Goal: Transaction & Acquisition: Book appointment/travel/reservation

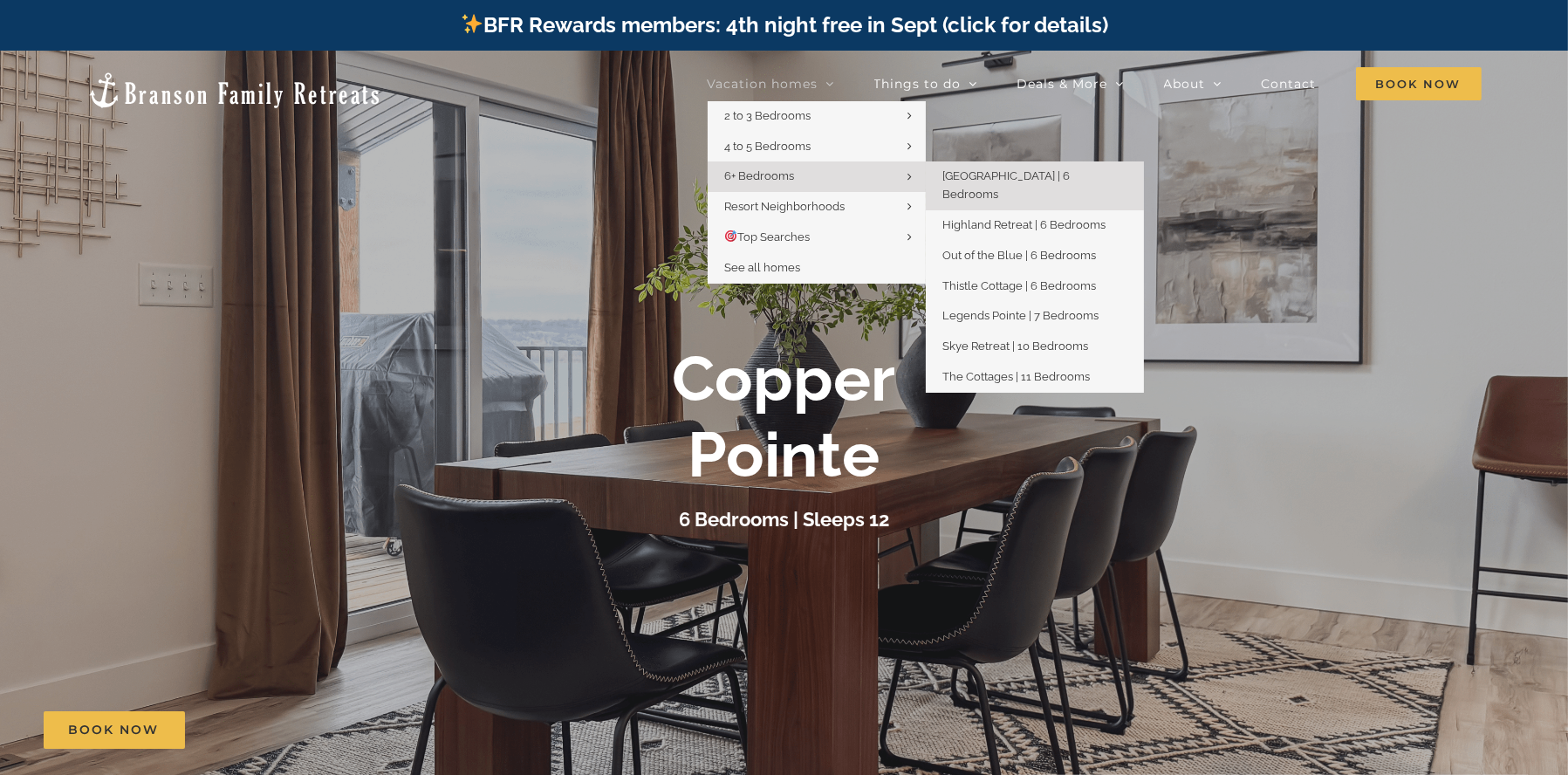
click at [804, 187] on link "6+ Bedrooms" at bounding box center [816, 176] width 218 height 30
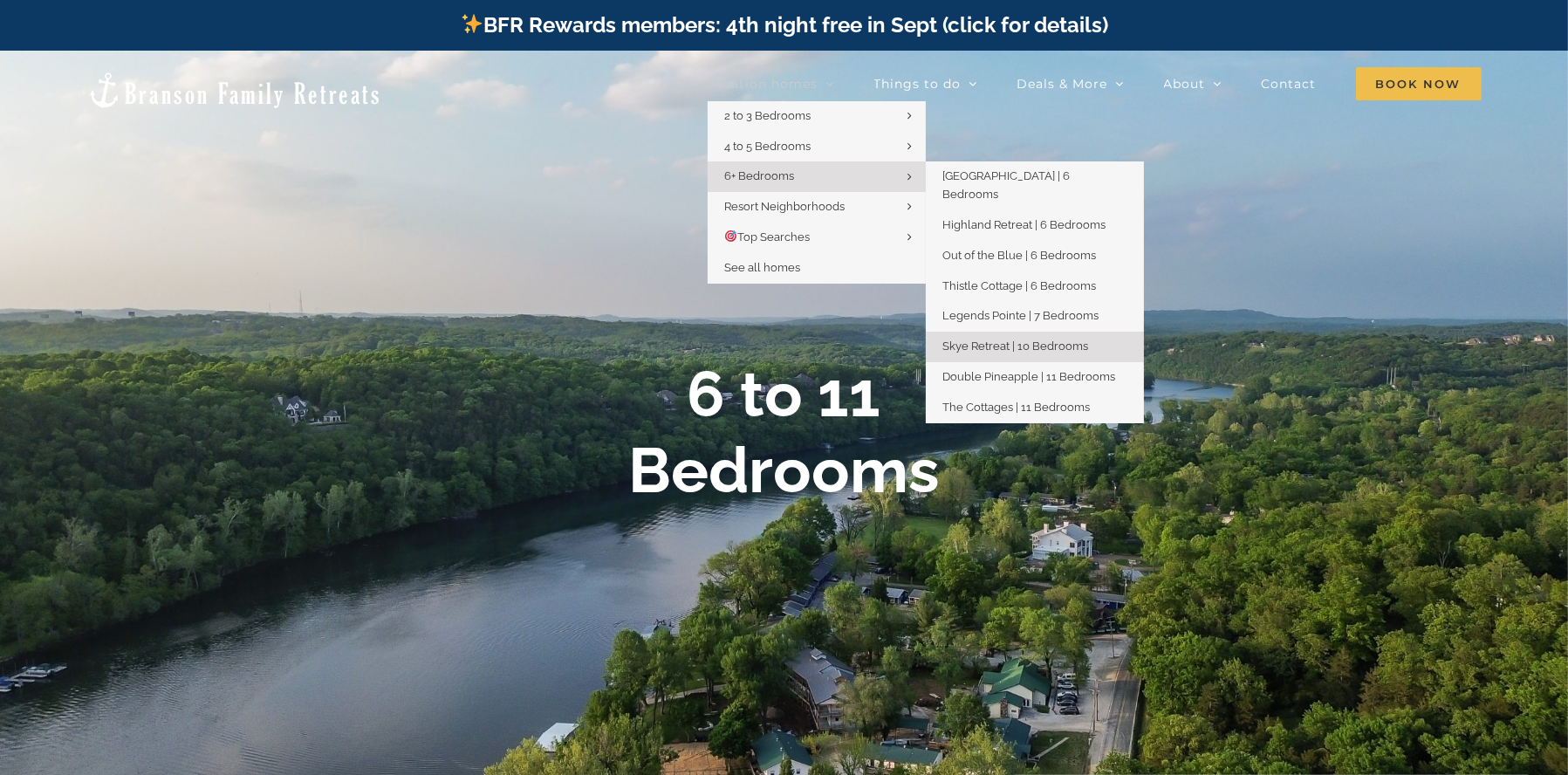
click at [1021, 340] on span "Skye Retreat | 10 Bedrooms" at bounding box center [1016, 346] width 146 height 13
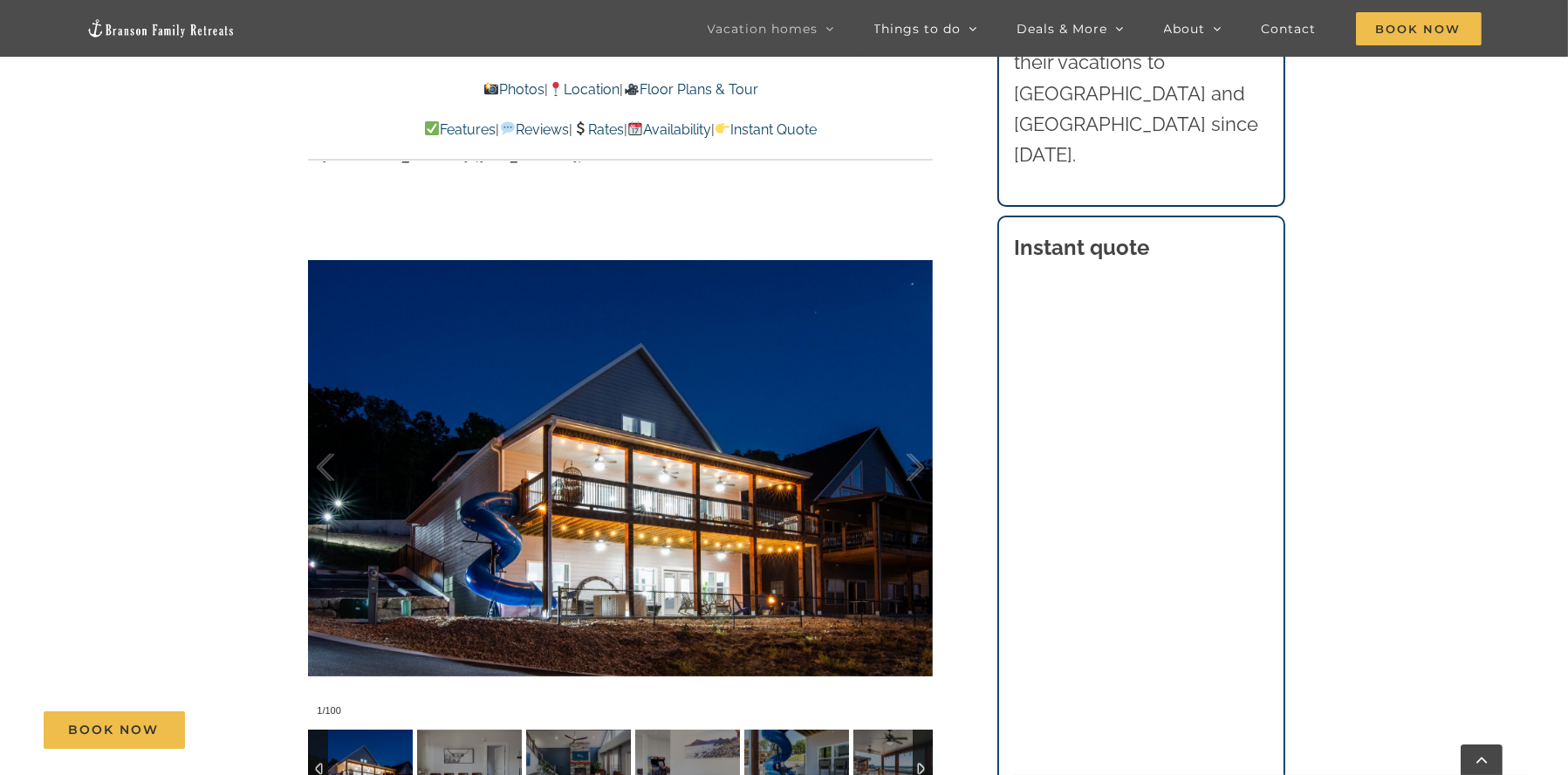
scroll to position [1454, 0]
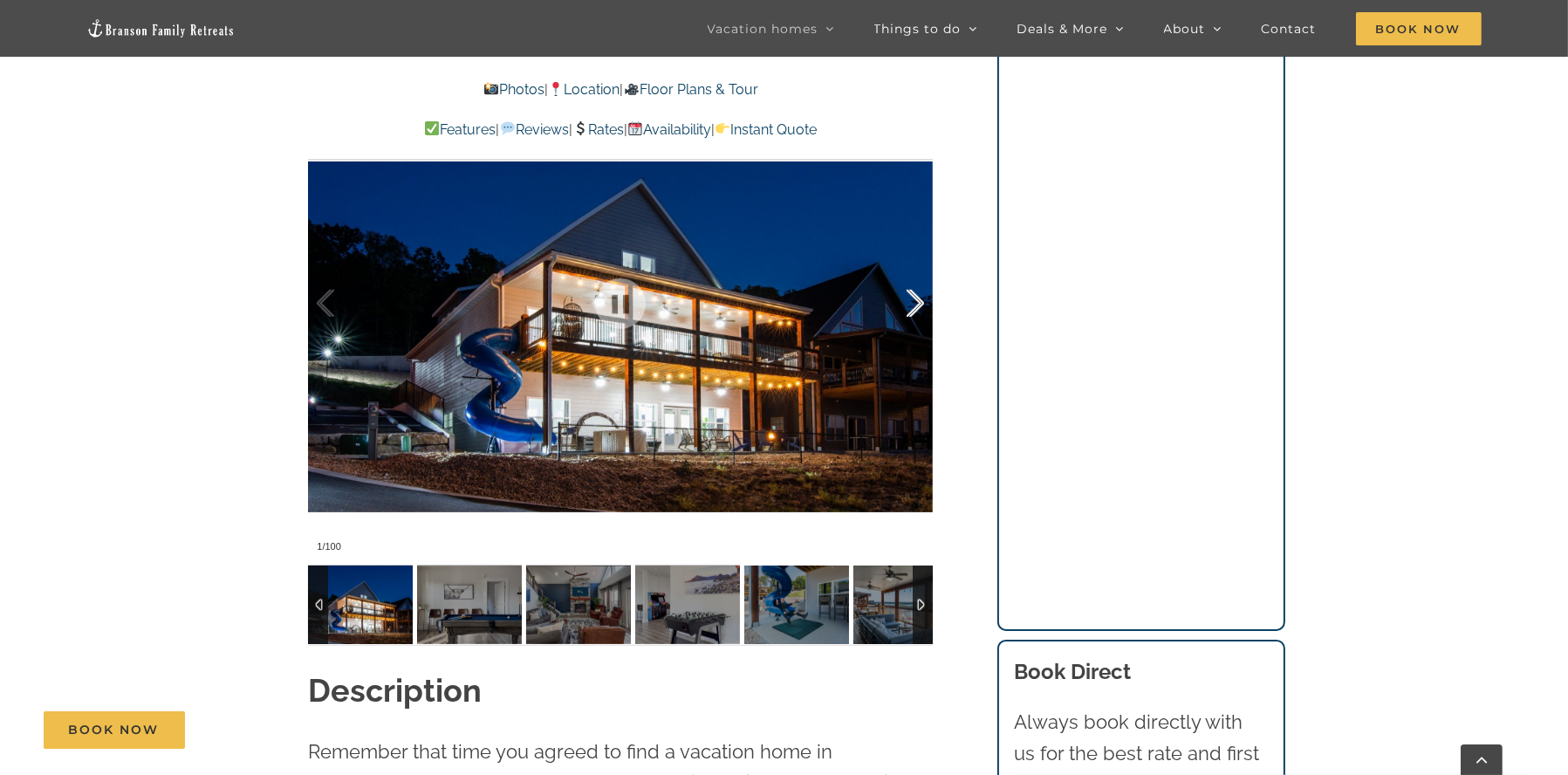
click at [912, 301] on div at bounding box center [897, 303] width 54 height 108
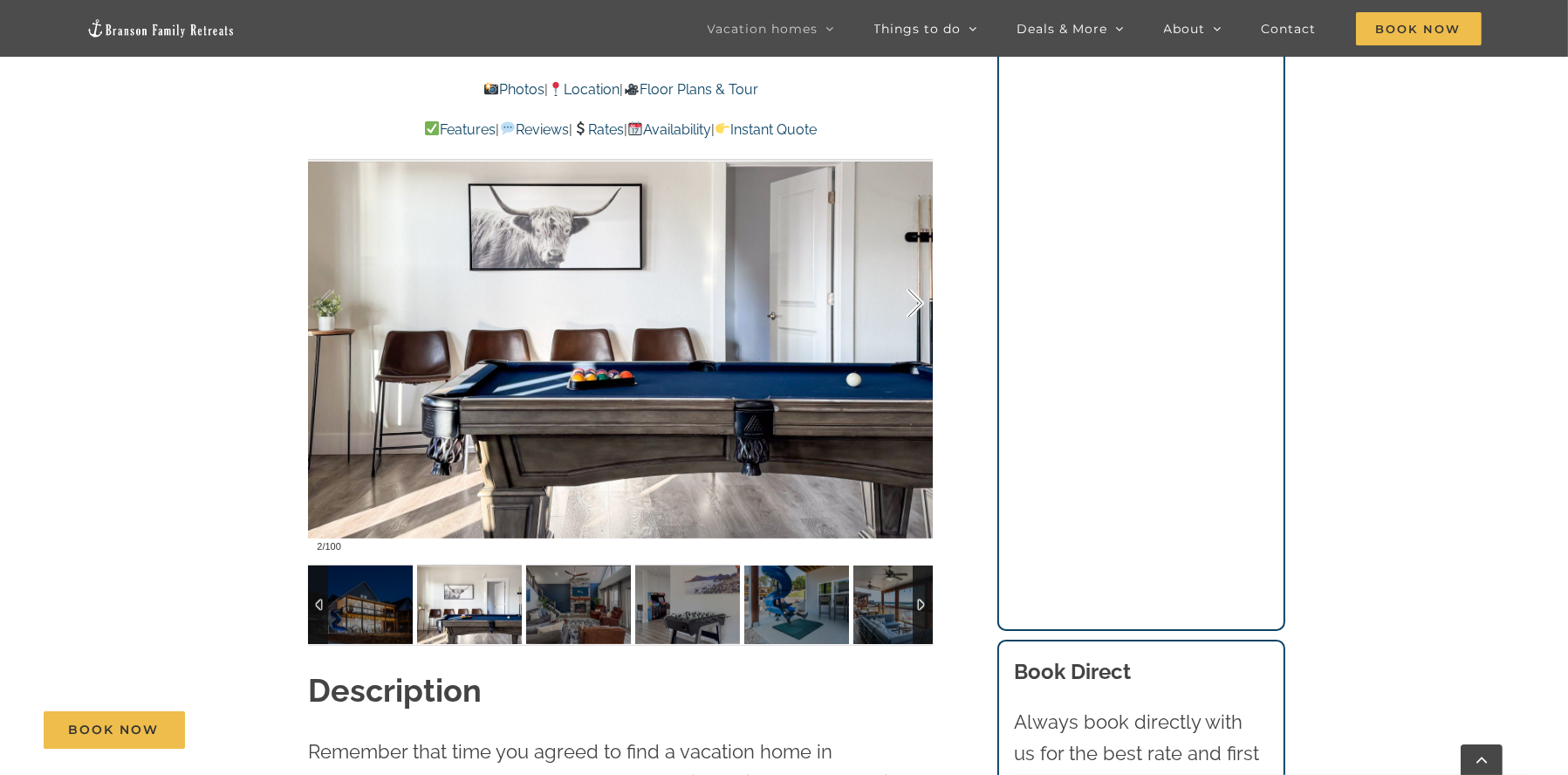
click at [912, 301] on div at bounding box center [897, 303] width 54 height 108
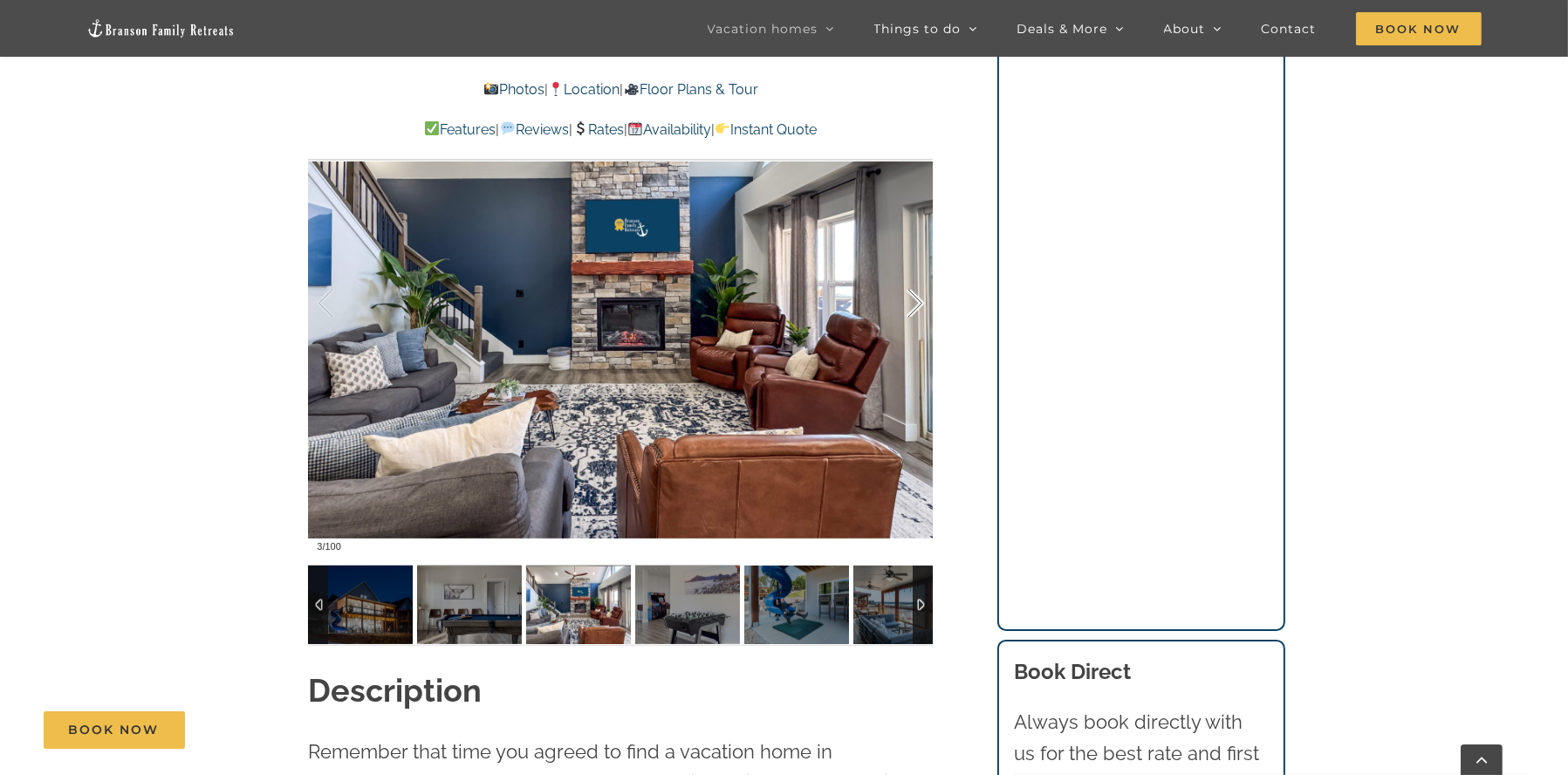
click at [912, 301] on div at bounding box center [897, 303] width 54 height 108
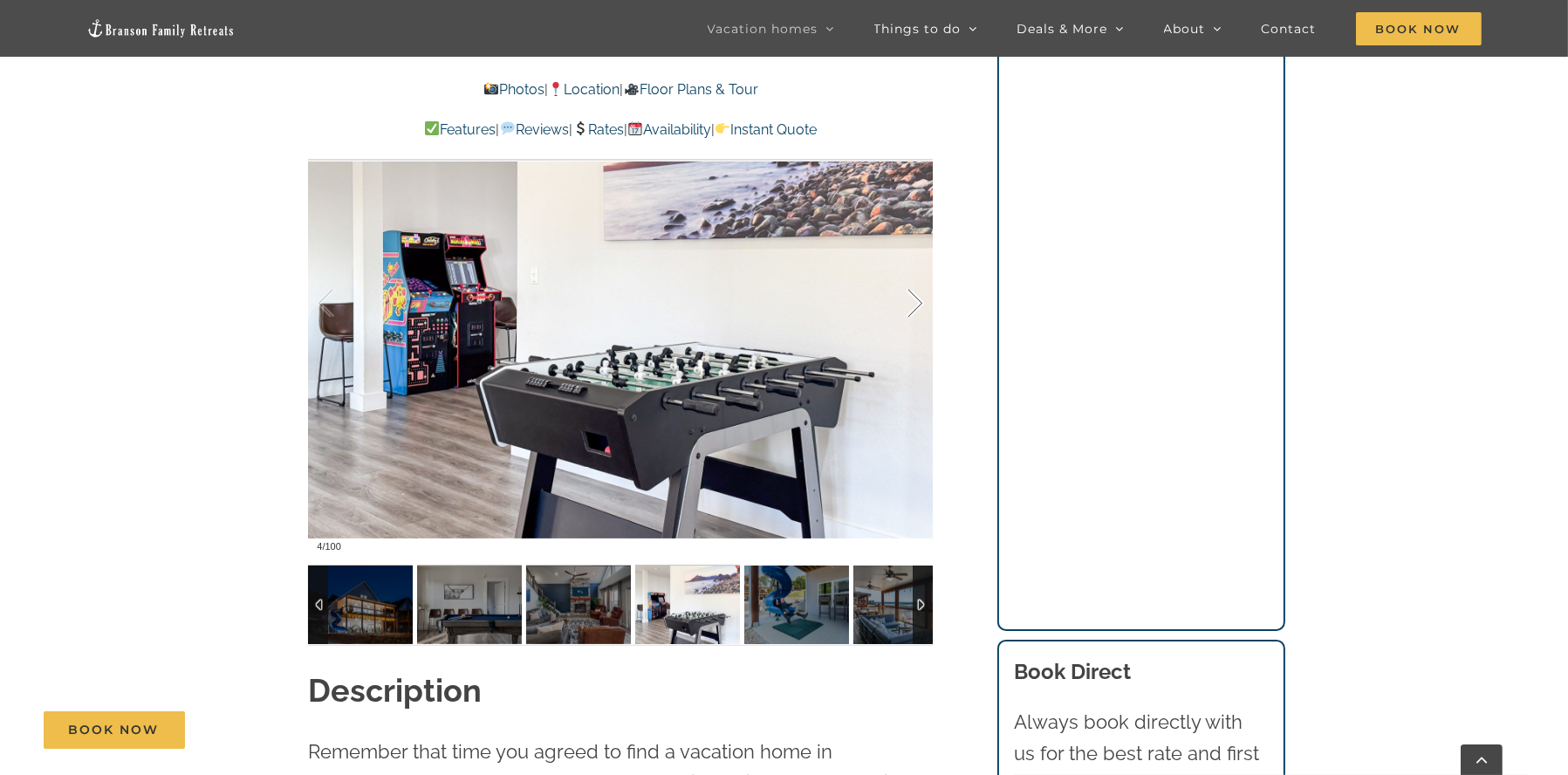
click at [912, 301] on div at bounding box center [897, 303] width 54 height 108
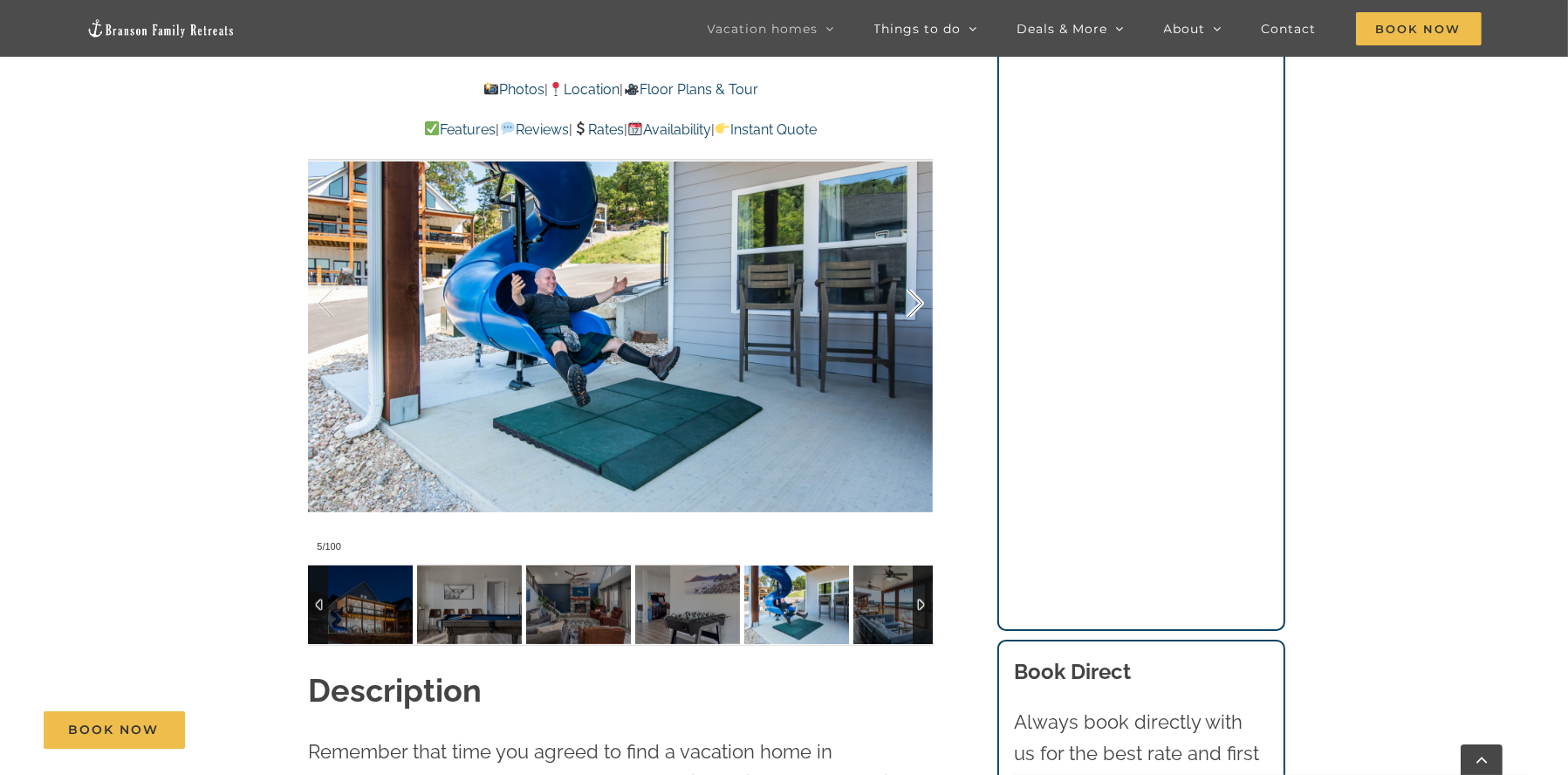
click at [912, 301] on div at bounding box center [897, 303] width 54 height 108
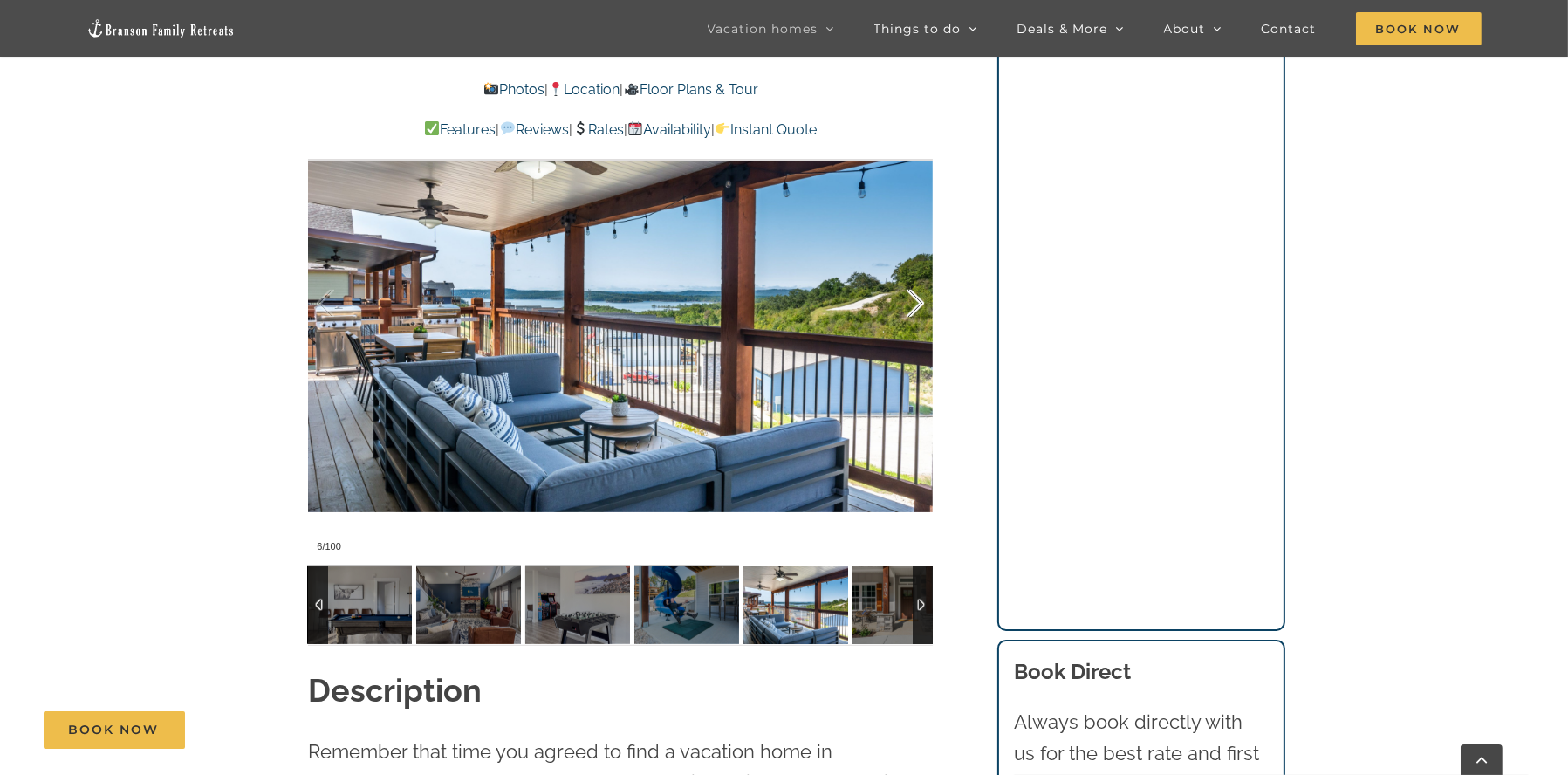
click at [912, 301] on div at bounding box center [897, 303] width 54 height 108
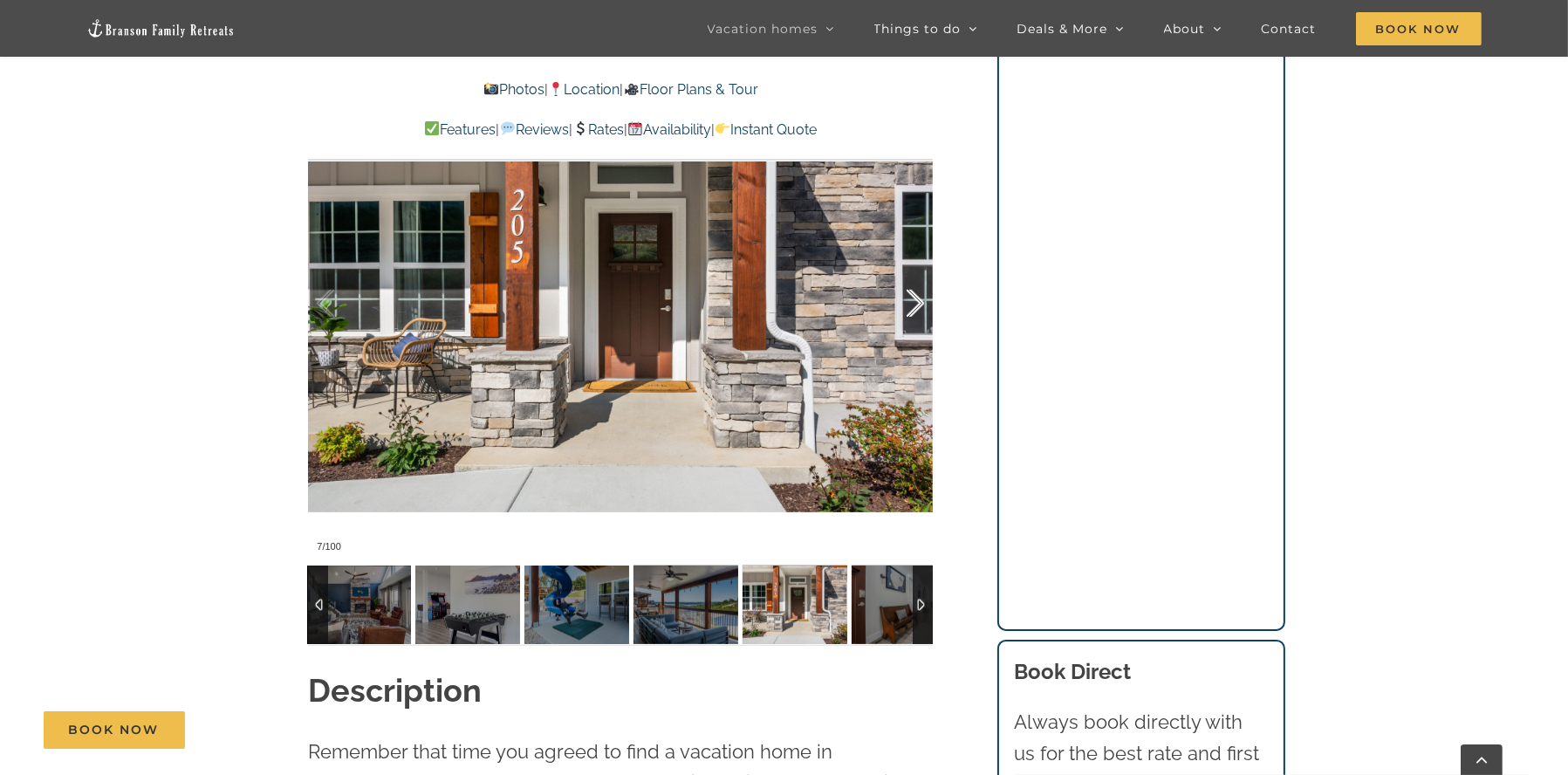
click at [912, 301] on div at bounding box center [897, 303] width 54 height 108
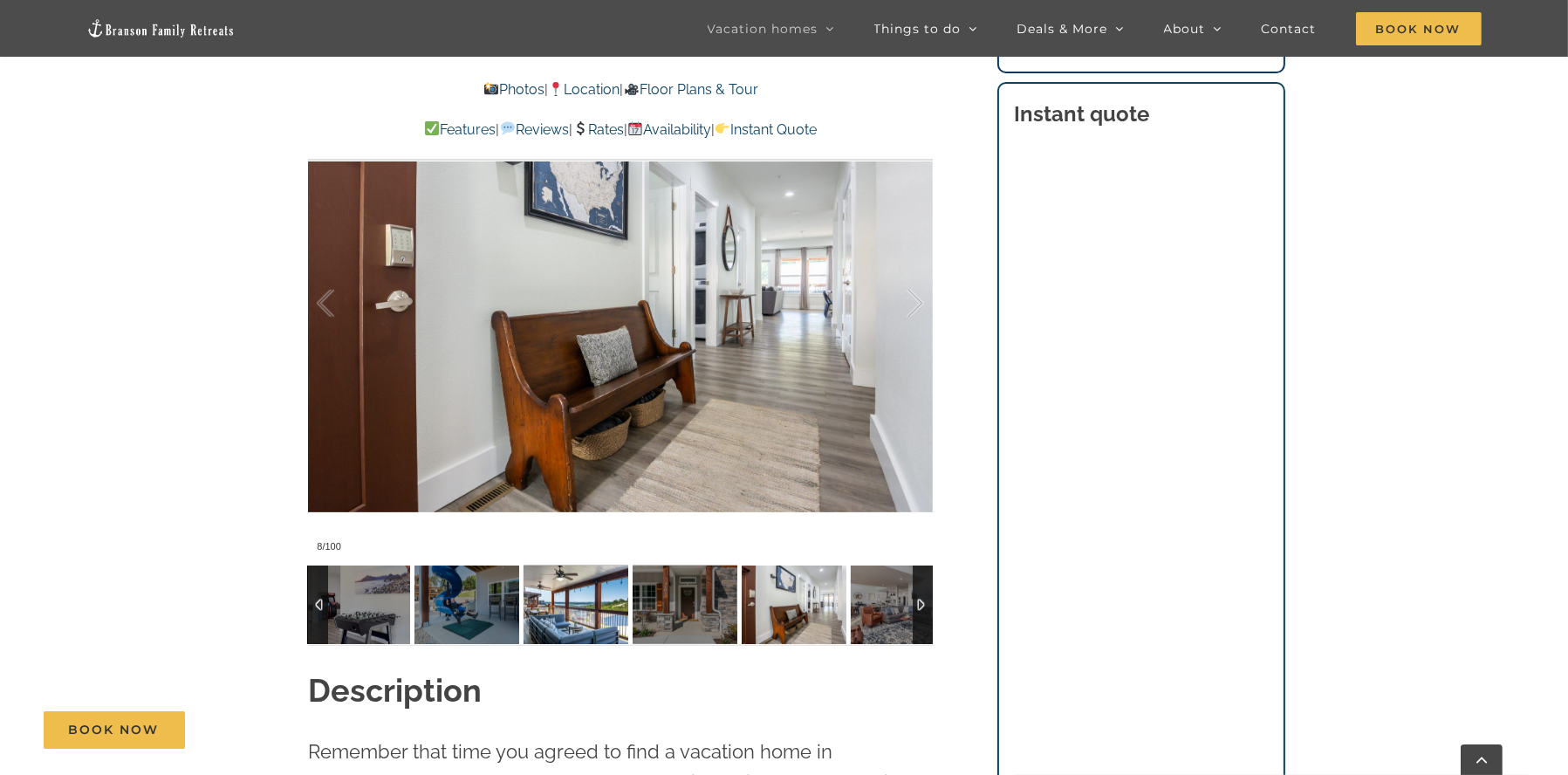
click at [589, 610] on img at bounding box center [575, 605] width 105 height 78
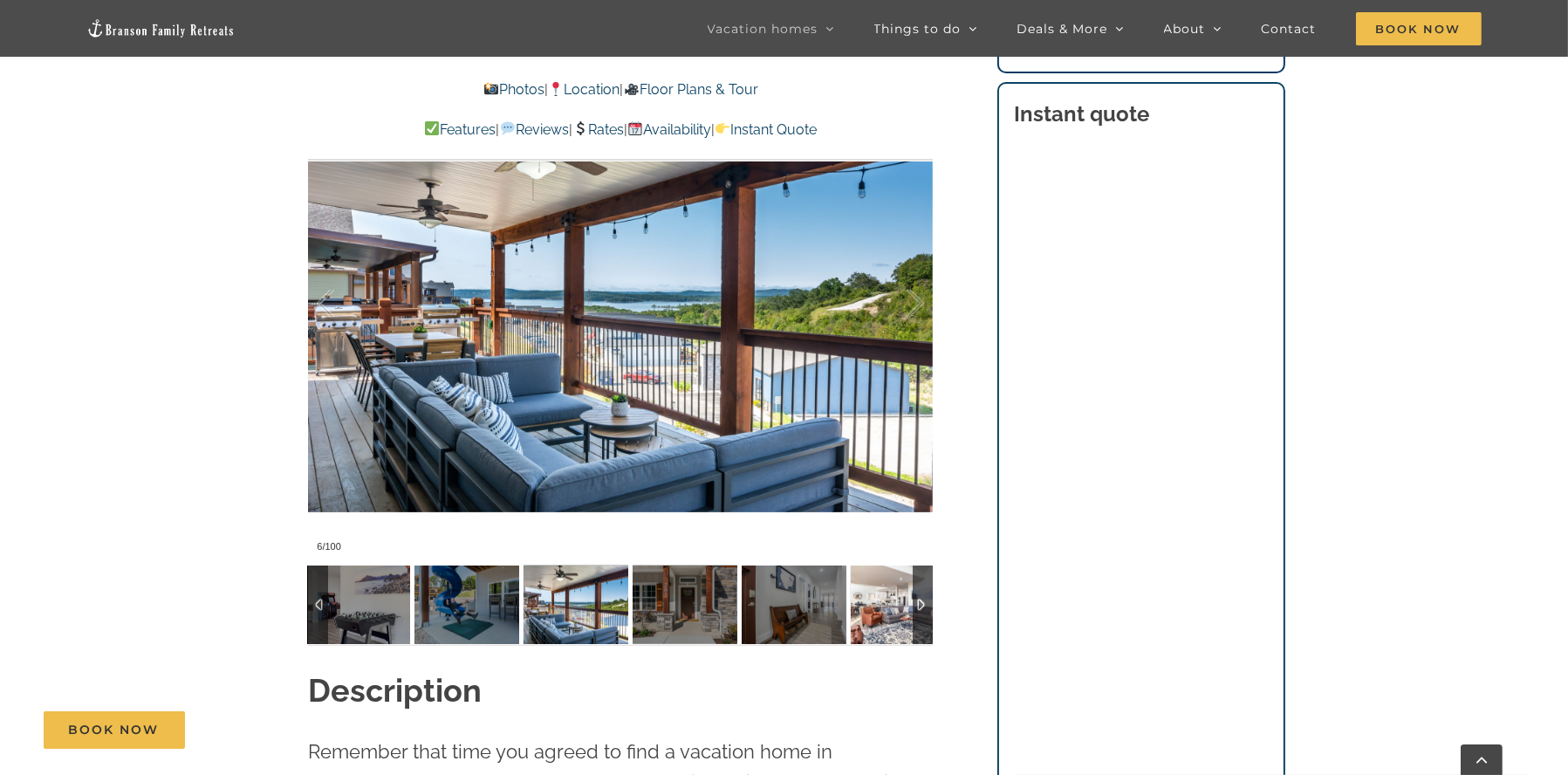
click at [889, 608] on img at bounding box center [903, 605] width 105 height 78
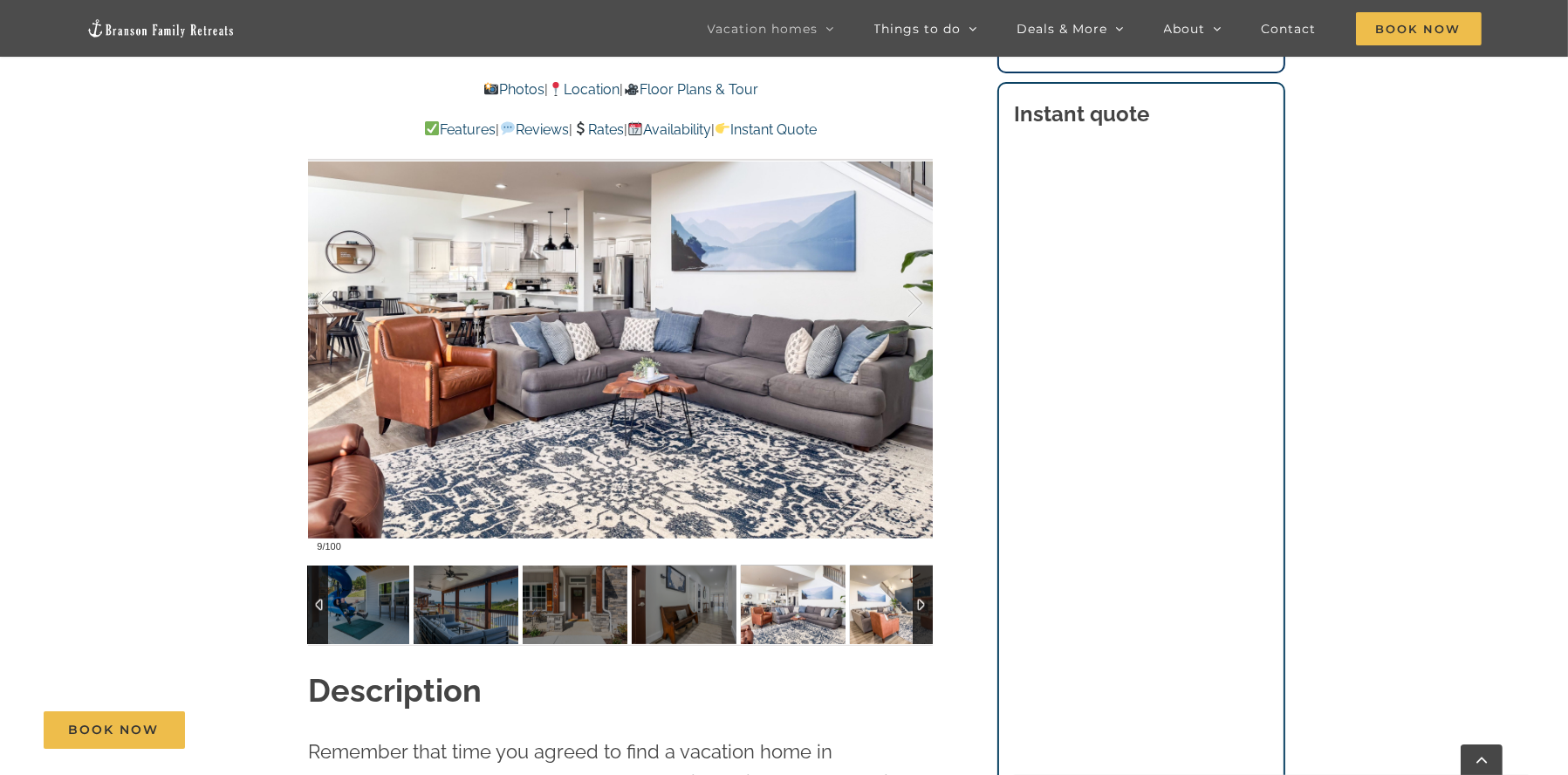
click at [889, 608] on img at bounding box center [902, 605] width 105 height 78
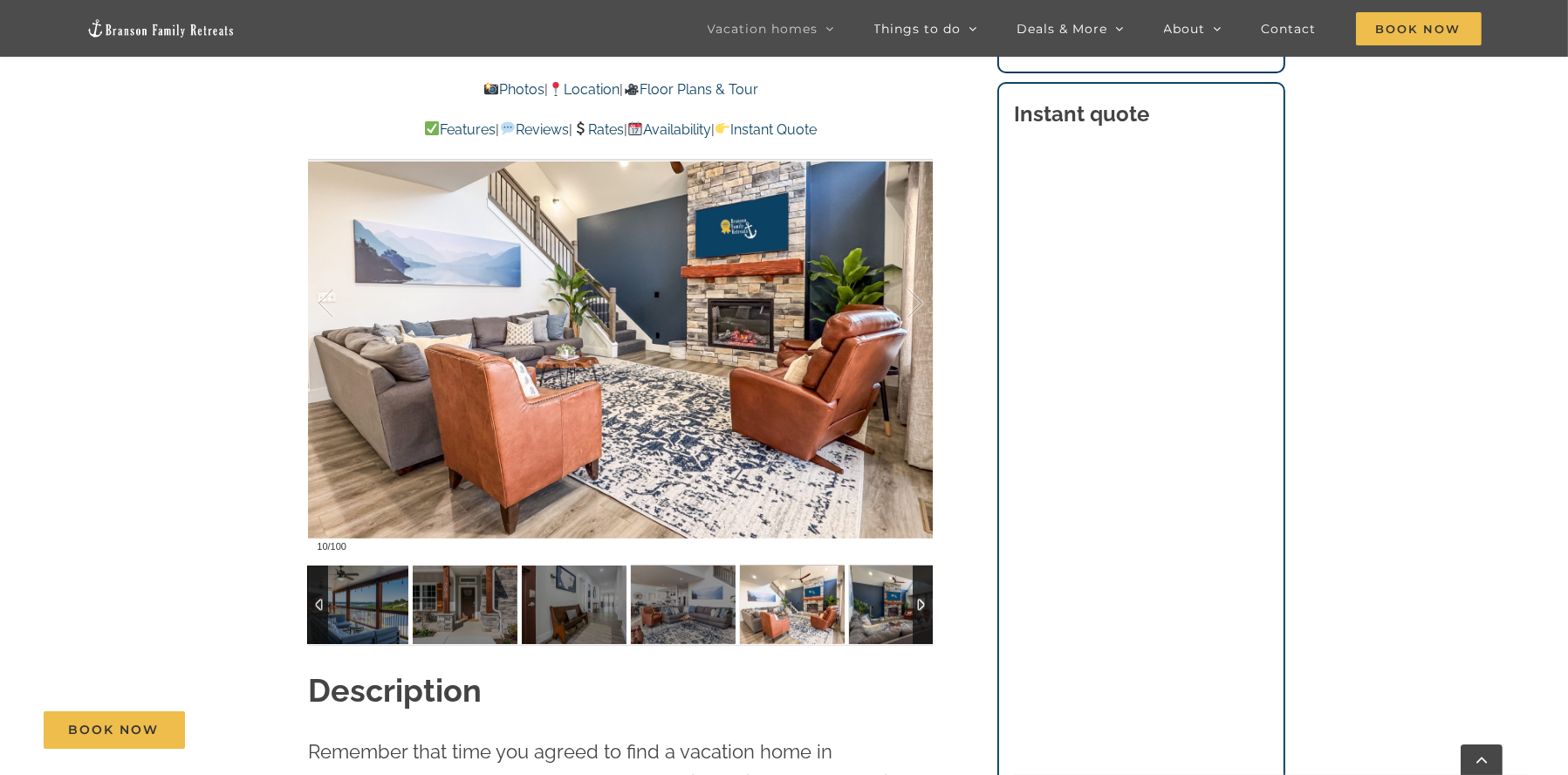
click at [889, 608] on img at bounding box center [901, 605] width 105 height 78
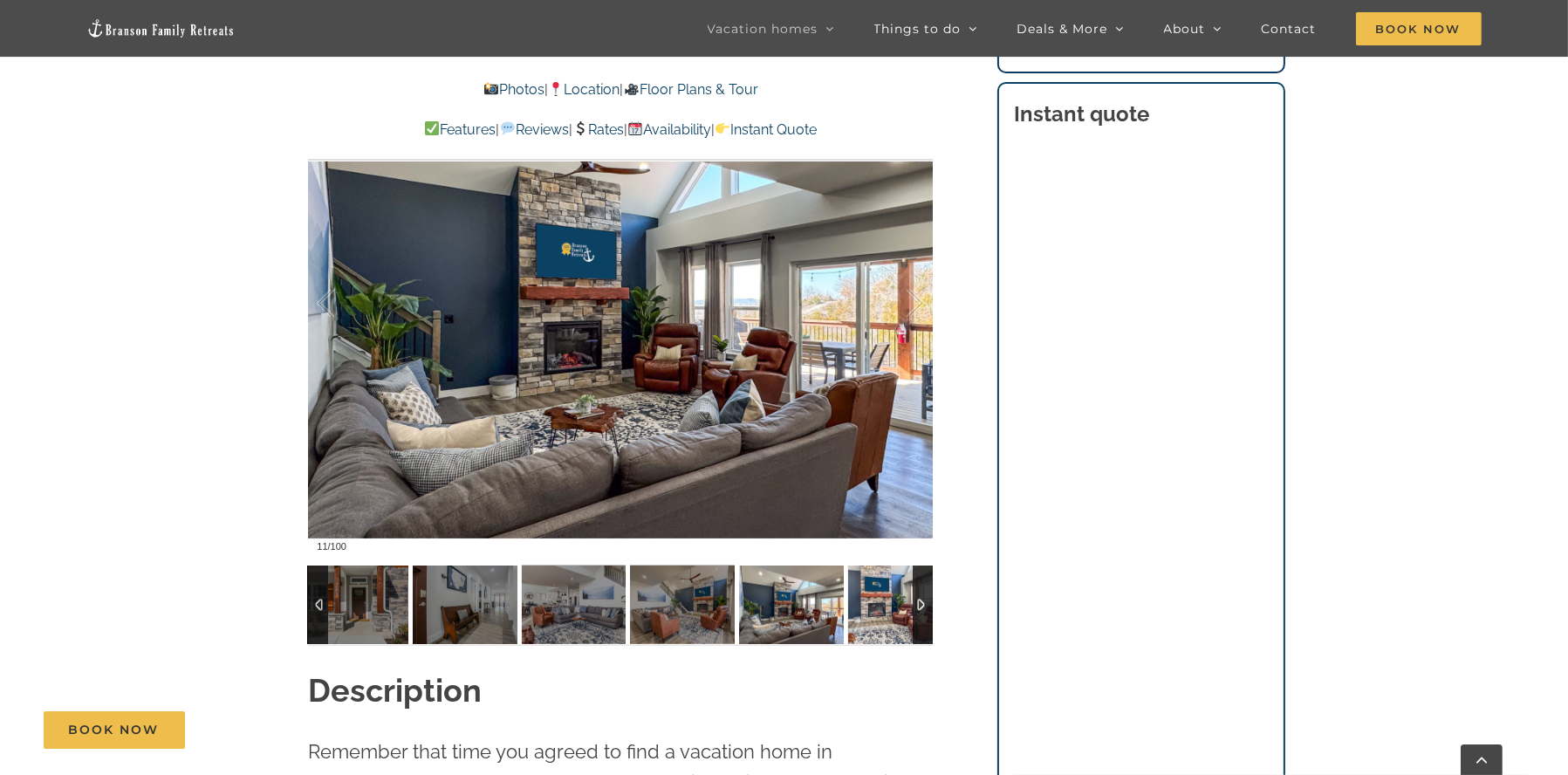
click at [889, 608] on img at bounding box center [900, 605] width 105 height 78
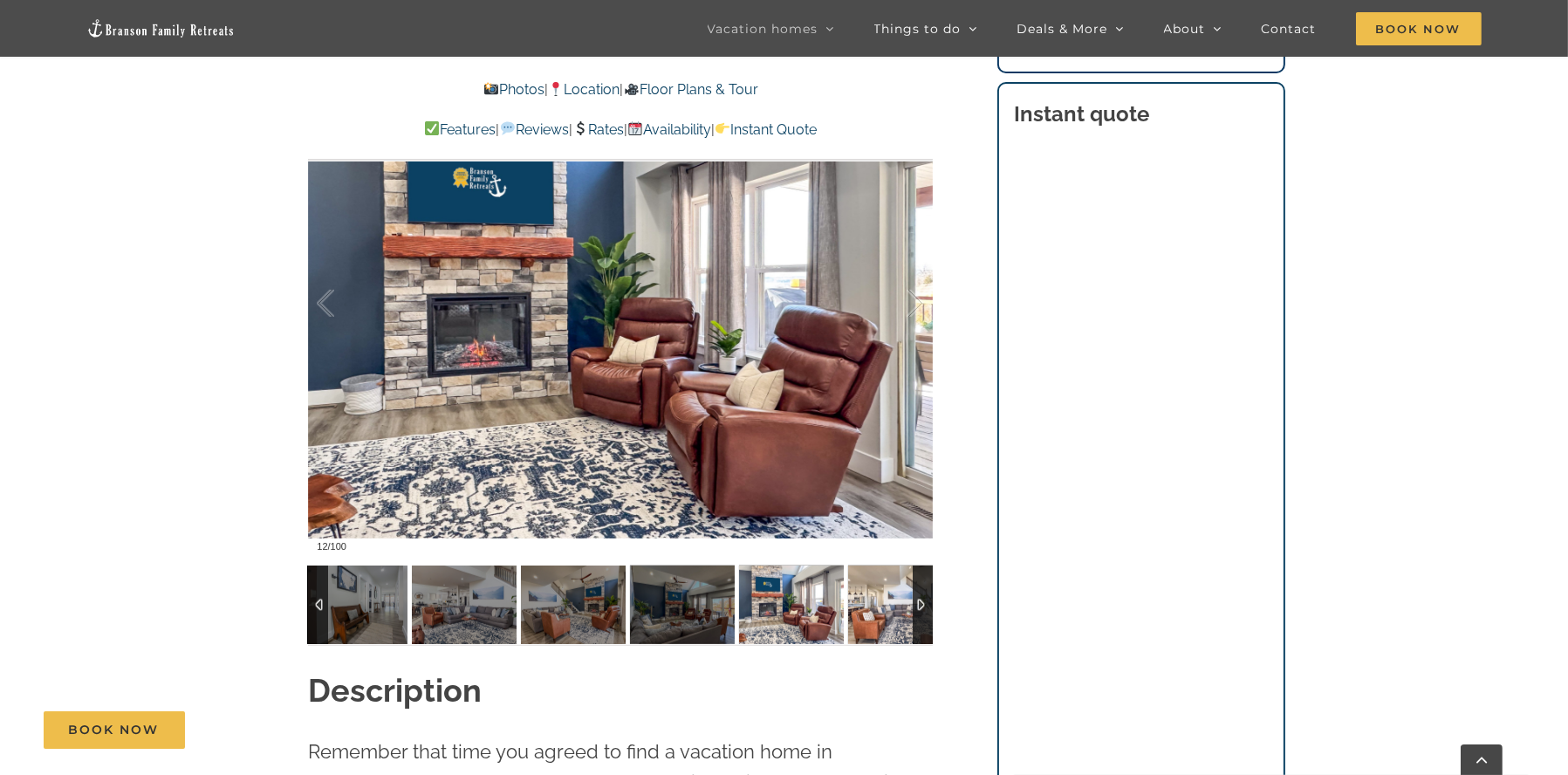
click at [889, 608] on img at bounding box center [900, 605] width 105 height 78
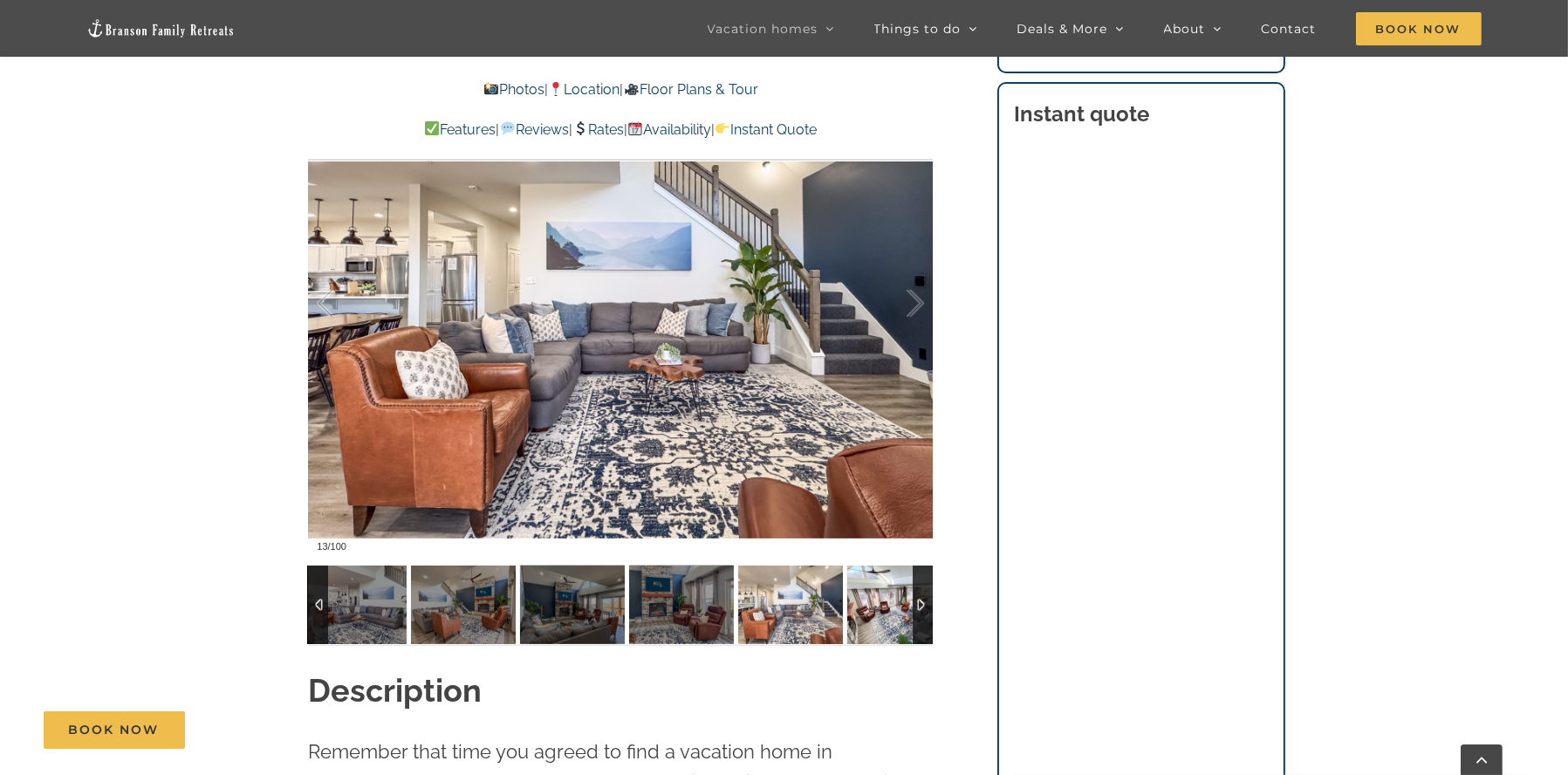
click at [889, 608] on img at bounding box center [899, 605] width 105 height 78
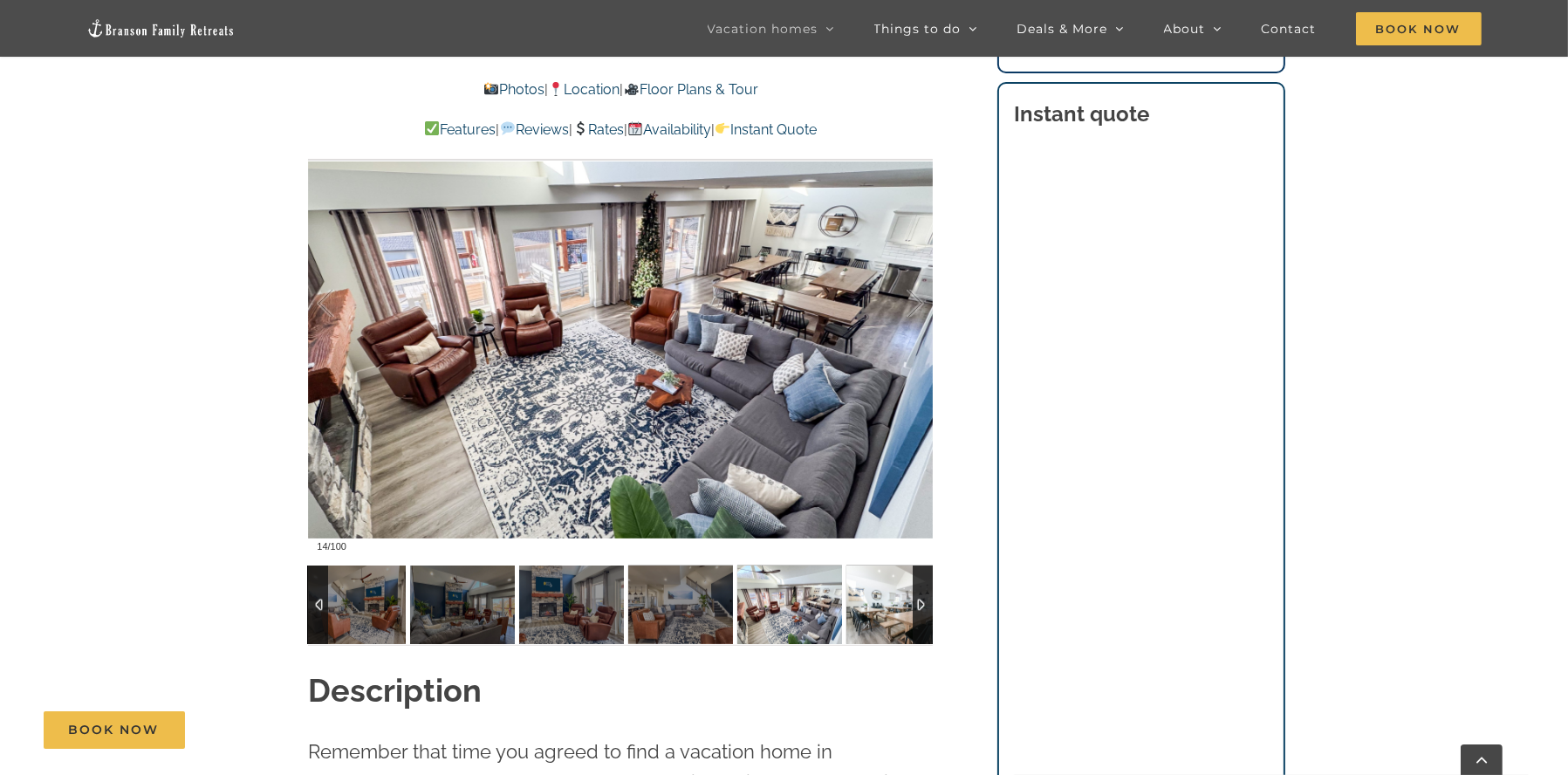
click at [889, 608] on img at bounding box center [899, 605] width 105 height 78
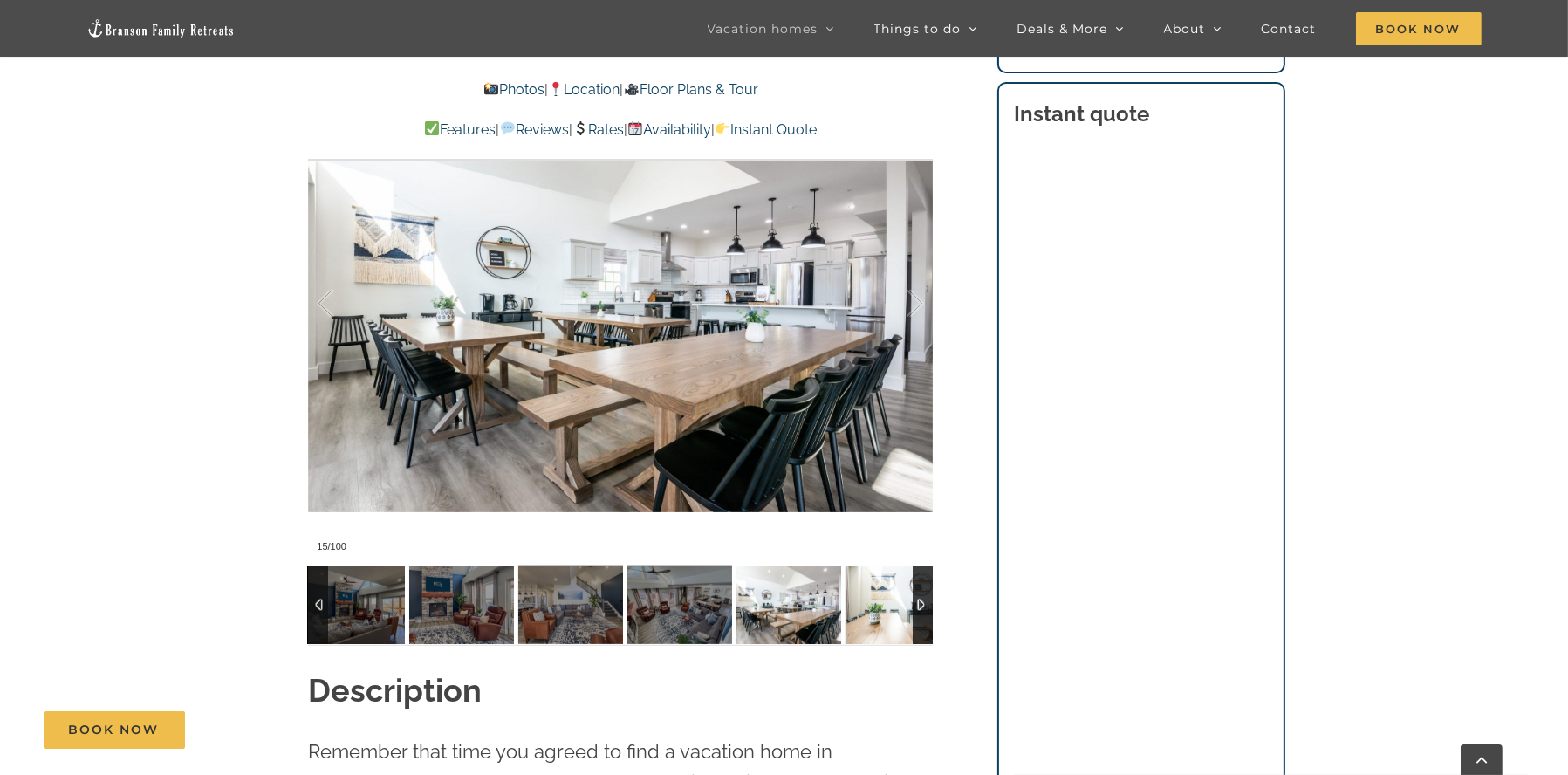
click at [889, 608] on img at bounding box center [898, 605] width 105 height 78
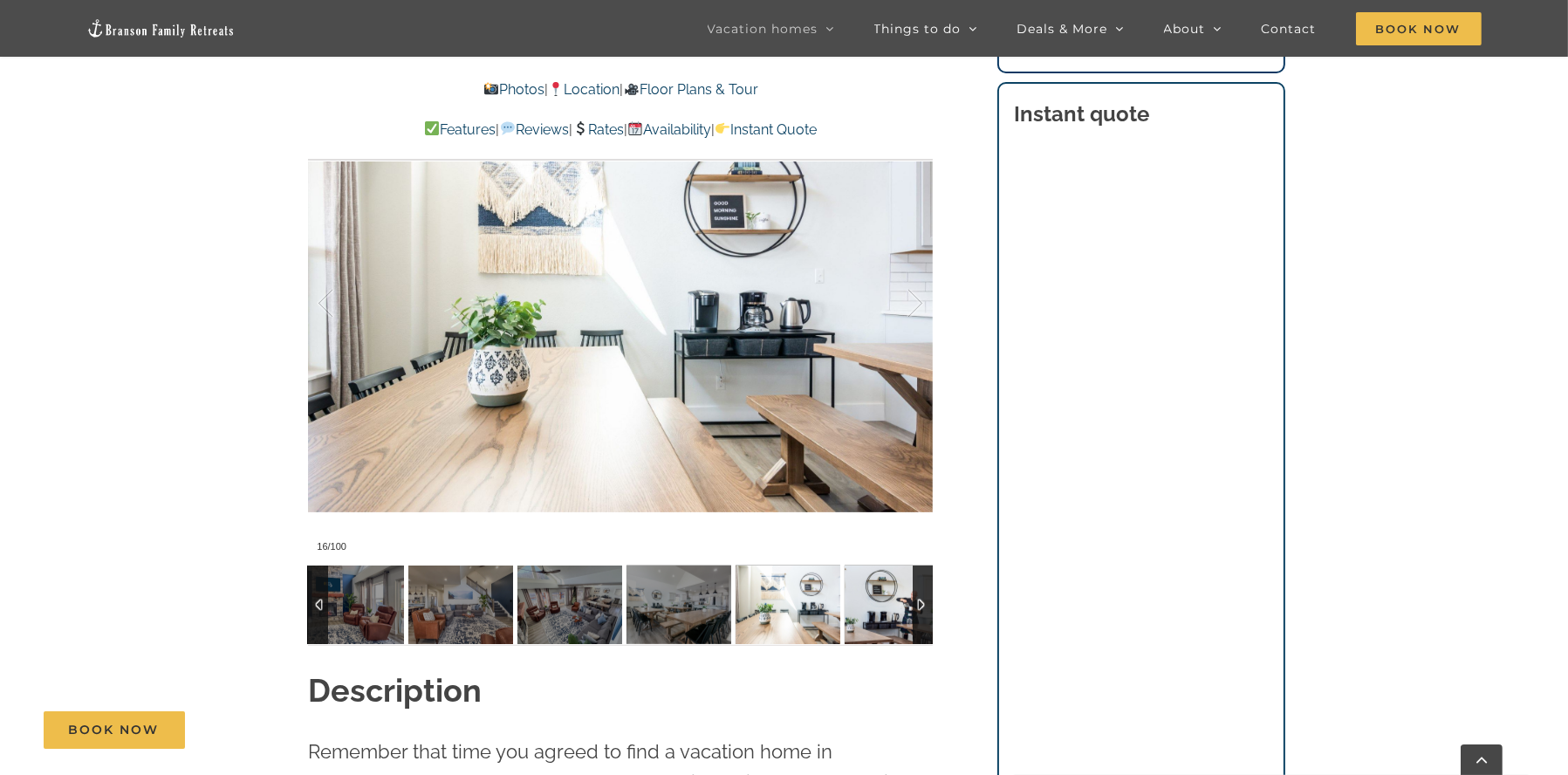
click at [889, 608] on img at bounding box center [897, 605] width 105 height 78
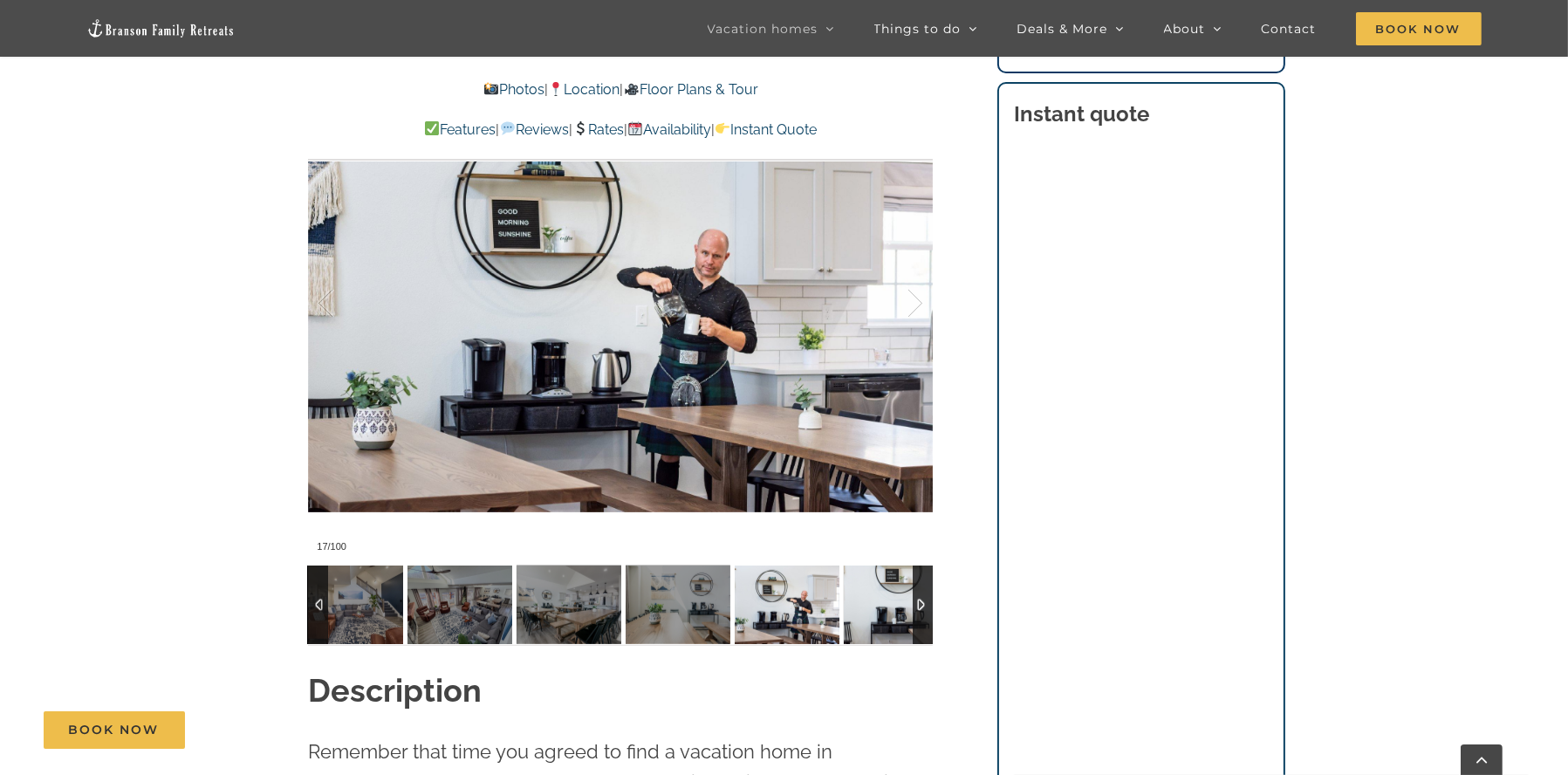
click at [889, 608] on img at bounding box center [896, 605] width 105 height 78
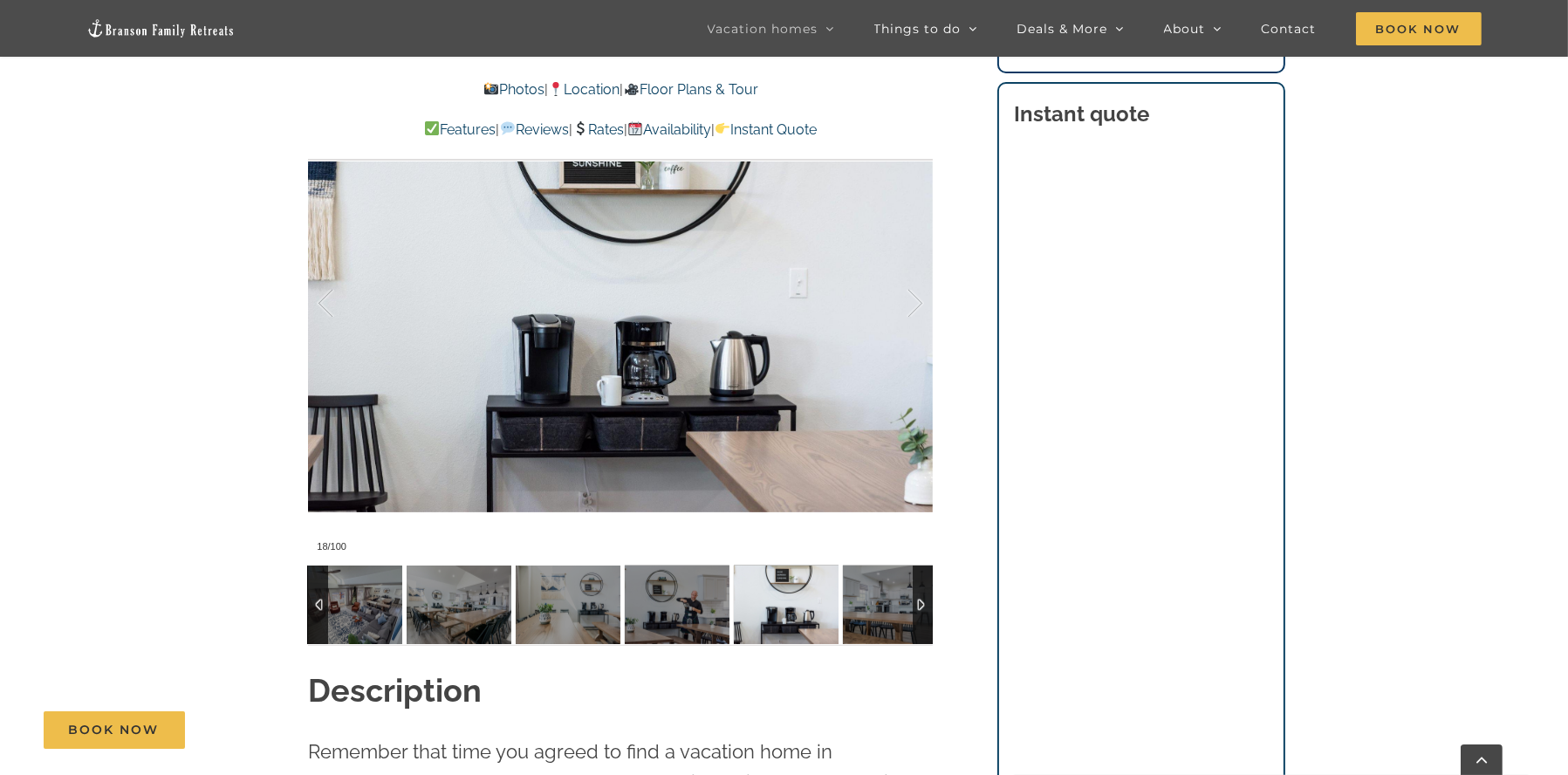
click at [889, 608] on img at bounding box center [895, 605] width 105 height 78
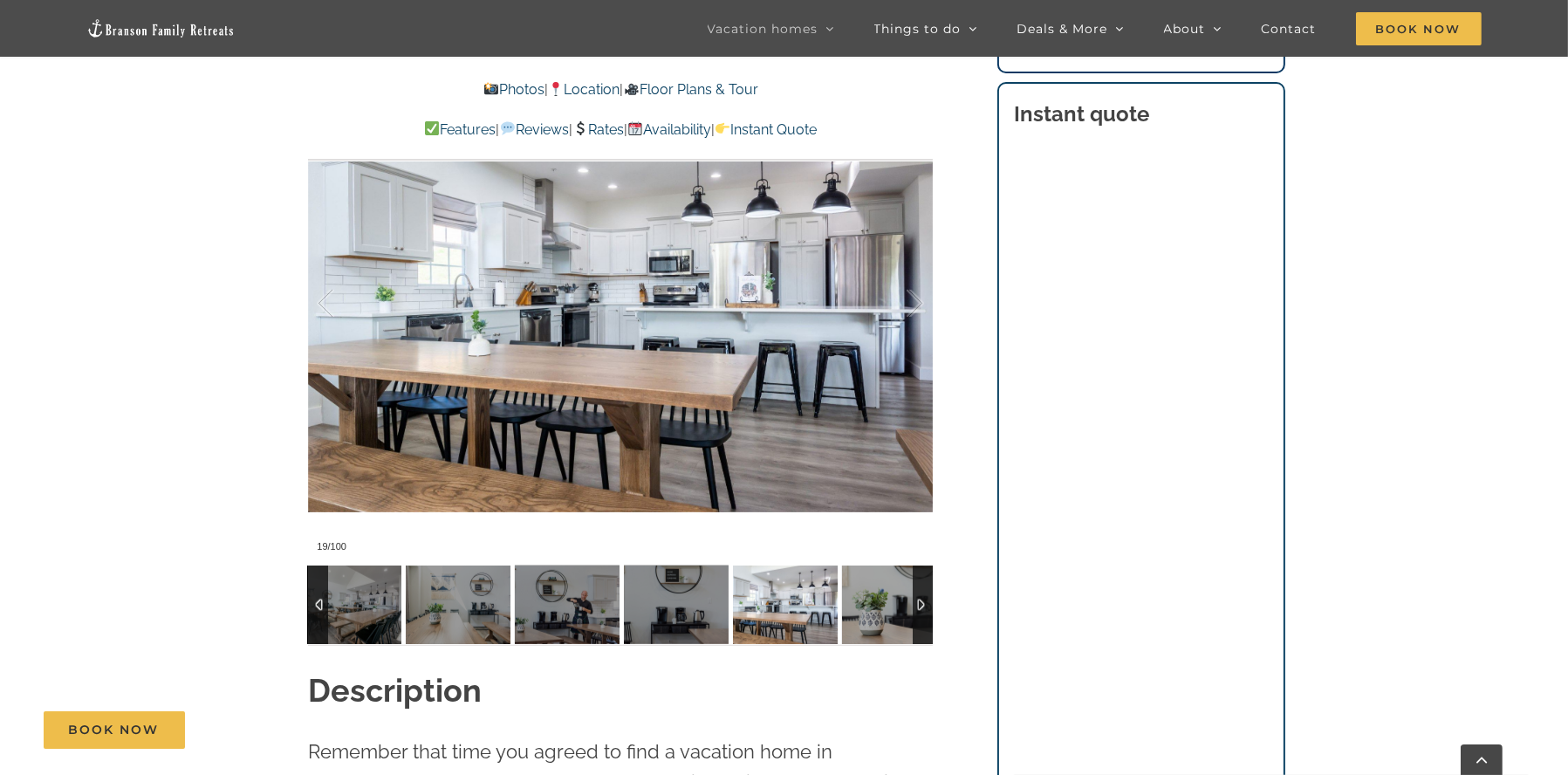
click at [889, 608] on img at bounding box center [894, 605] width 105 height 78
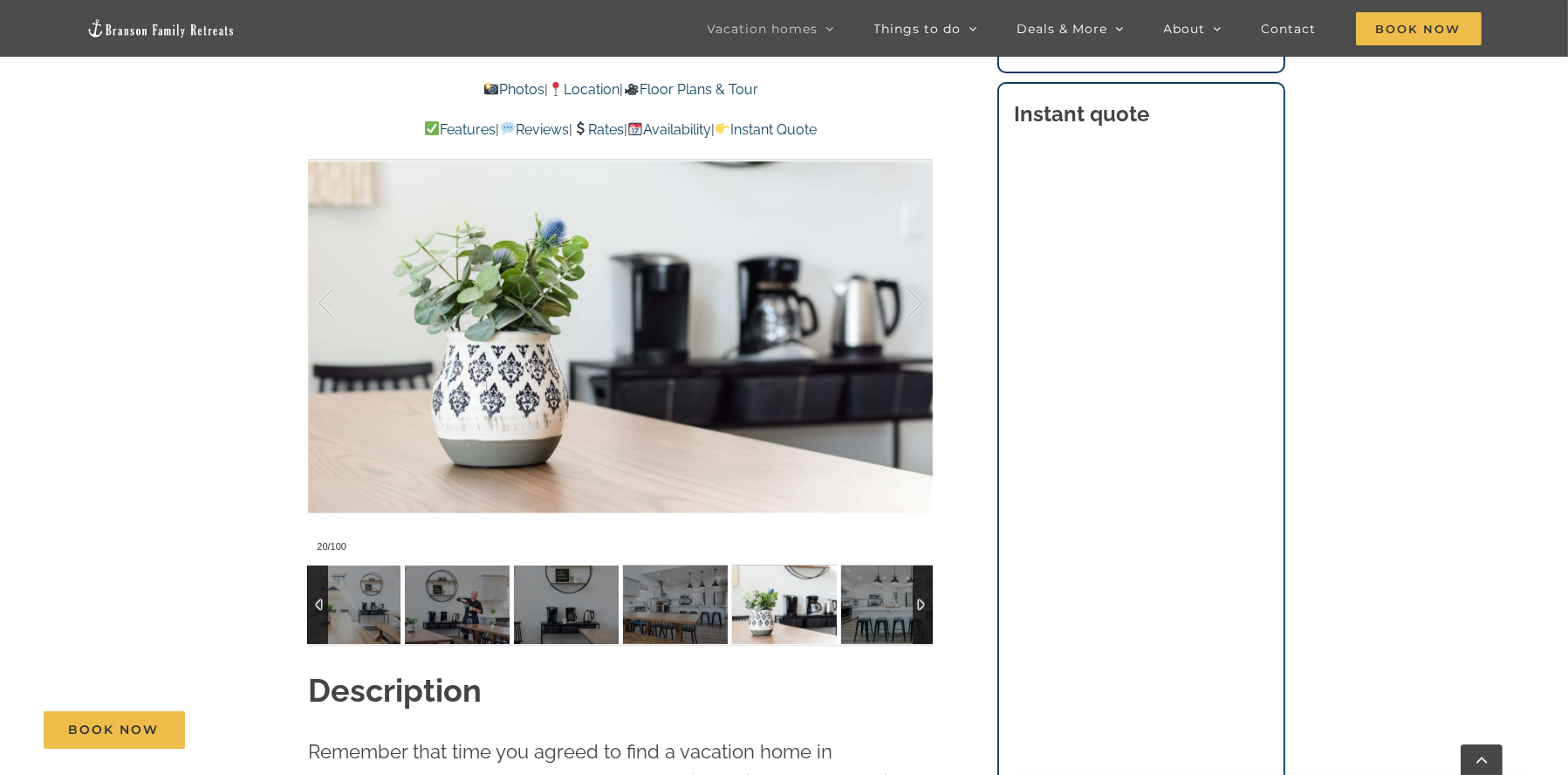
click at [837, 608] on img at bounding box center [784, 605] width 105 height 78
click at [889, 608] on img at bounding box center [893, 605] width 105 height 78
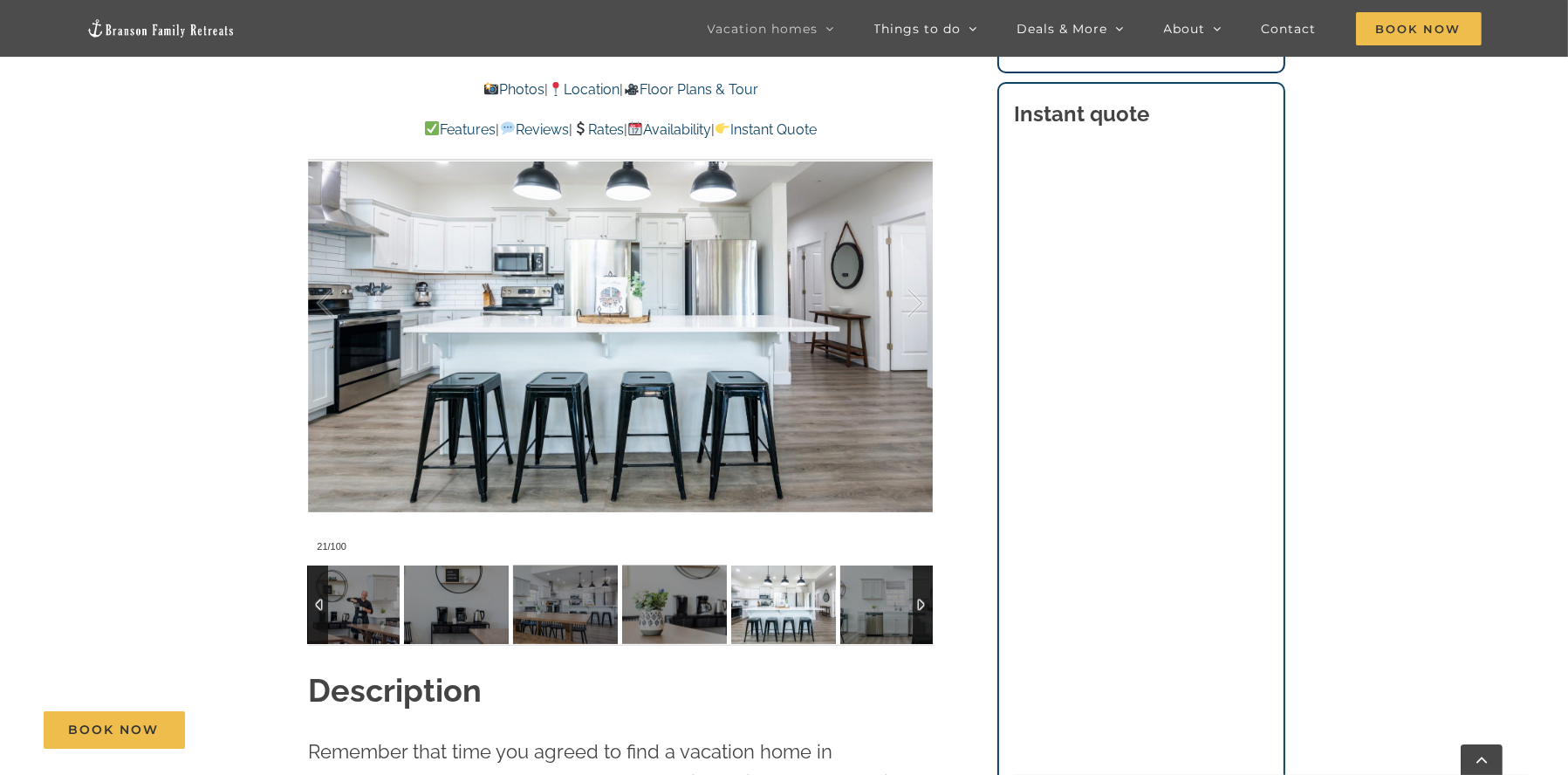
click at [889, 608] on img at bounding box center [892, 605] width 105 height 78
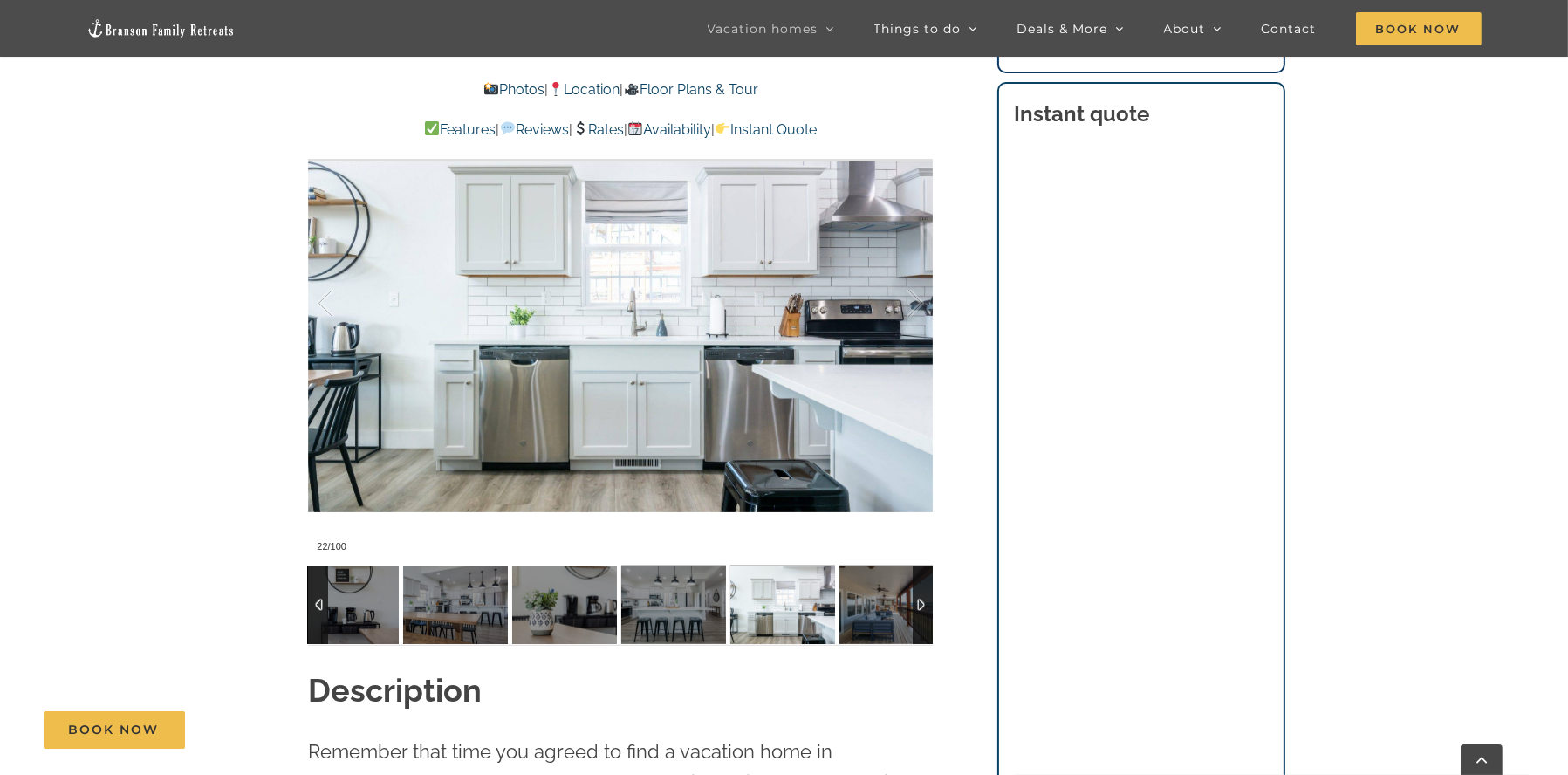
click at [889, 608] on img at bounding box center [891, 605] width 105 height 78
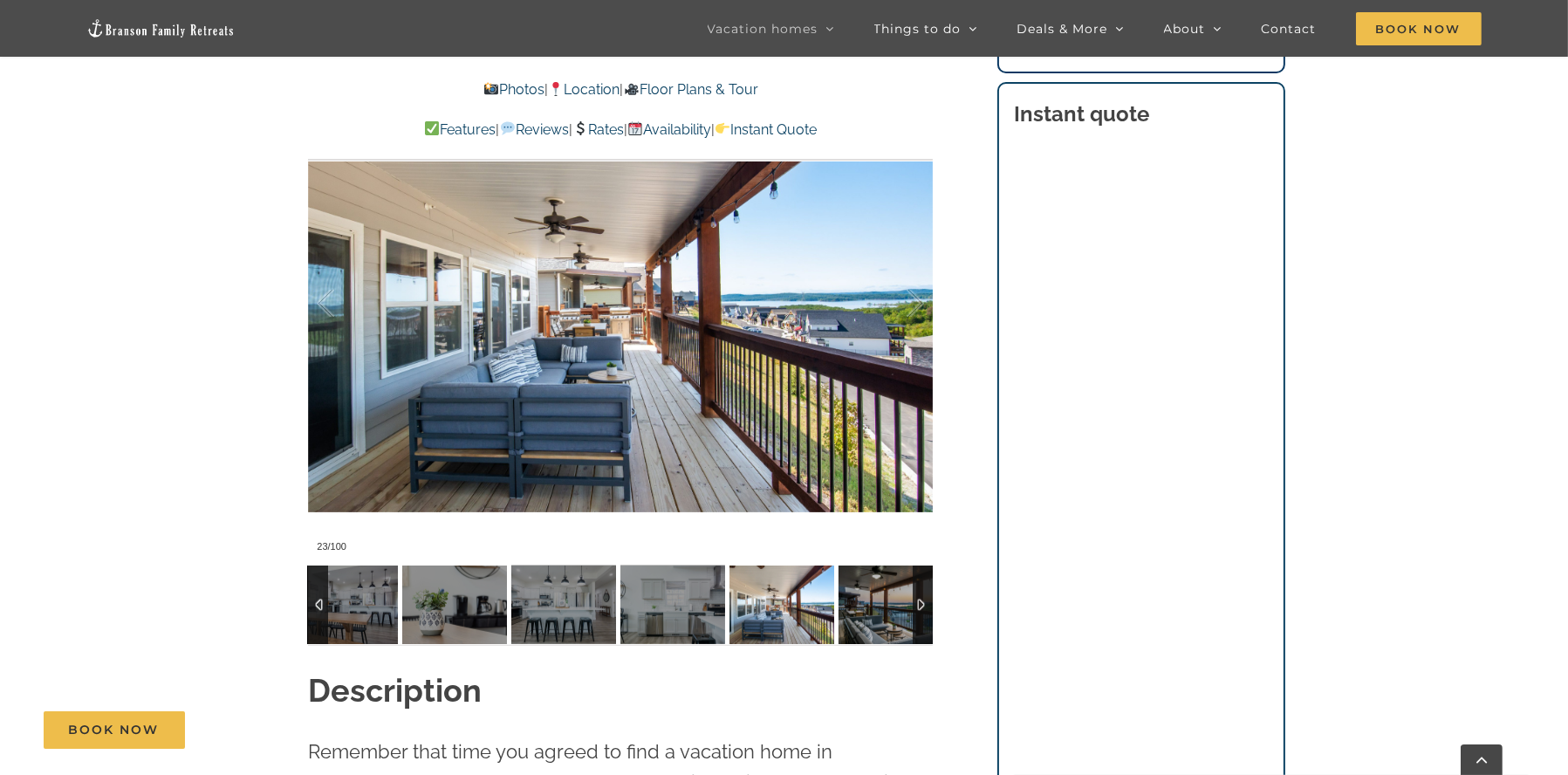
click at [894, 608] on img at bounding box center [890, 605] width 105 height 78
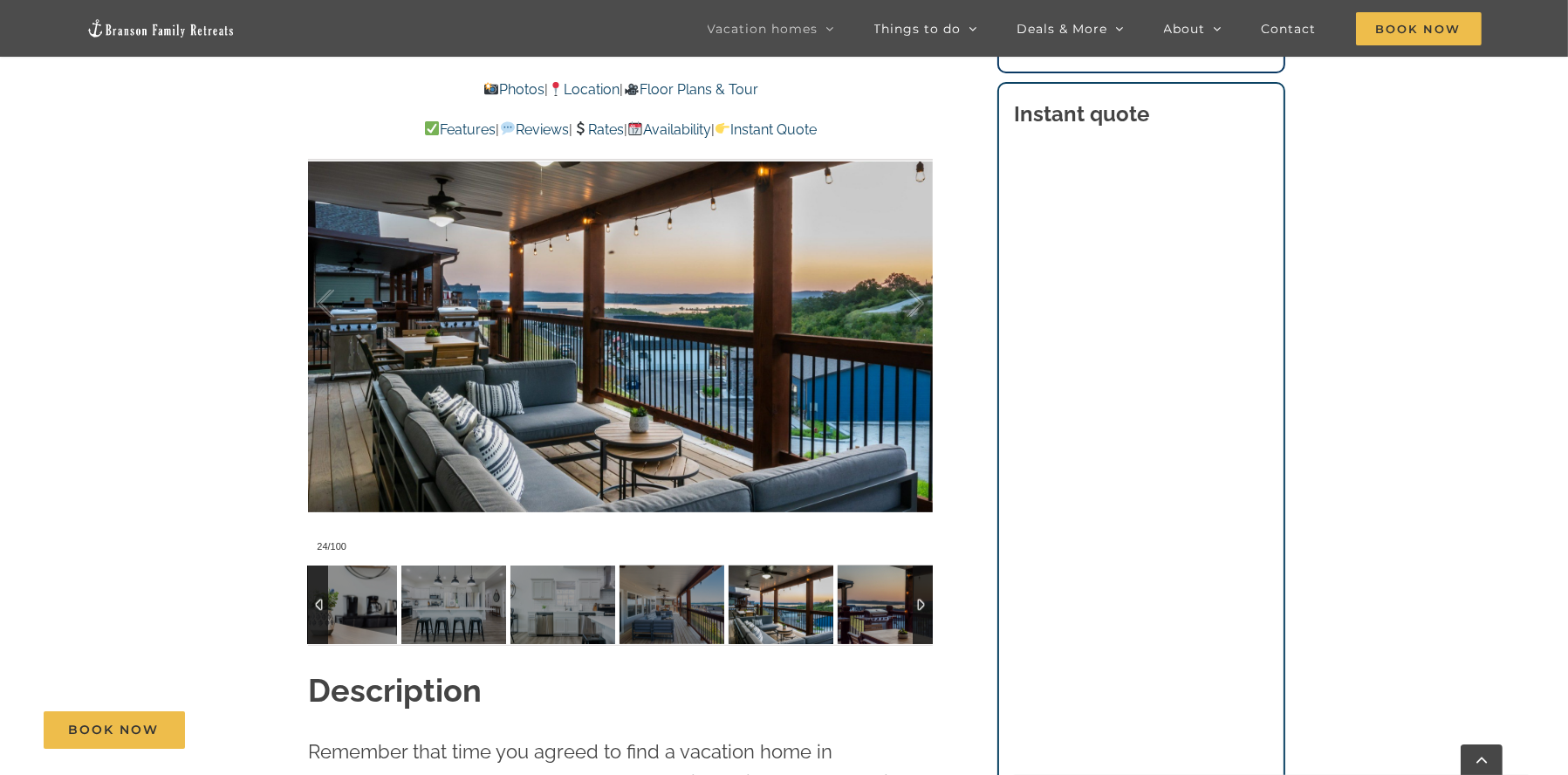
click at [894, 608] on img at bounding box center [890, 605] width 105 height 78
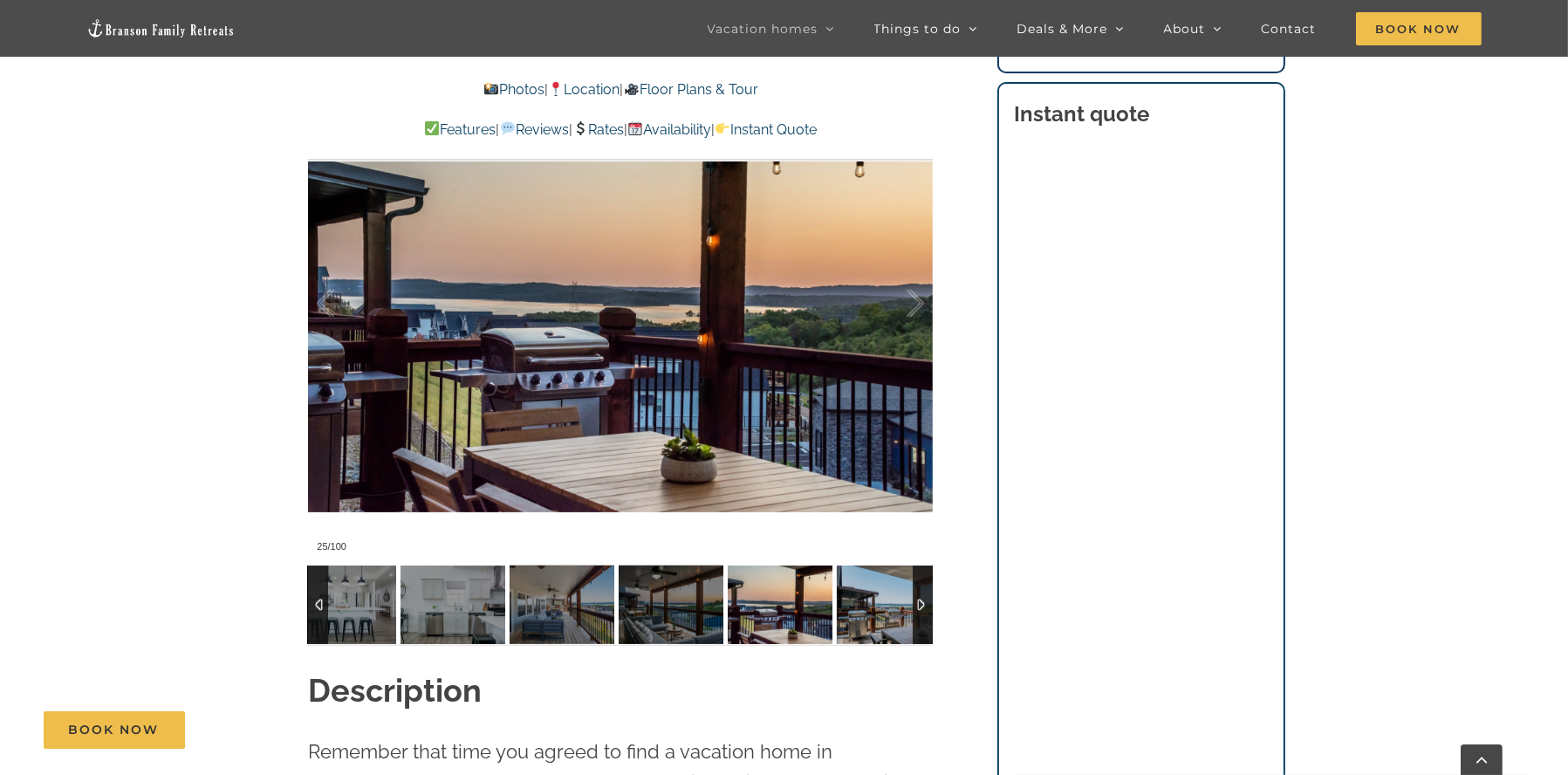
click at [894, 608] on img at bounding box center [889, 605] width 105 height 78
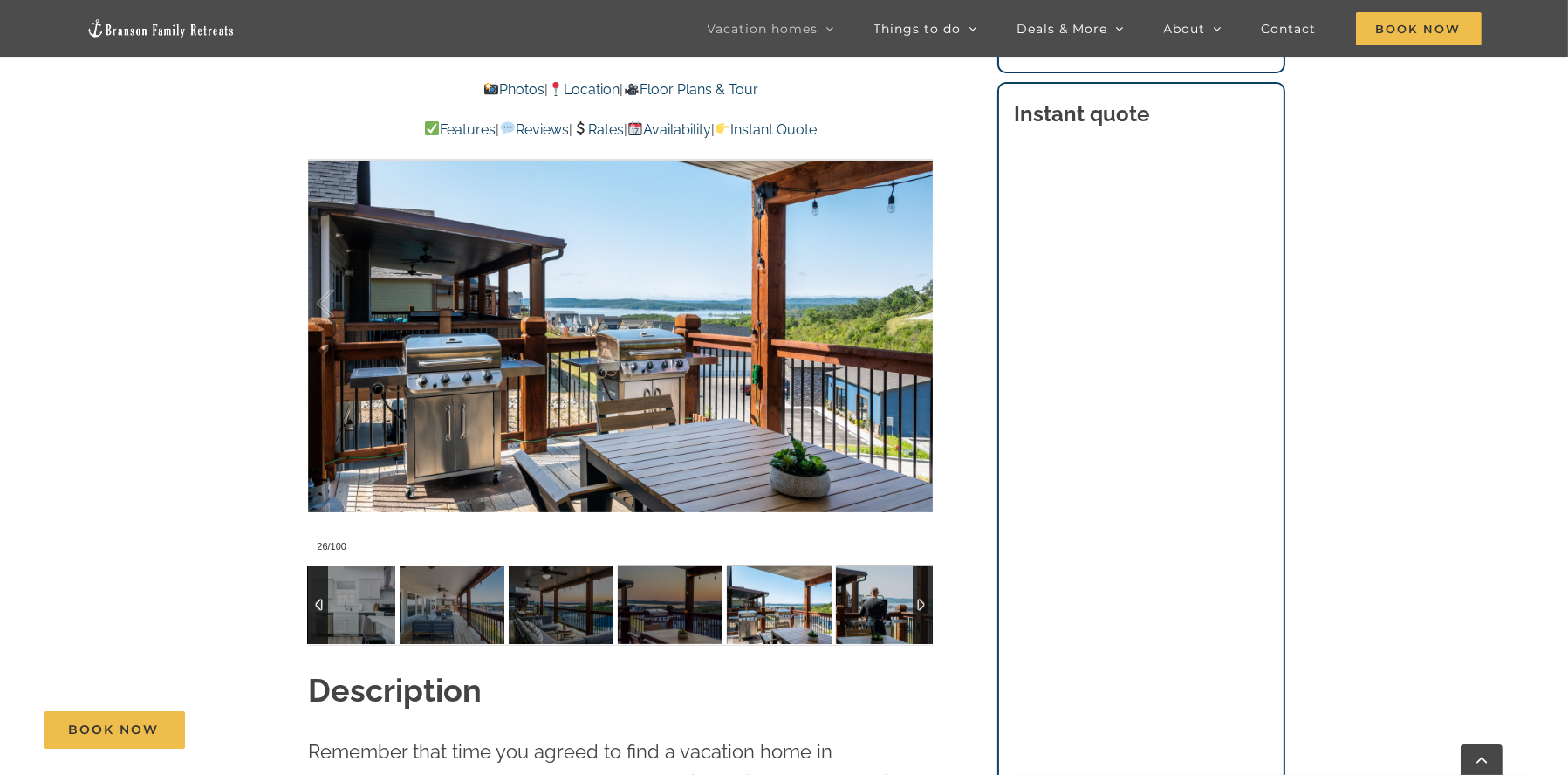
click at [894, 608] on img at bounding box center [888, 605] width 105 height 78
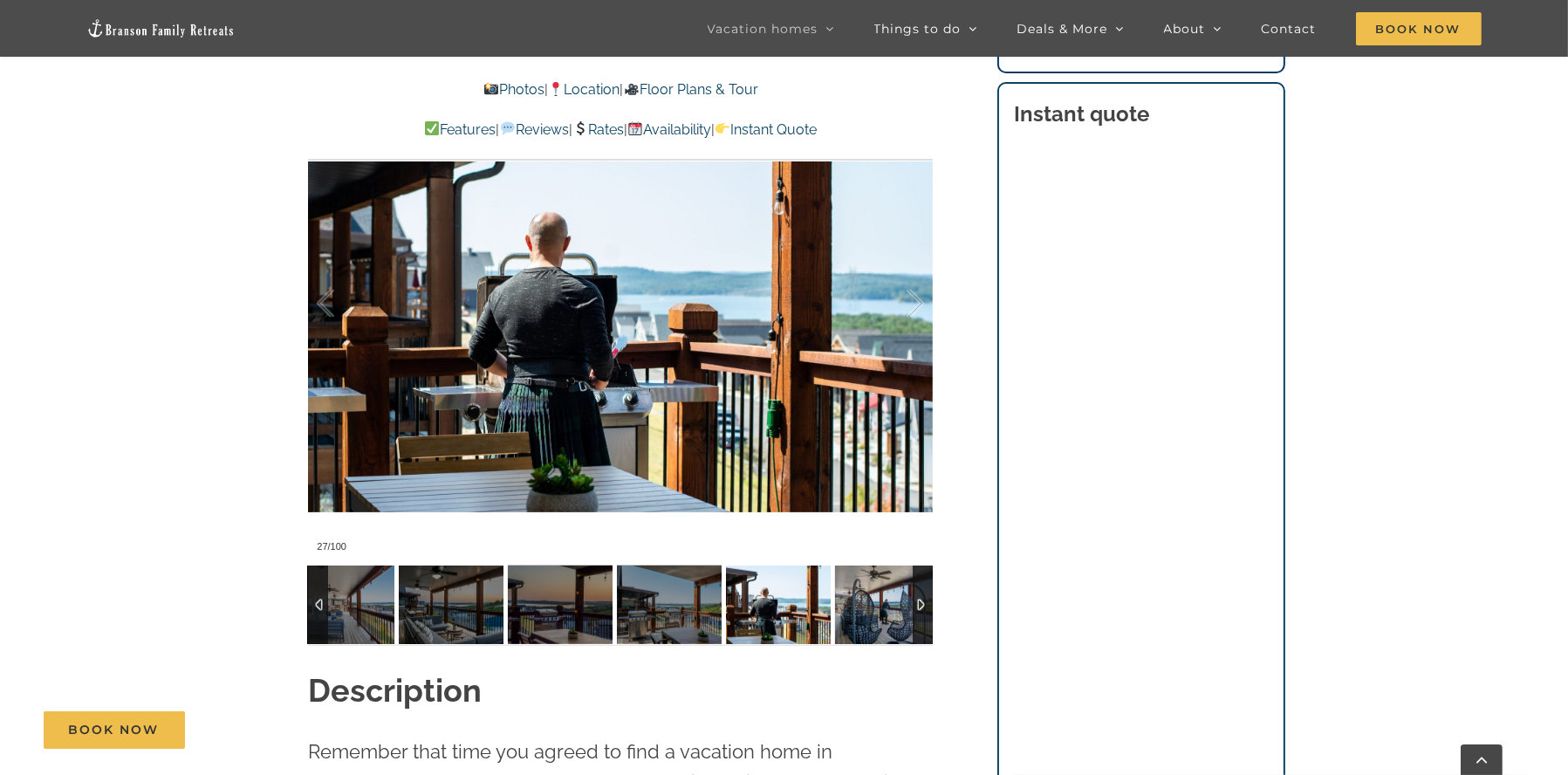
click at [894, 608] on img at bounding box center [887, 605] width 105 height 78
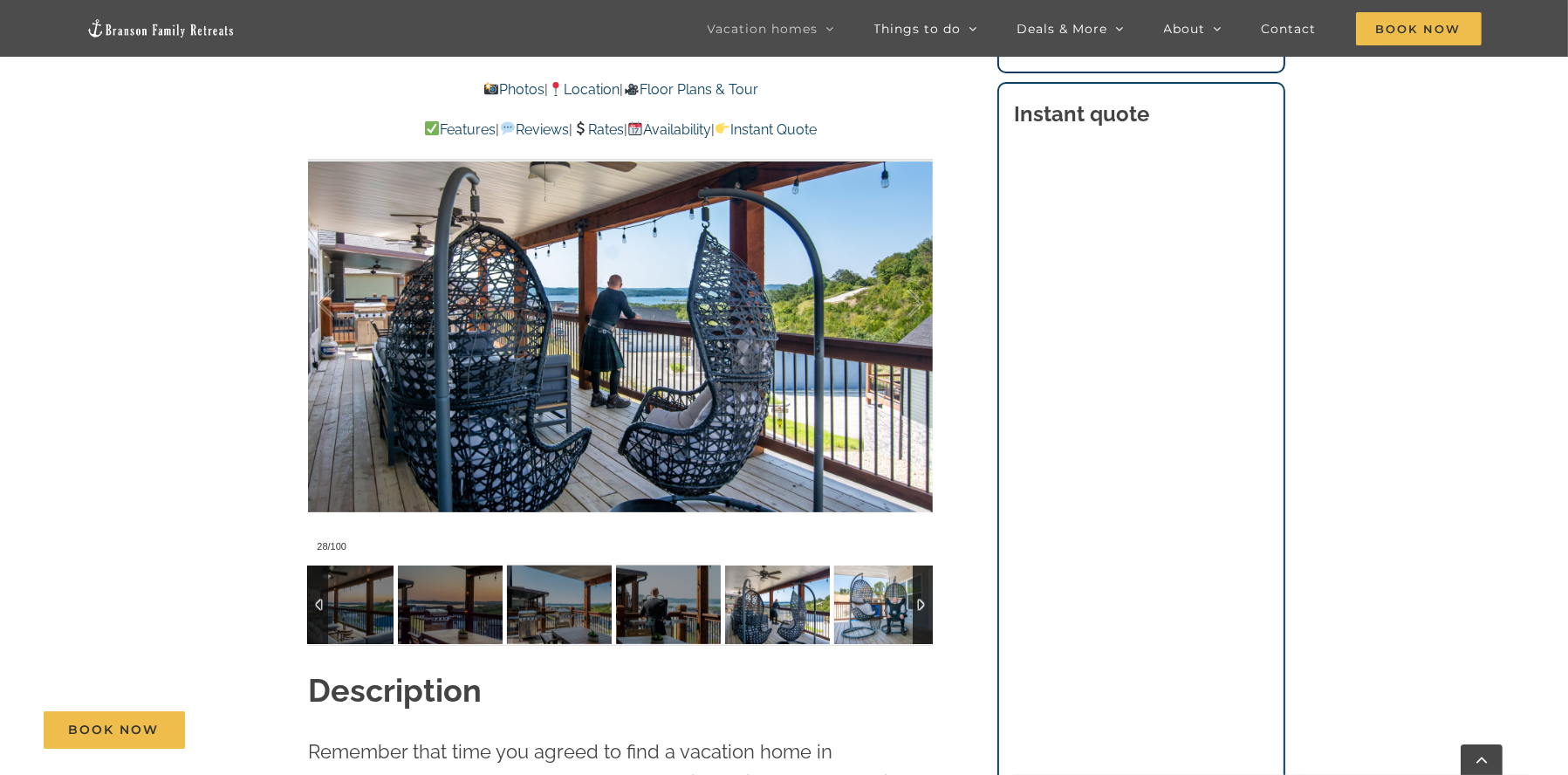
click at [894, 608] on img at bounding box center [886, 605] width 105 height 78
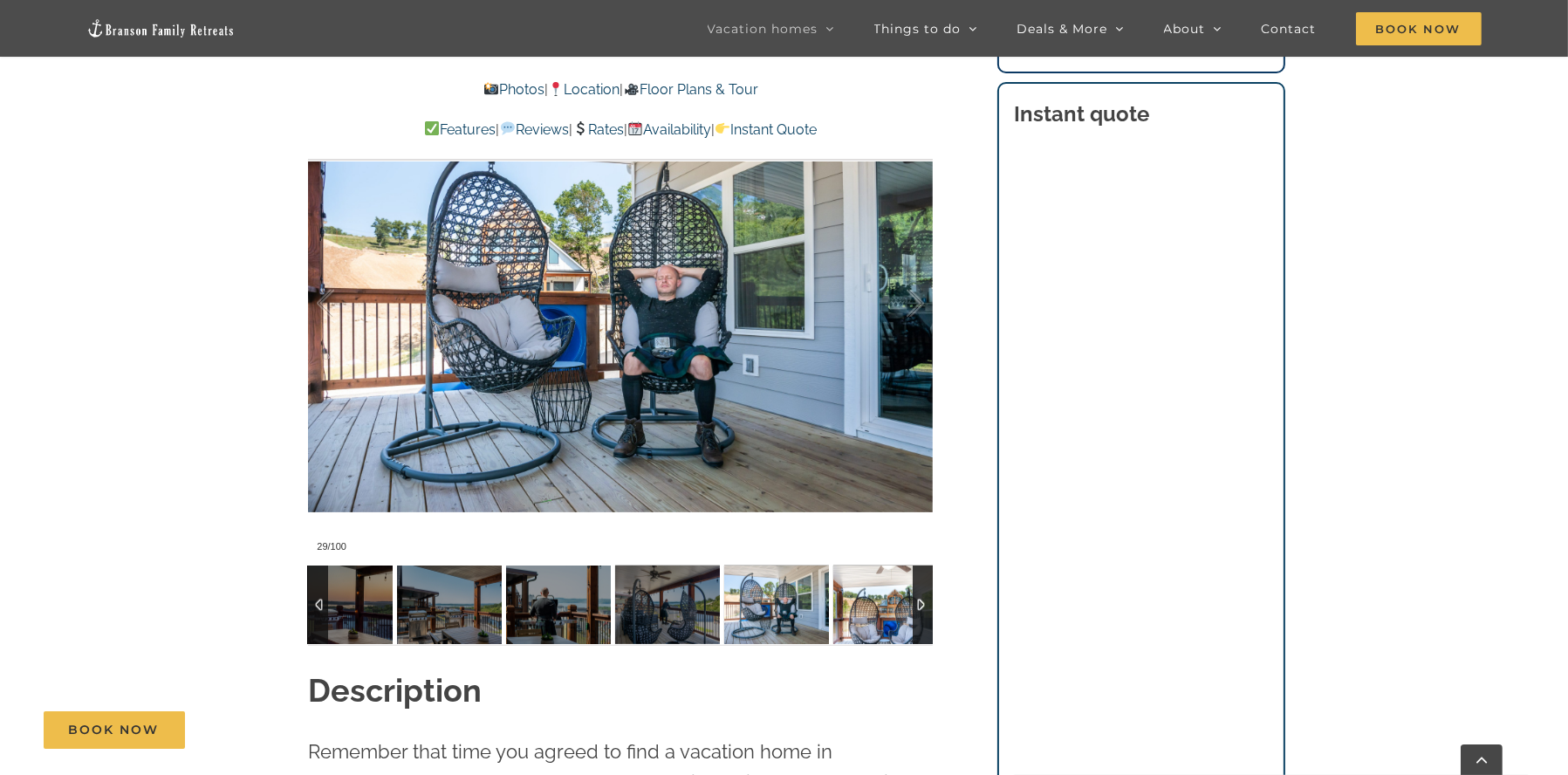
click at [894, 608] on img at bounding box center [885, 605] width 105 height 78
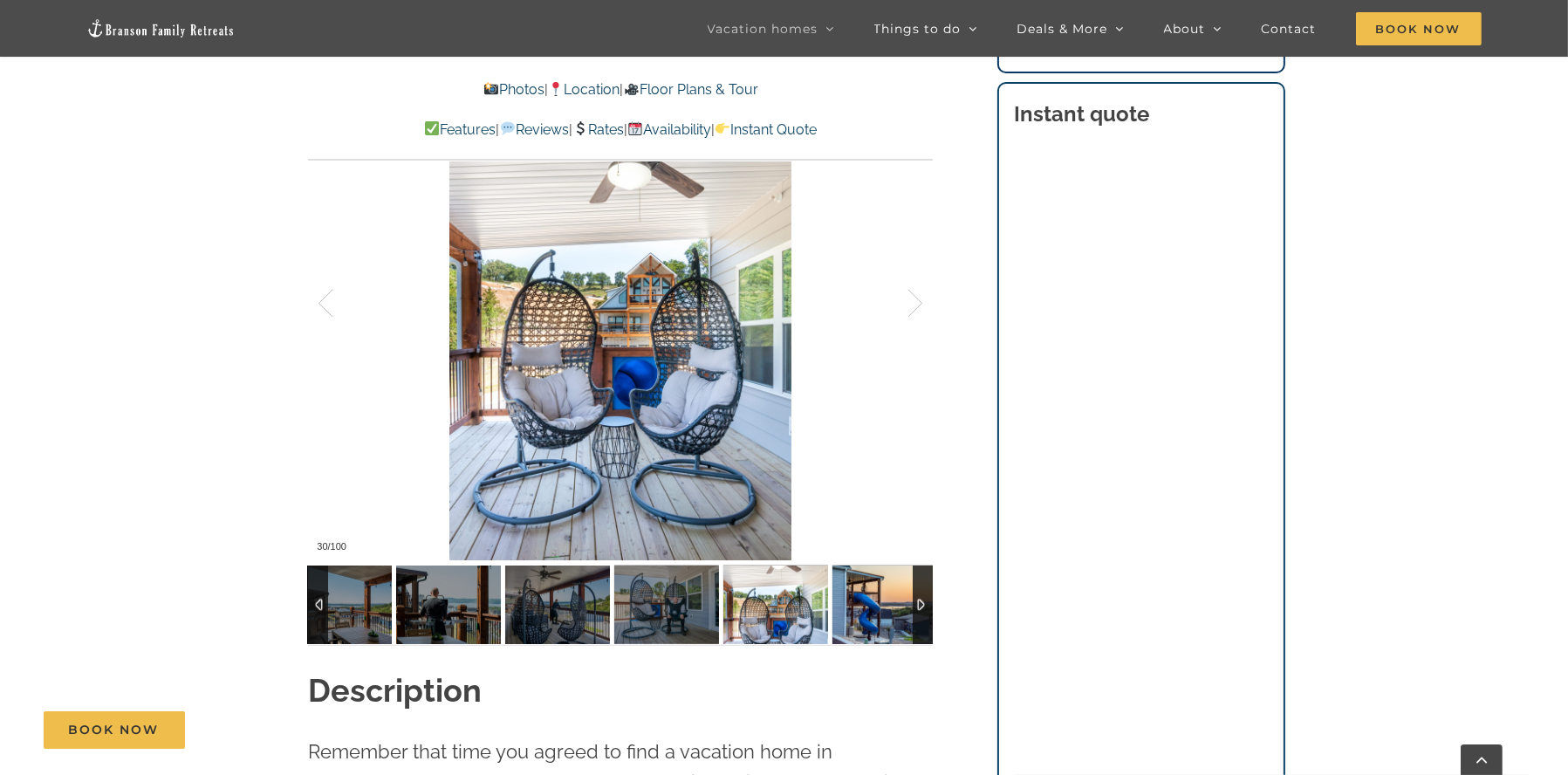
click at [894, 608] on img at bounding box center [884, 605] width 105 height 78
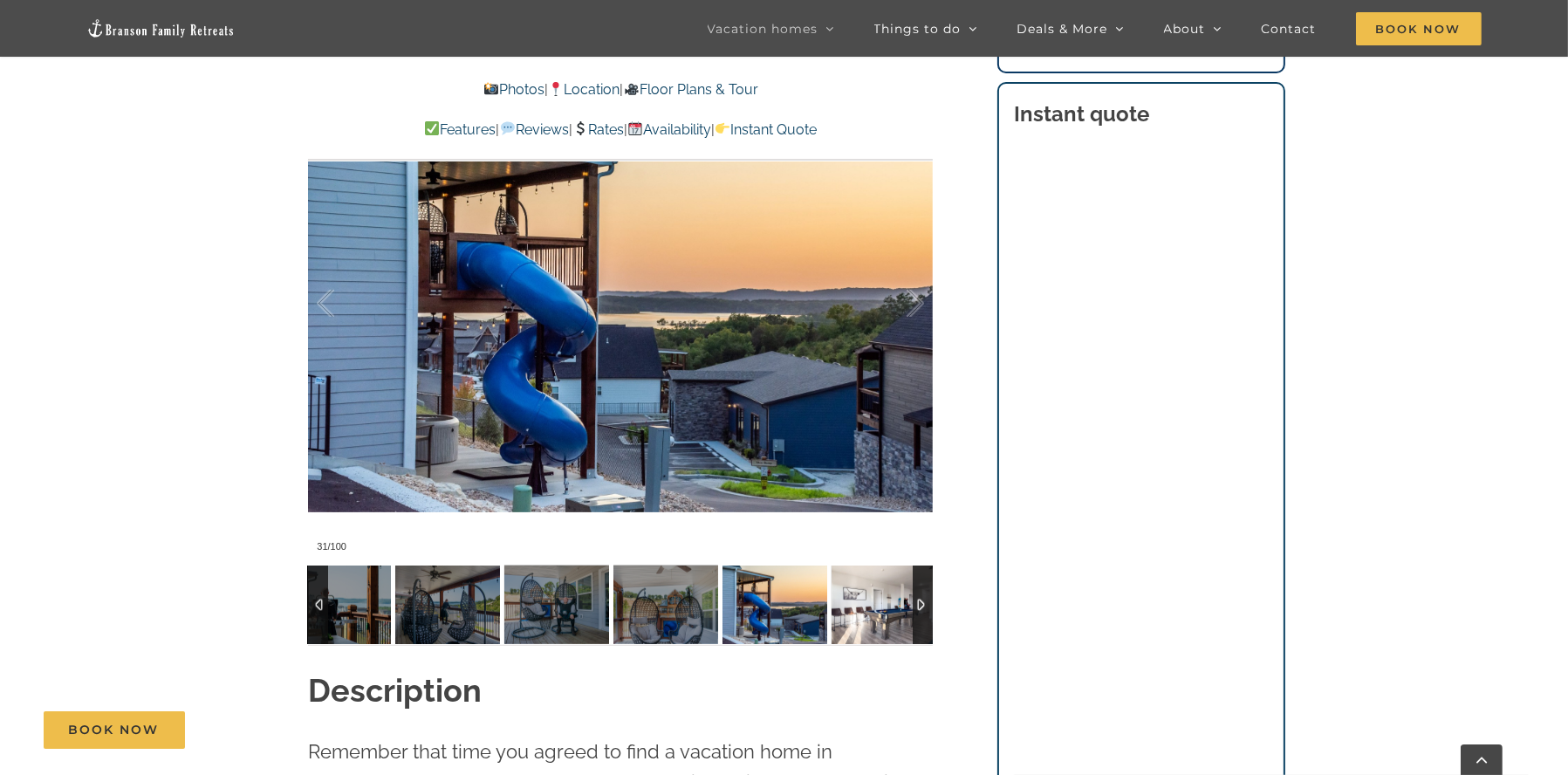
click at [894, 608] on img at bounding box center [883, 605] width 105 height 78
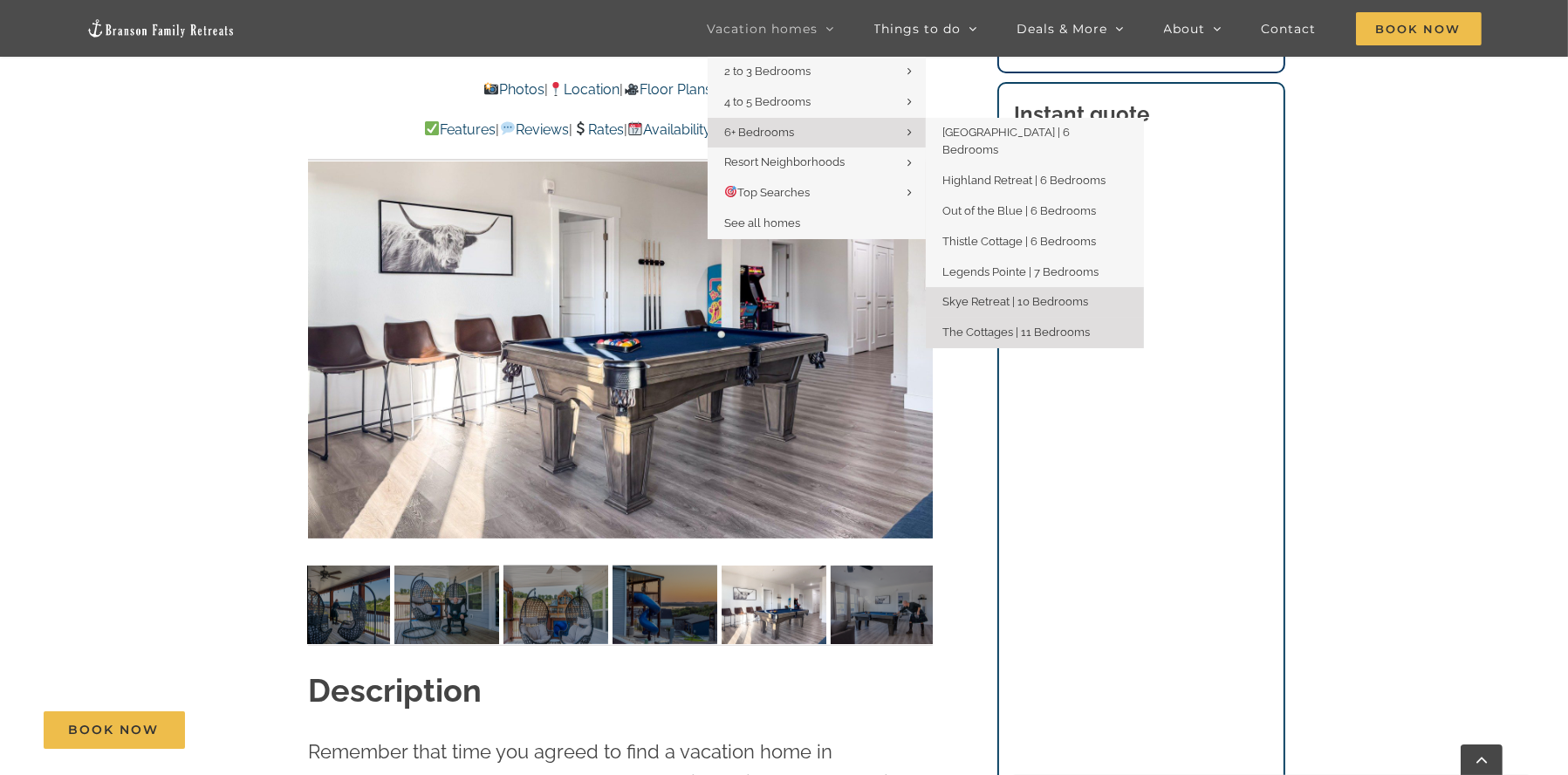
click at [1010, 318] on link "The Cottages | 11 Bedrooms" at bounding box center [1035, 332] width 218 height 30
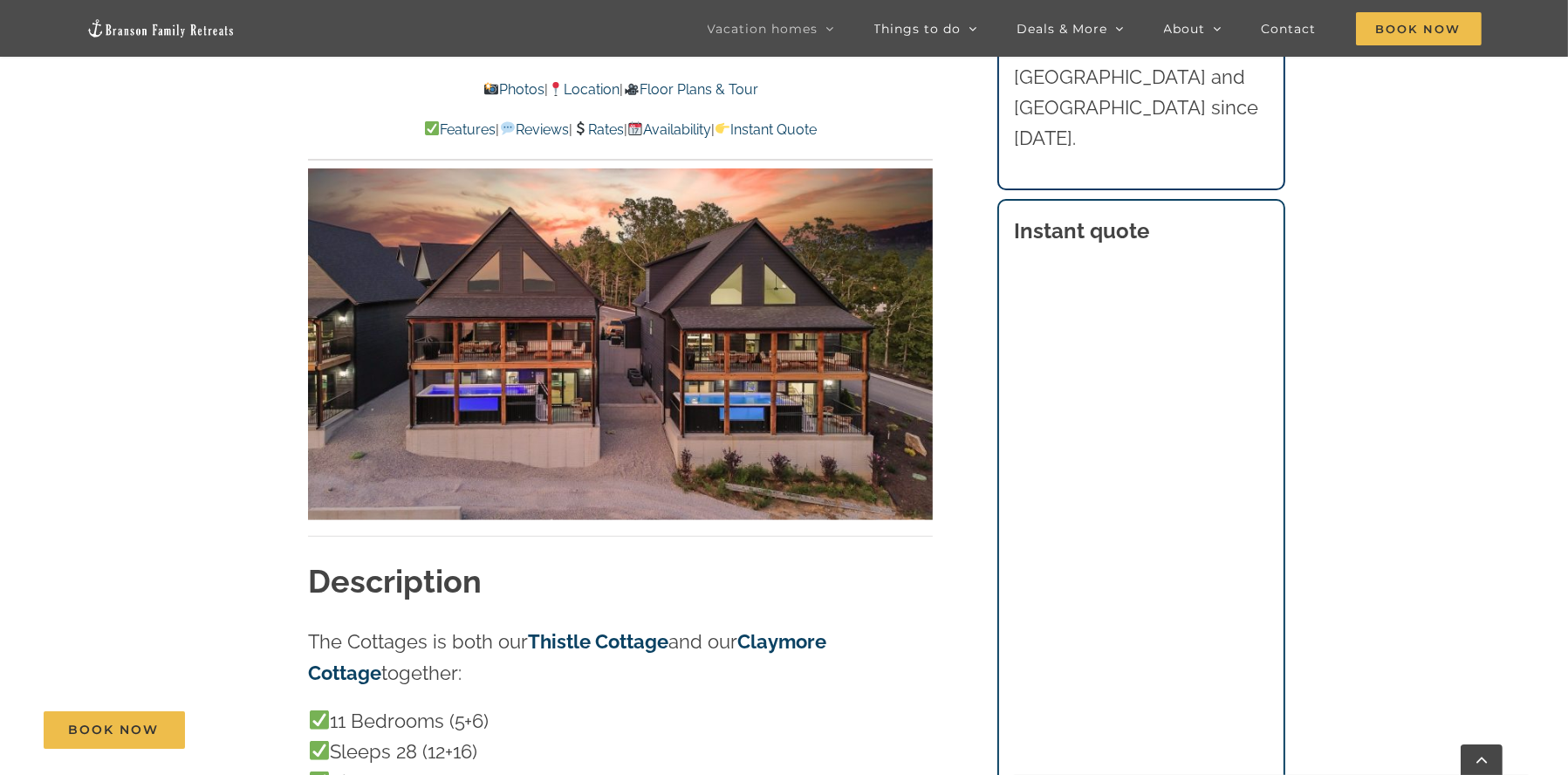
scroll to position [1164, 0]
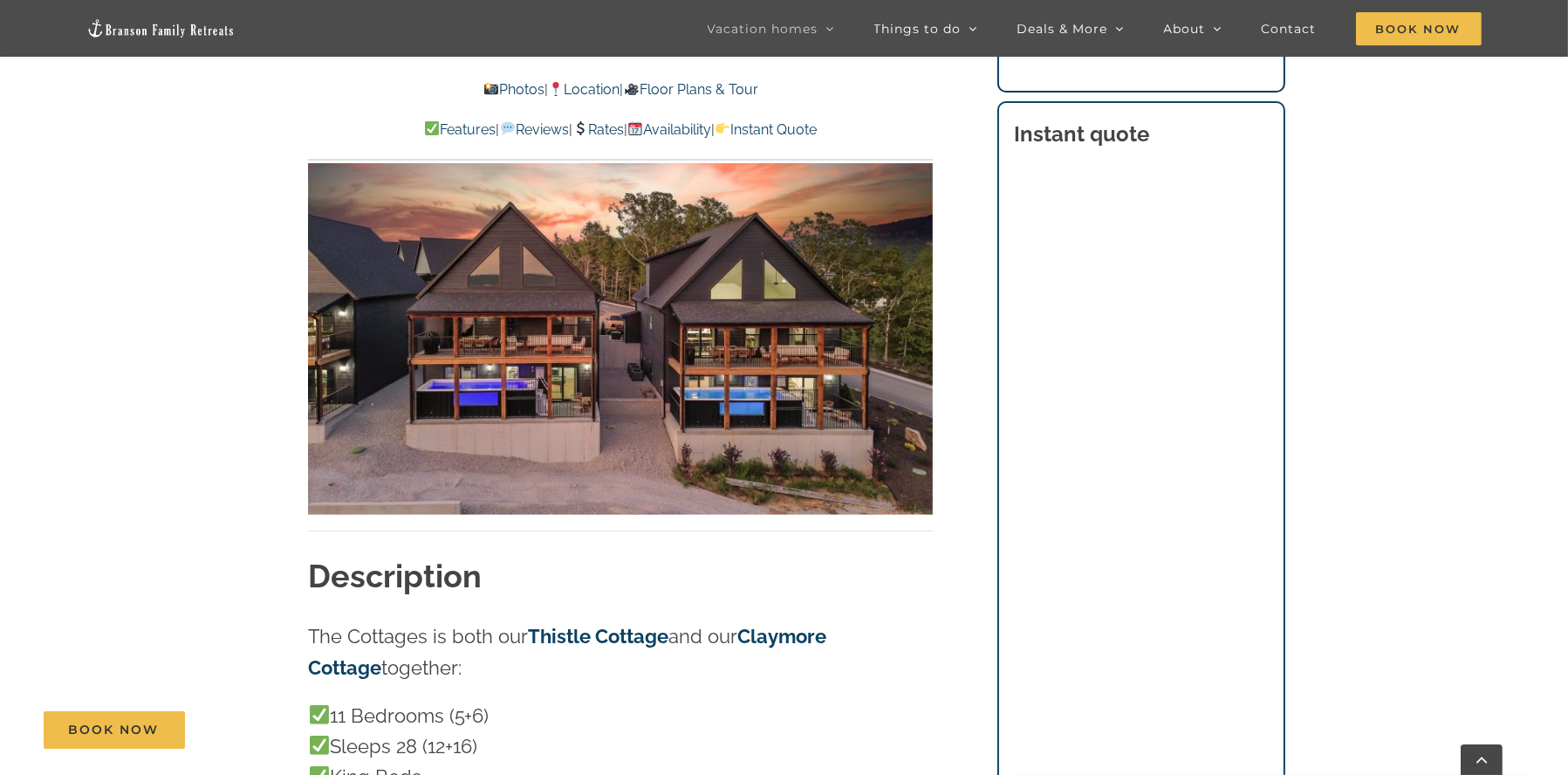
click at [862, 400] on img at bounding box center [620, 339] width 625 height 352
click at [500, 73] on div "Photos | Location | Floor Plans & Tour Features | Reviews | Rates | Availabilit…" at bounding box center [621, 108] width 695 height 105
click at [497, 91] on link "Photos" at bounding box center [514, 89] width 62 height 17
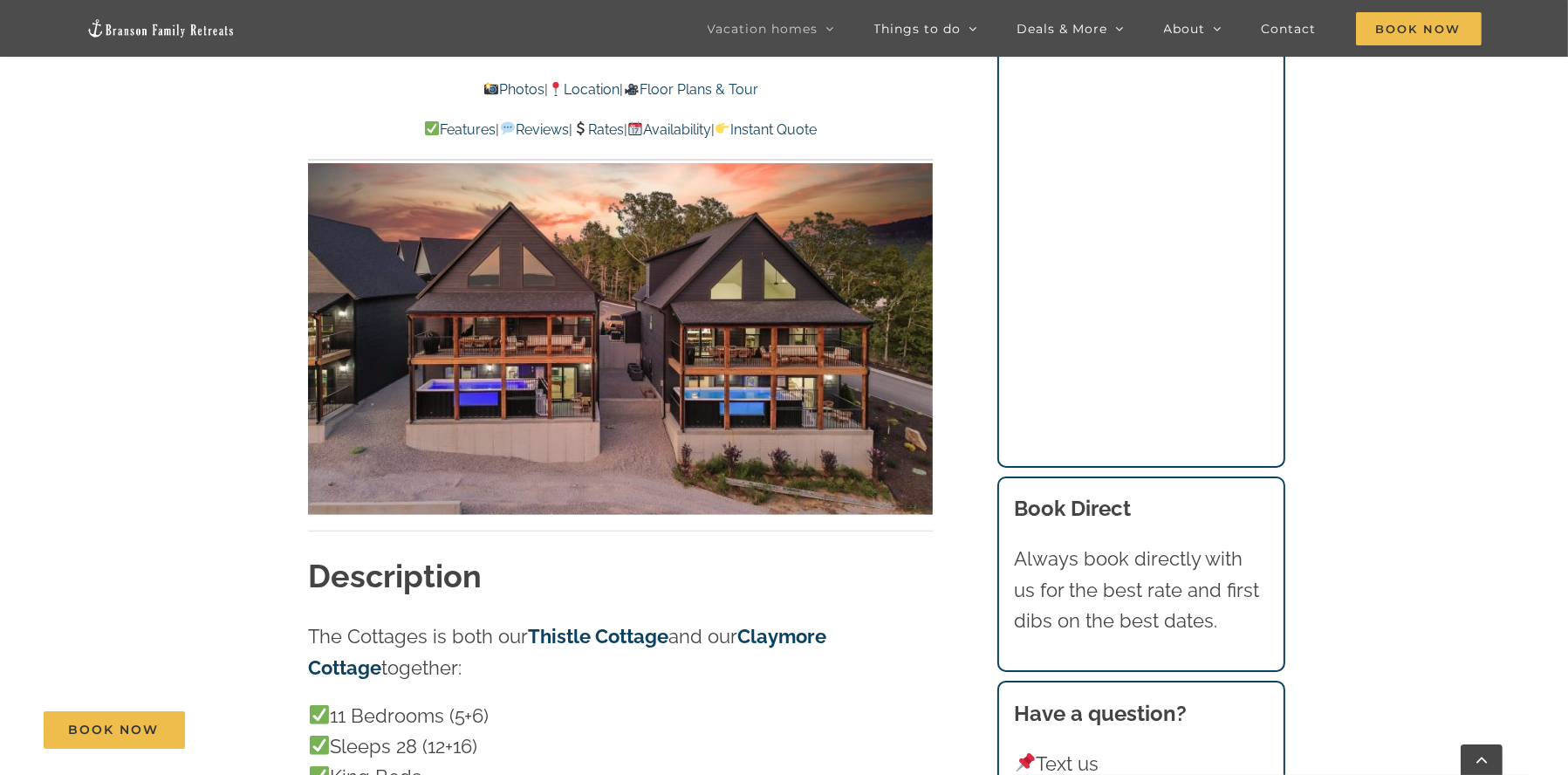
scroll to position [5414, 0]
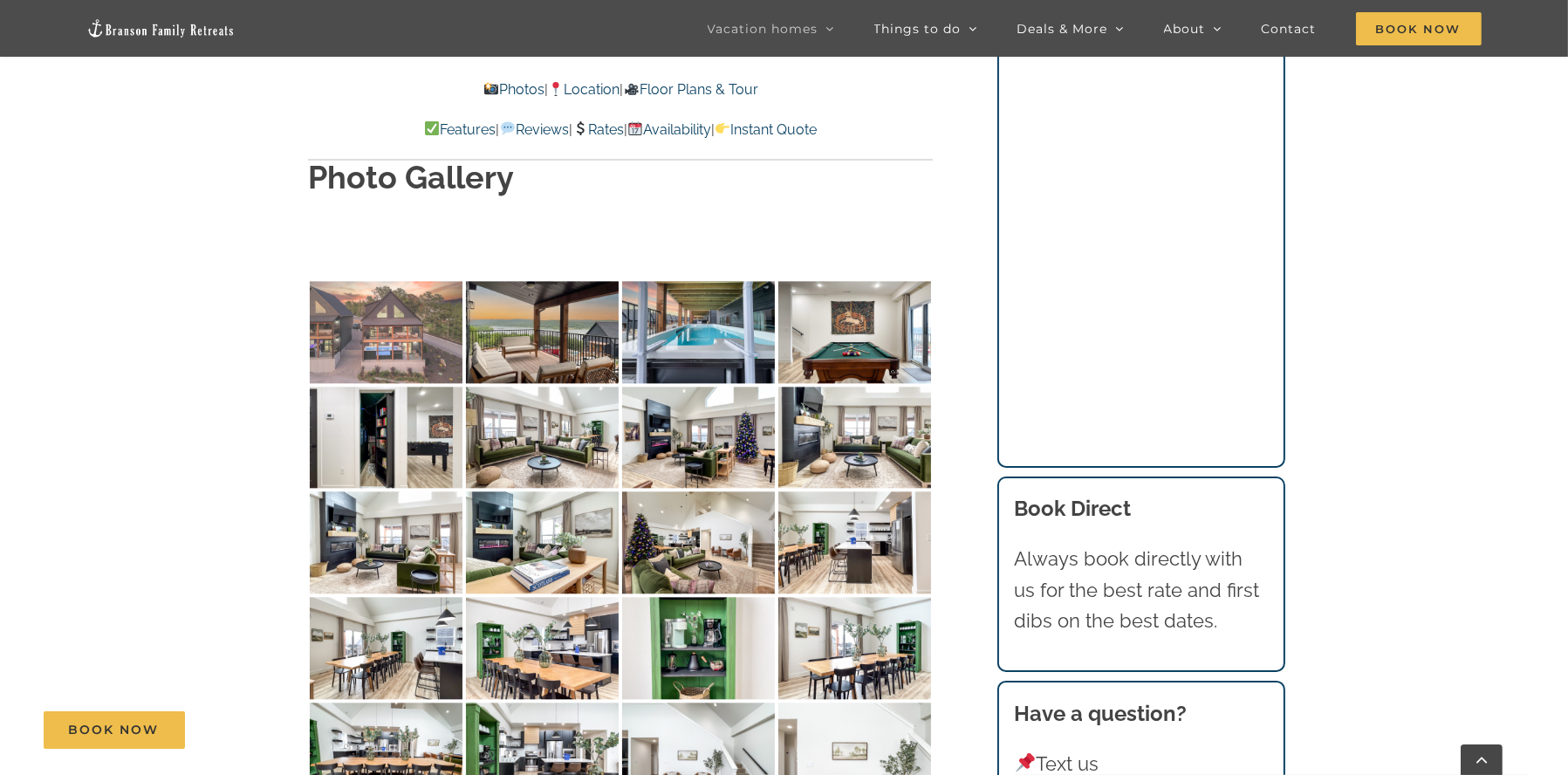
click at [388, 281] on img at bounding box center [386, 332] width 152 height 103
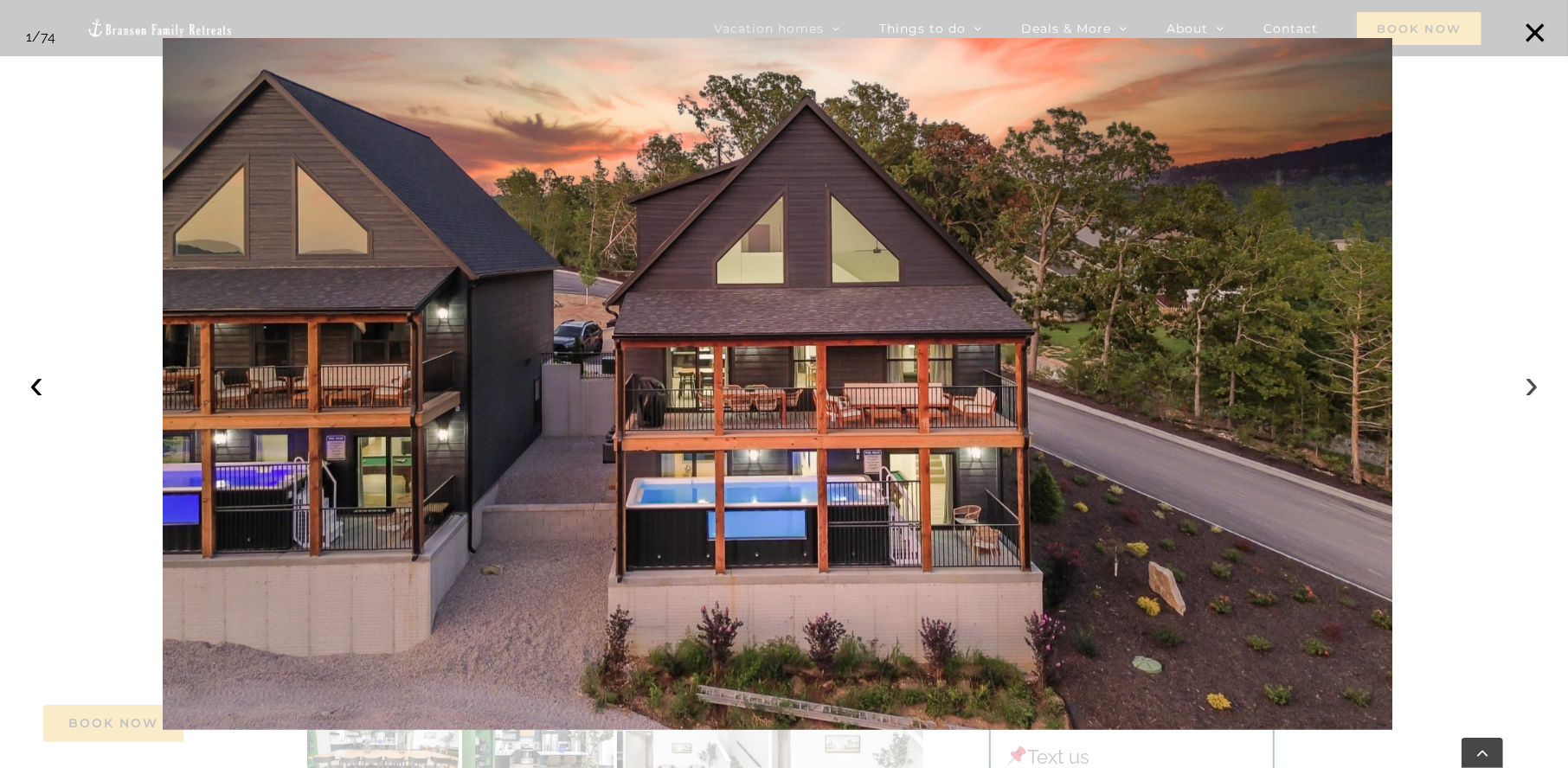
click at [1521, 392] on button "›" at bounding box center [1531, 384] width 38 height 38
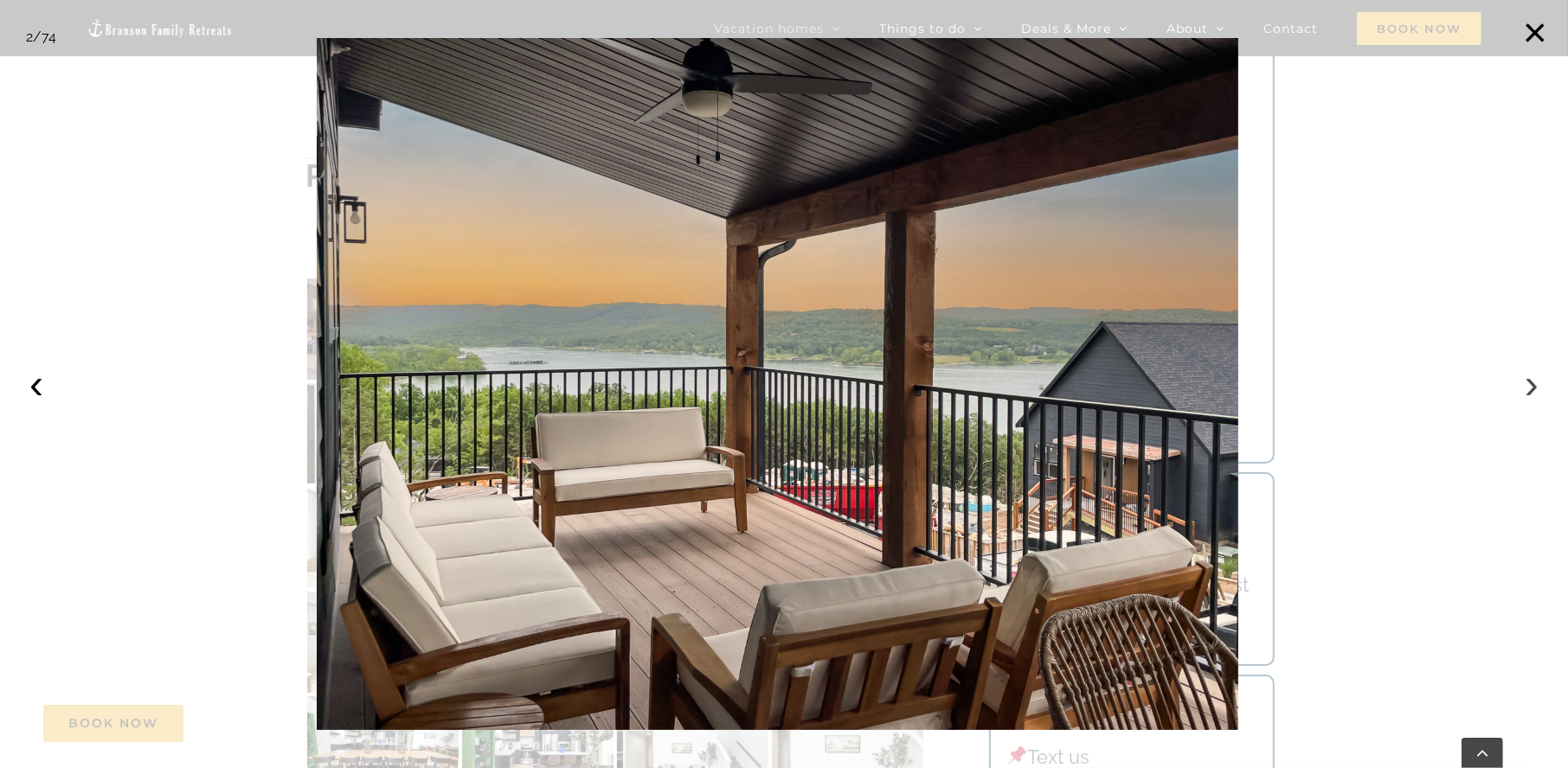
click at [1521, 392] on button "›" at bounding box center [1531, 384] width 38 height 38
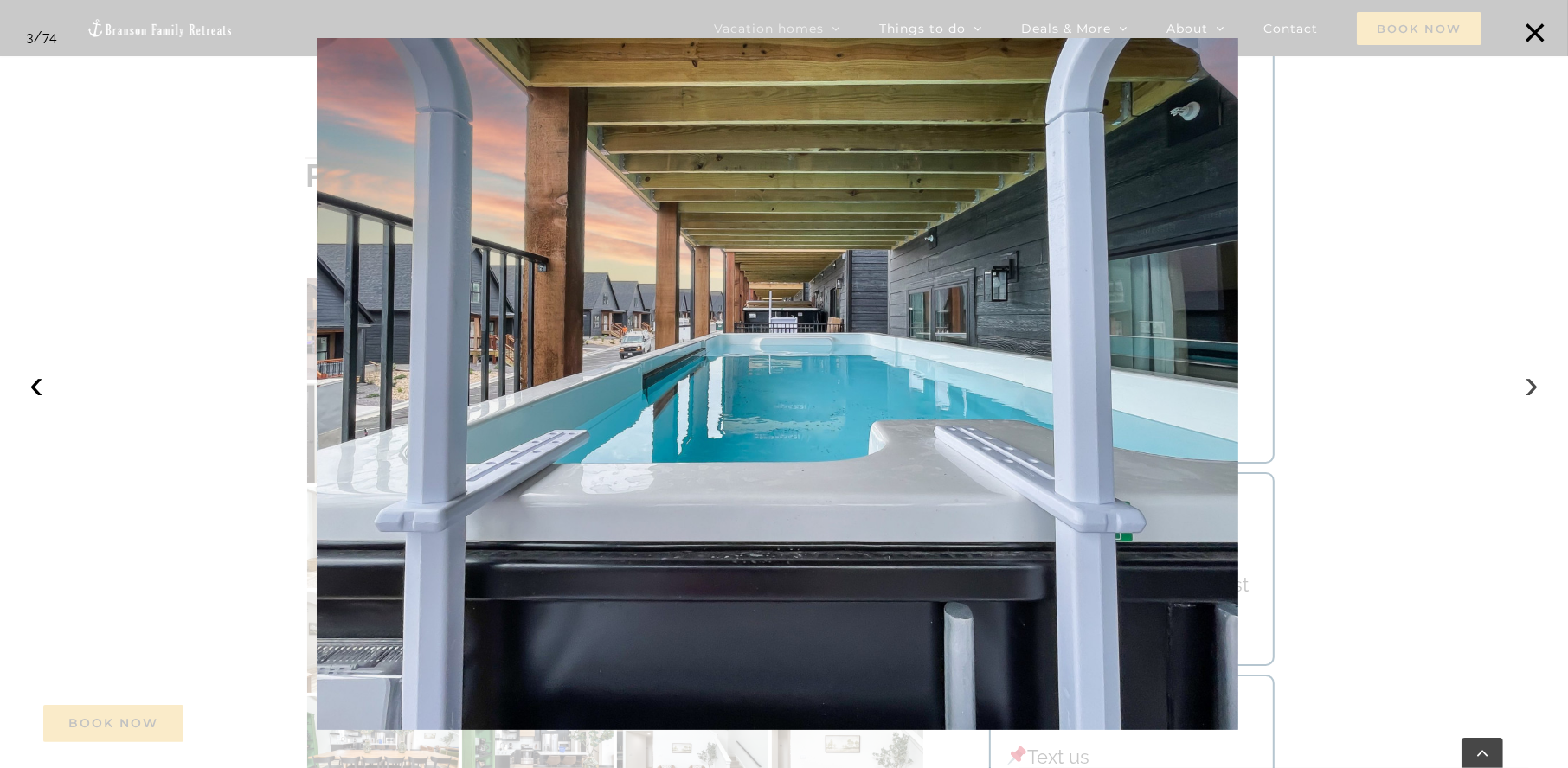
click at [1521, 392] on button "›" at bounding box center [1531, 384] width 38 height 38
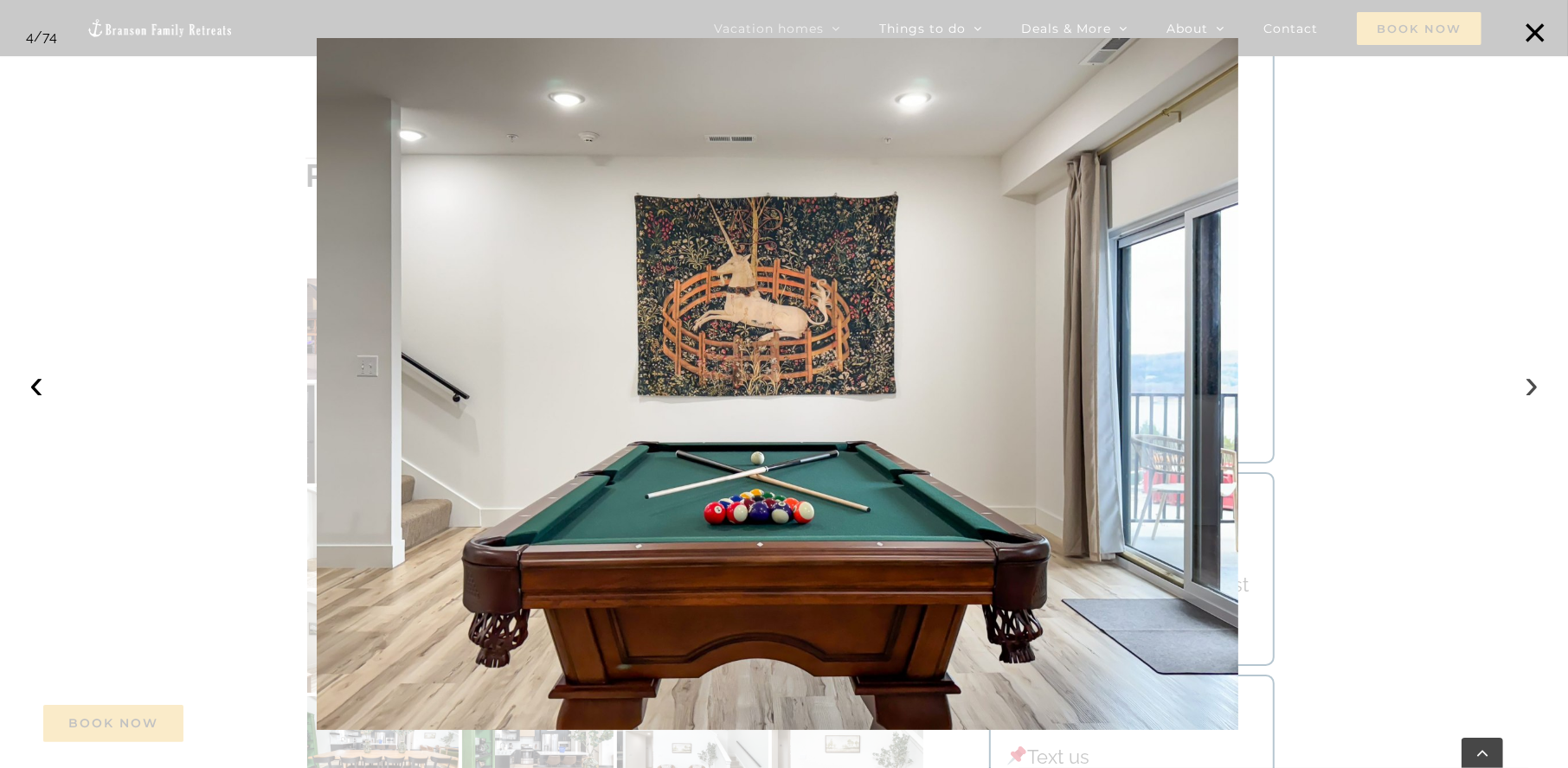
click at [1521, 392] on button "›" at bounding box center [1531, 384] width 38 height 38
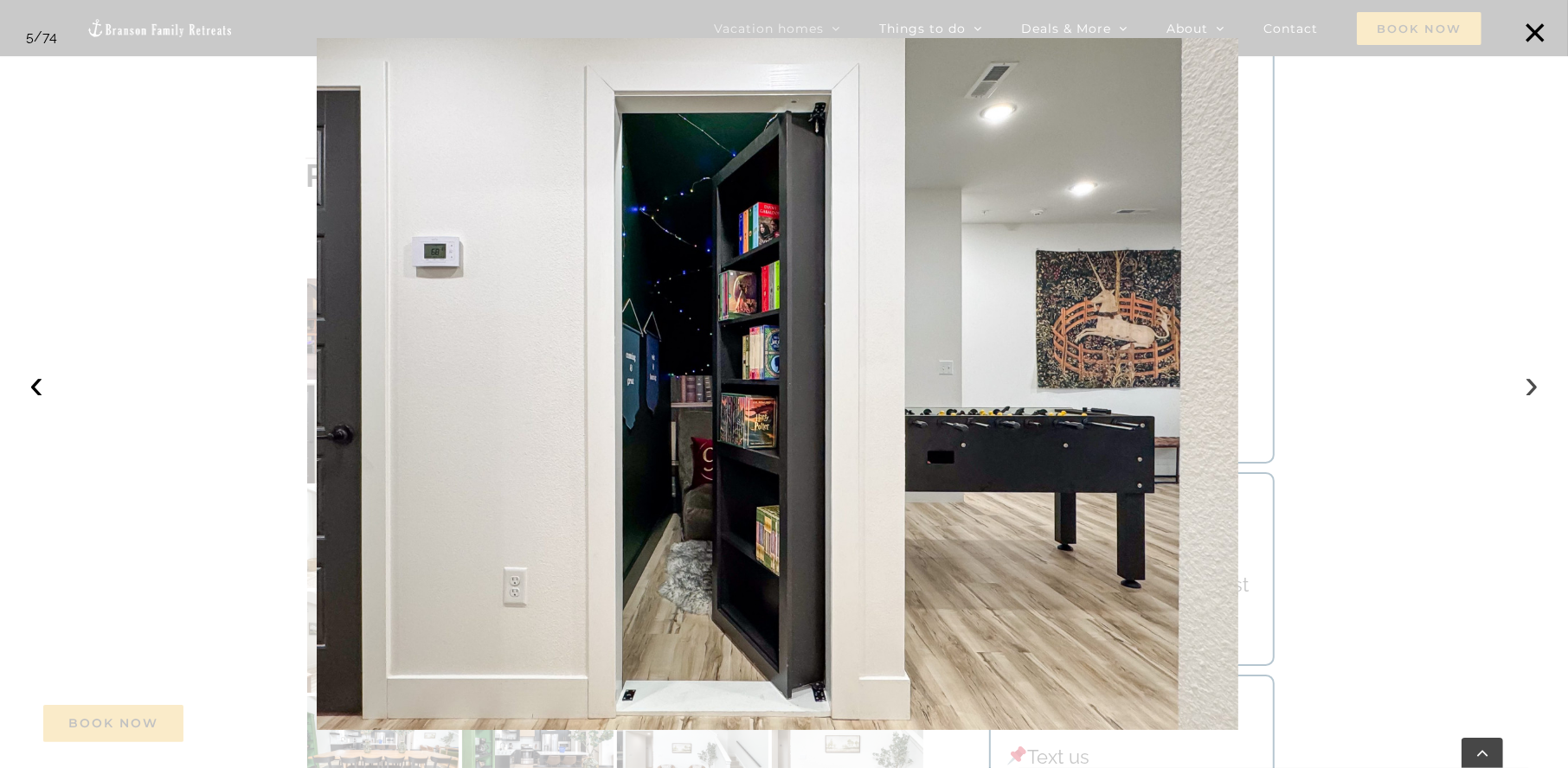
click at [1521, 392] on button "›" at bounding box center [1531, 384] width 38 height 38
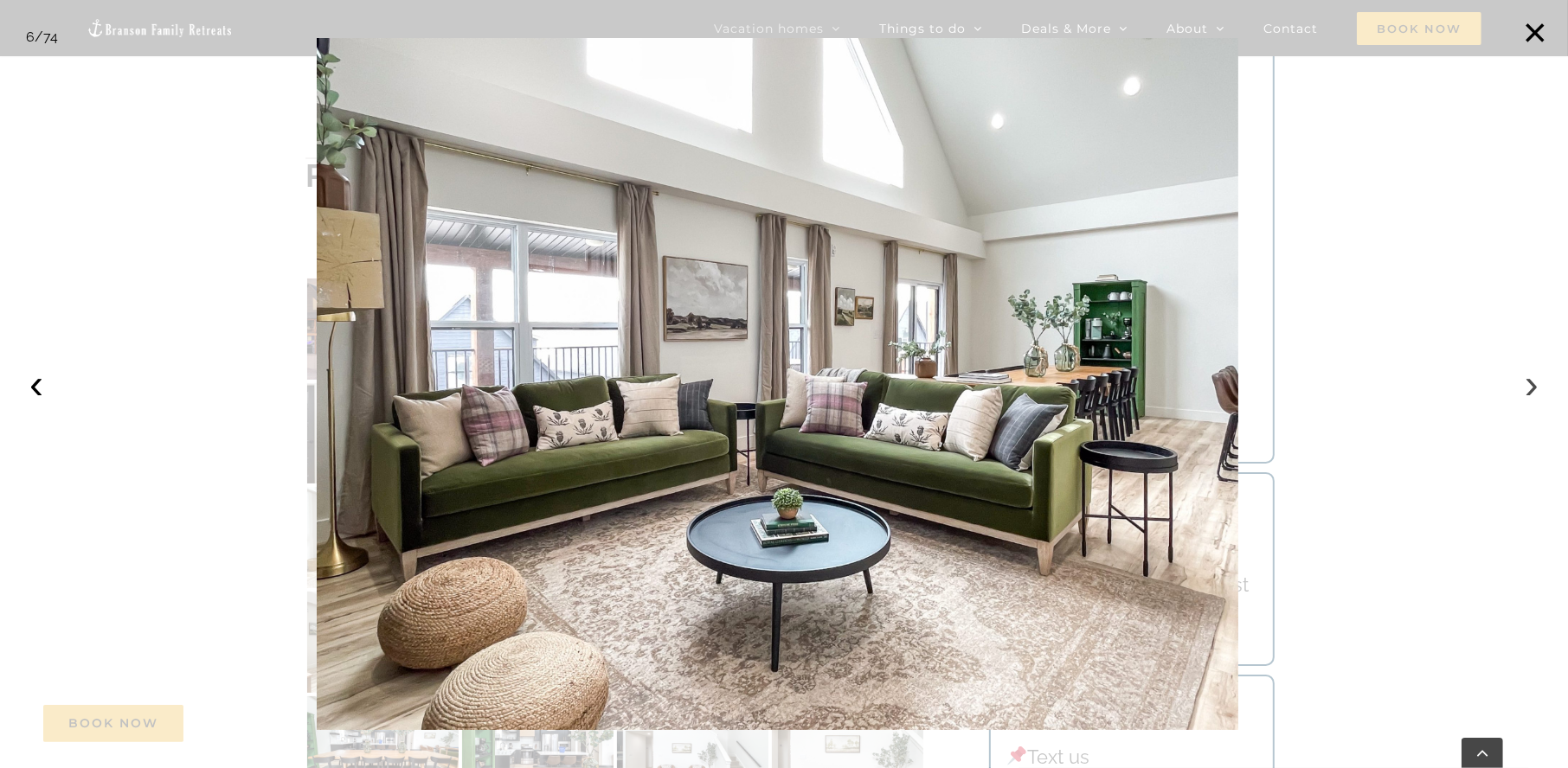
click at [1521, 392] on button "›" at bounding box center [1531, 384] width 38 height 38
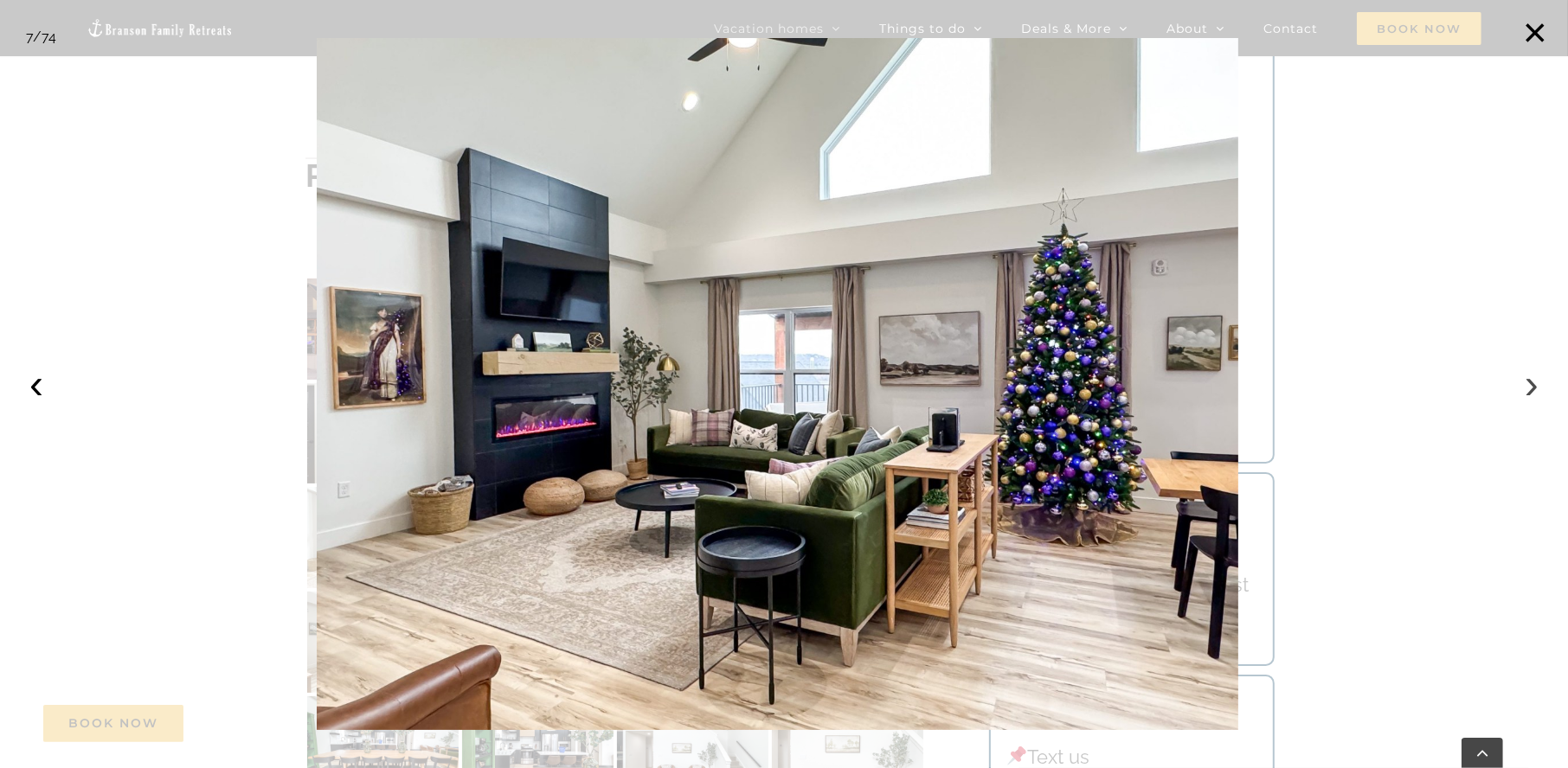
click at [1521, 392] on button "›" at bounding box center [1531, 384] width 38 height 38
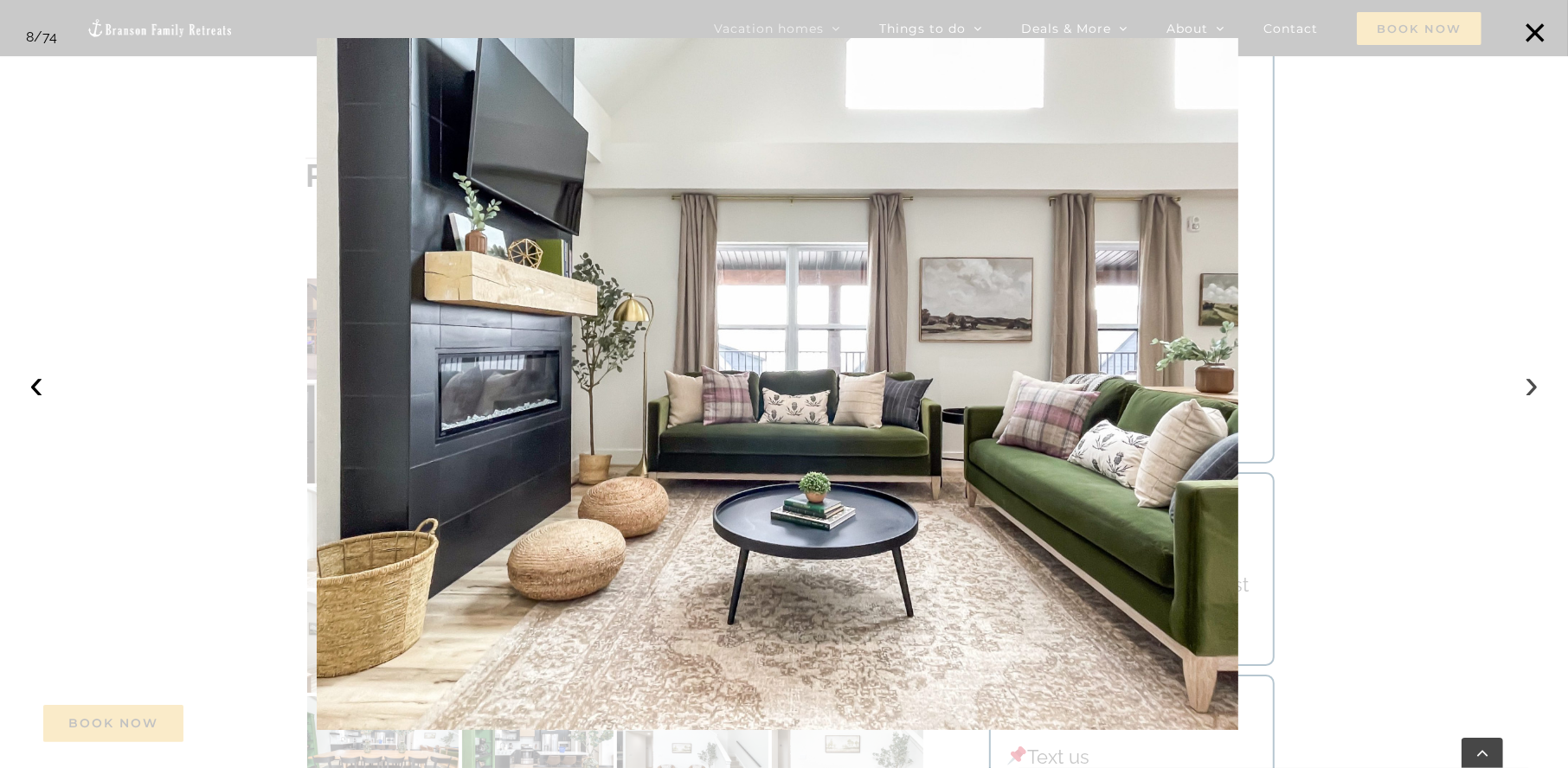
click at [1521, 392] on button "›" at bounding box center [1531, 384] width 38 height 38
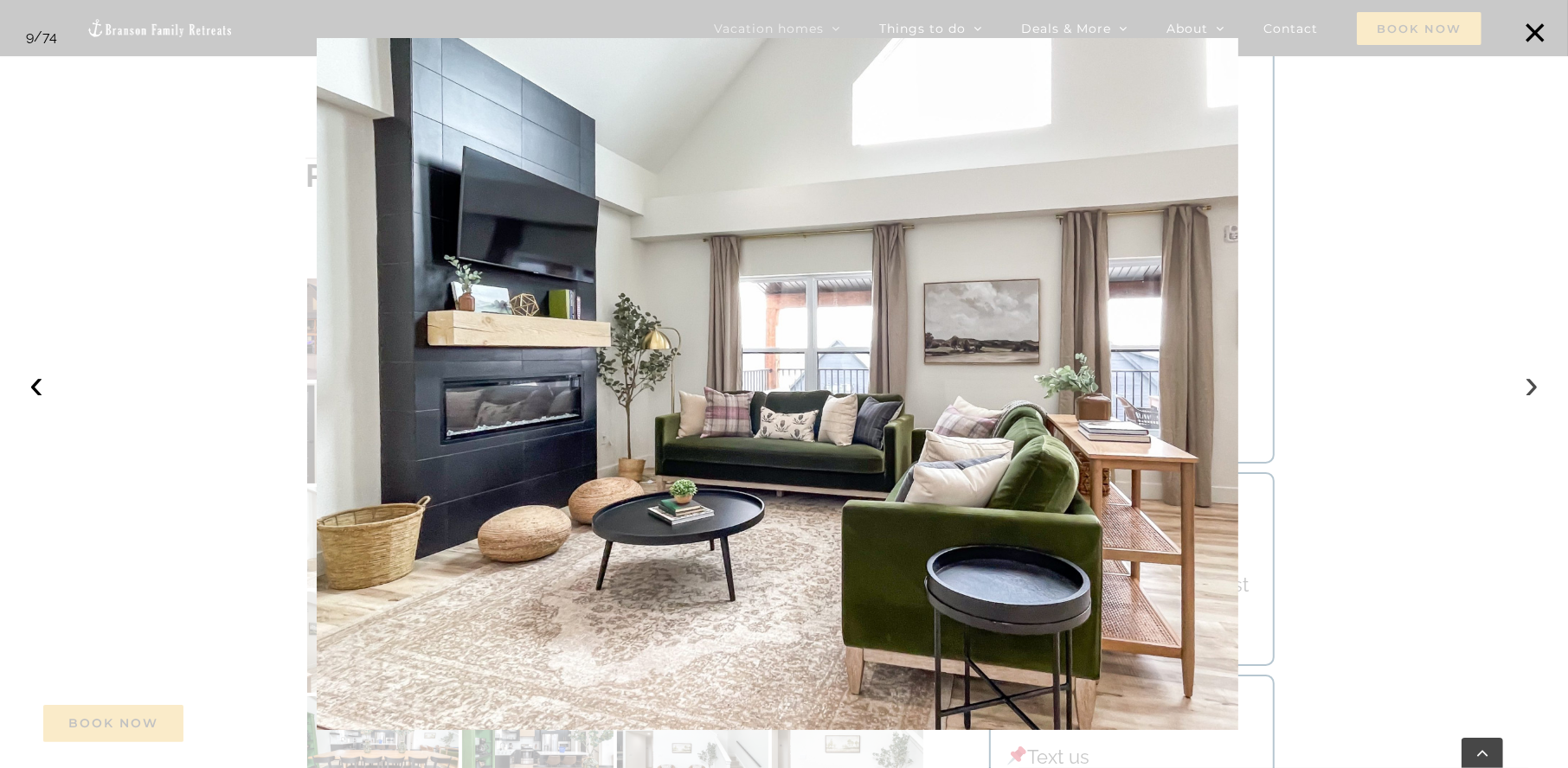
click at [1521, 392] on button "›" at bounding box center [1531, 384] width 38 height 38
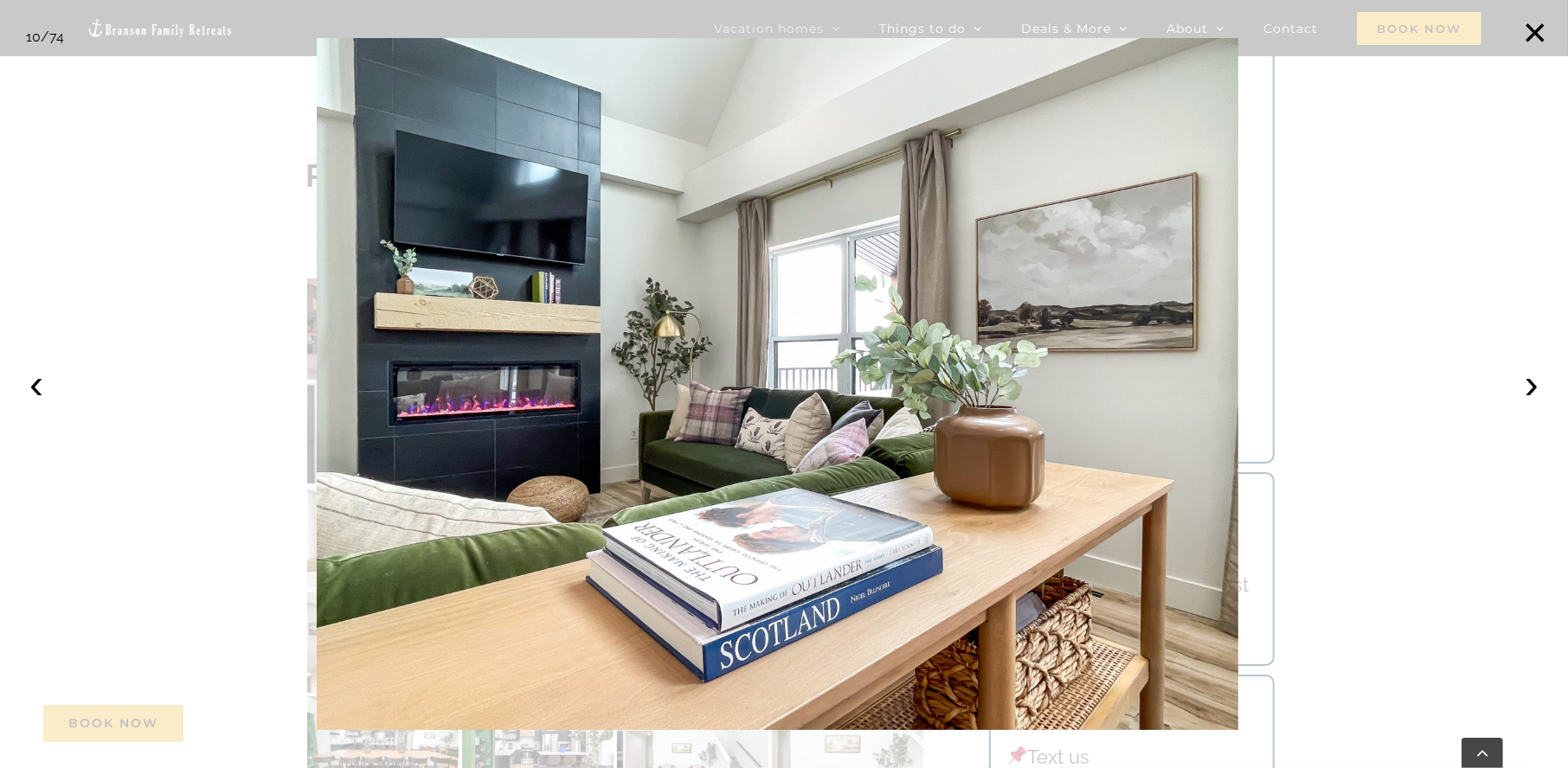
click at [1499, 143] on div at bounding box center [784, 384] width 1568 height 768
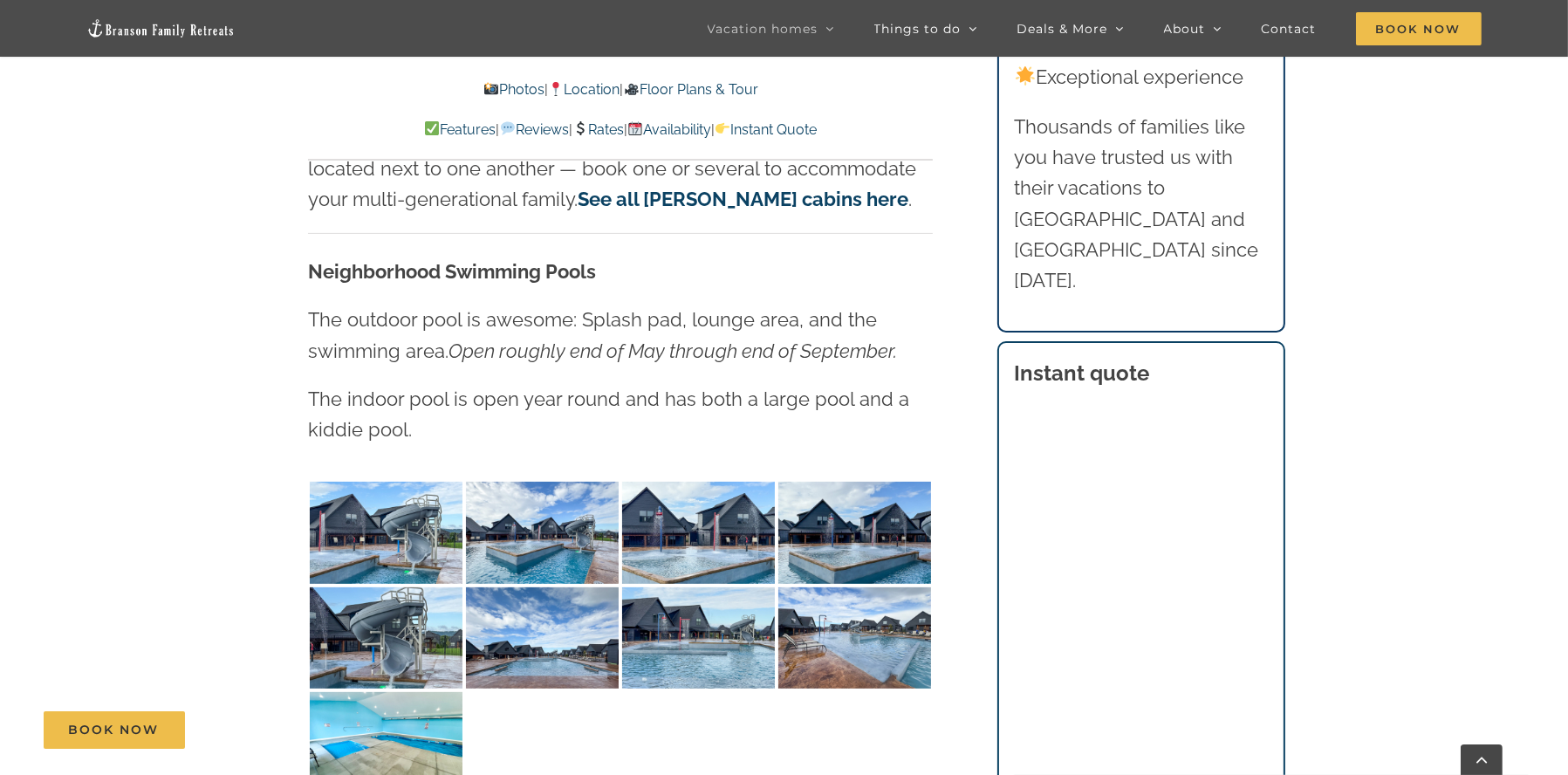
scroll to position [9780, 0]
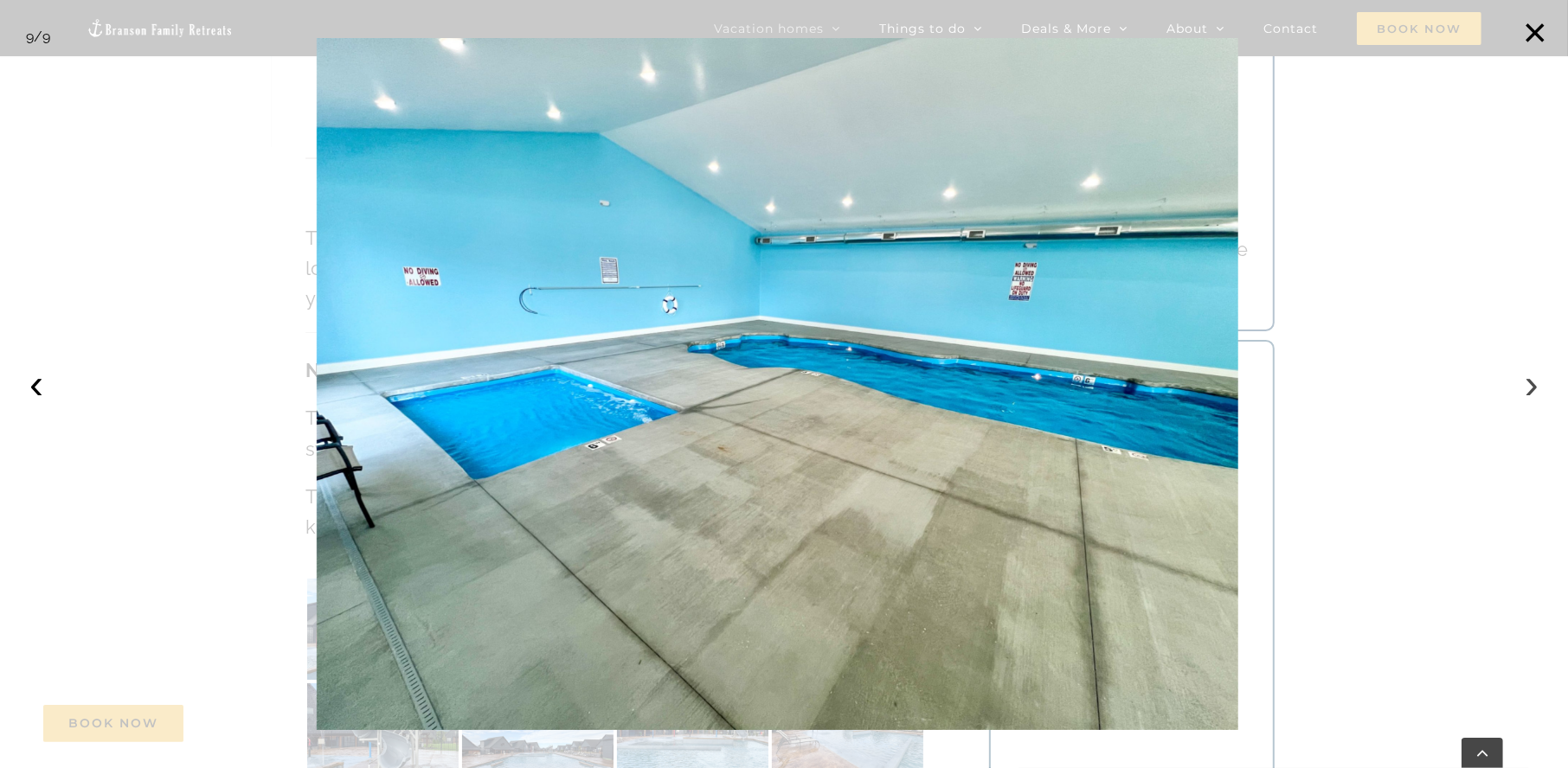
click at [1535, 385] on button "›" at bounding box center [1531, 384] width 38 height 38
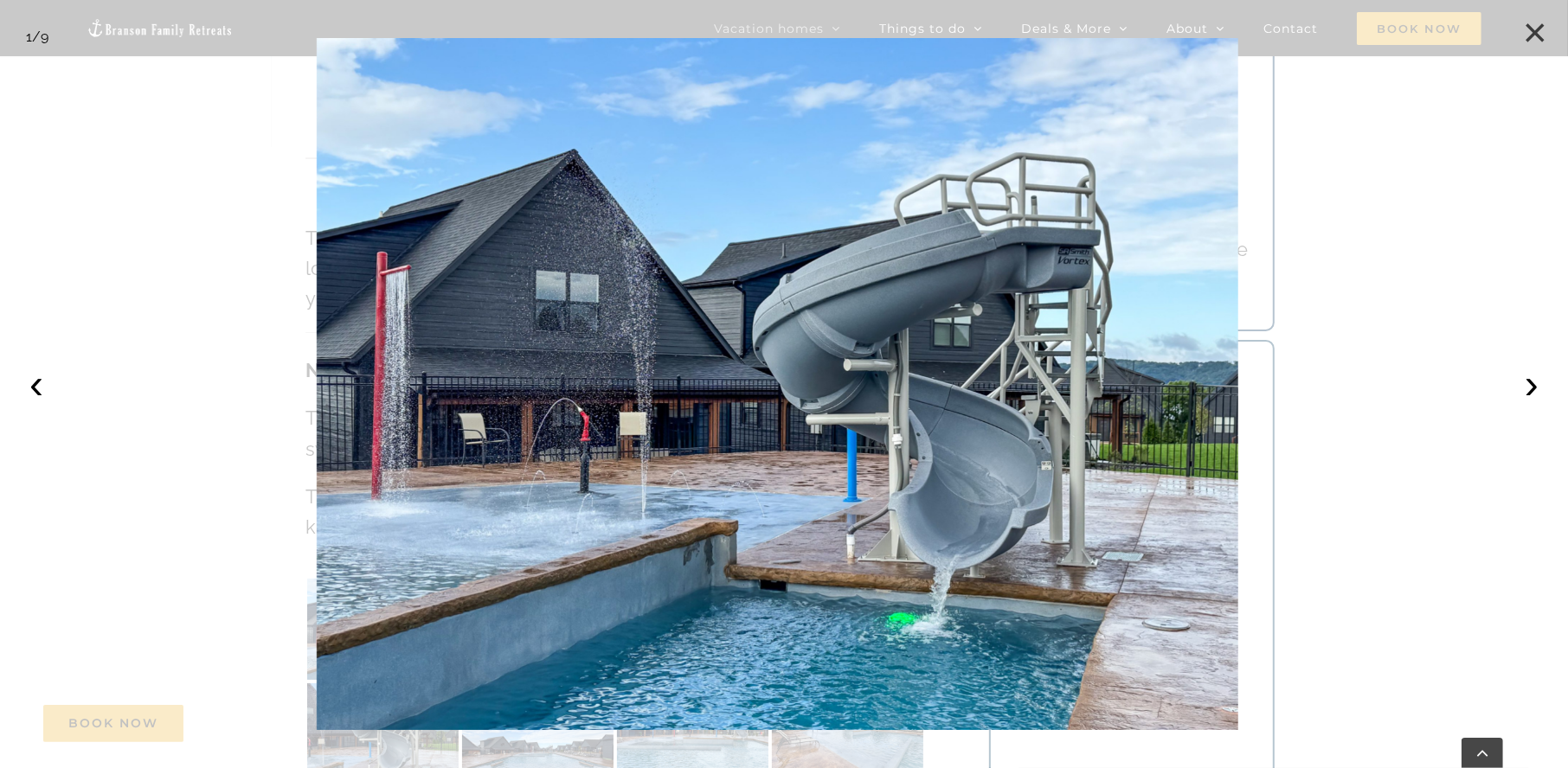
click at [1545, 37] on button "×" at bounding box center [1534, 32] width 38 height 38
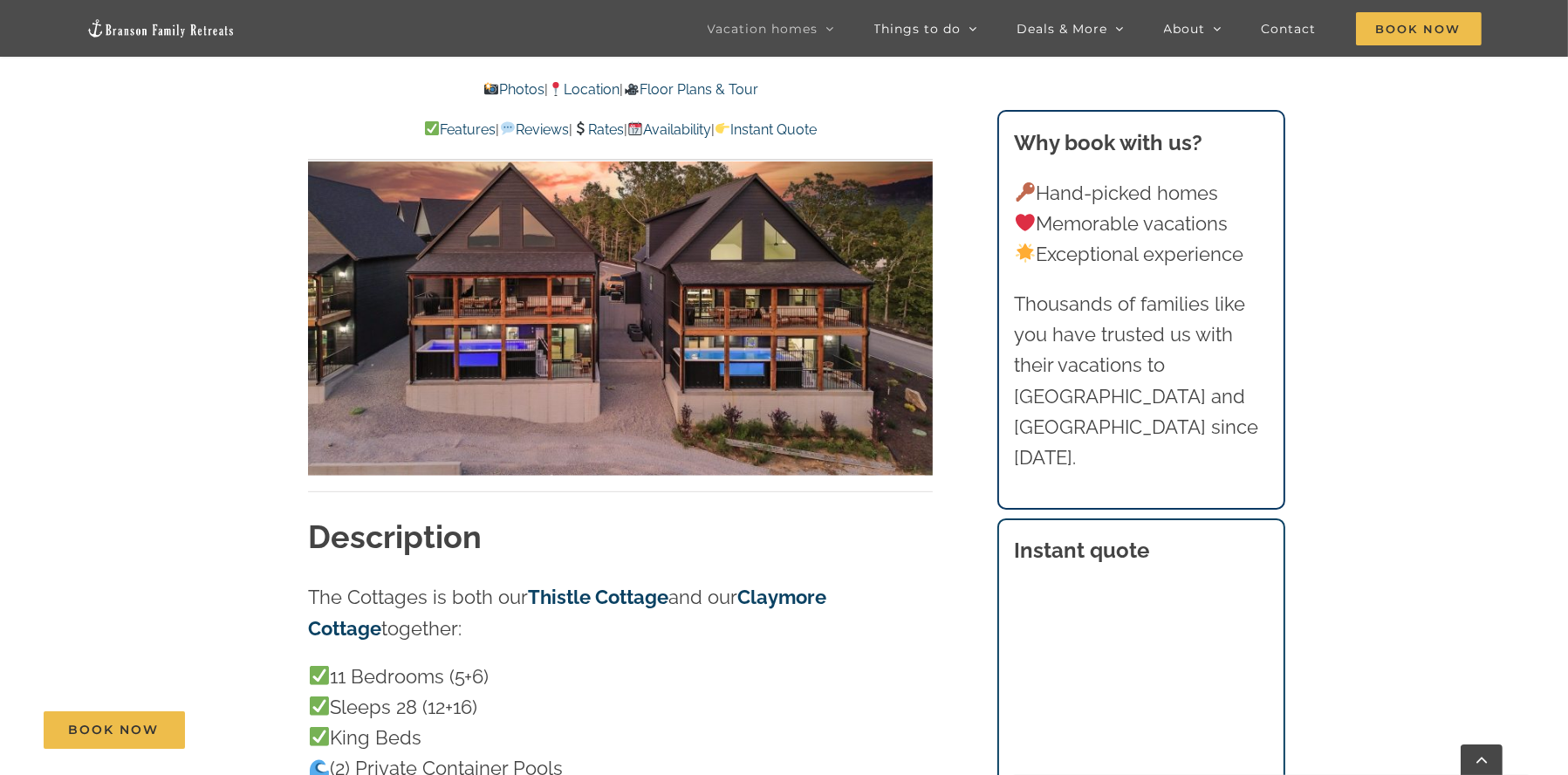
scroll to position [904, 0]
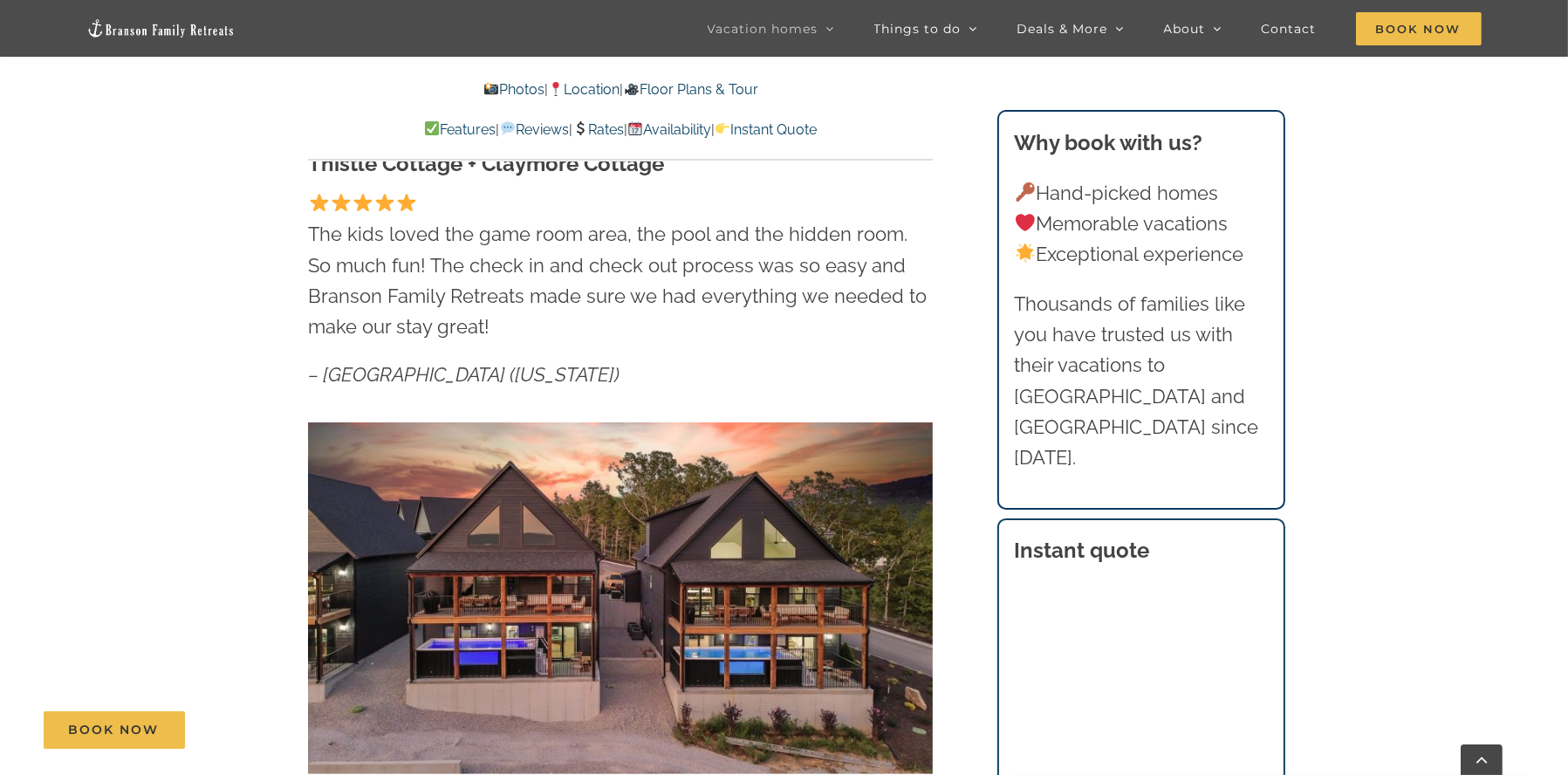
scroll to position [1164, 0]
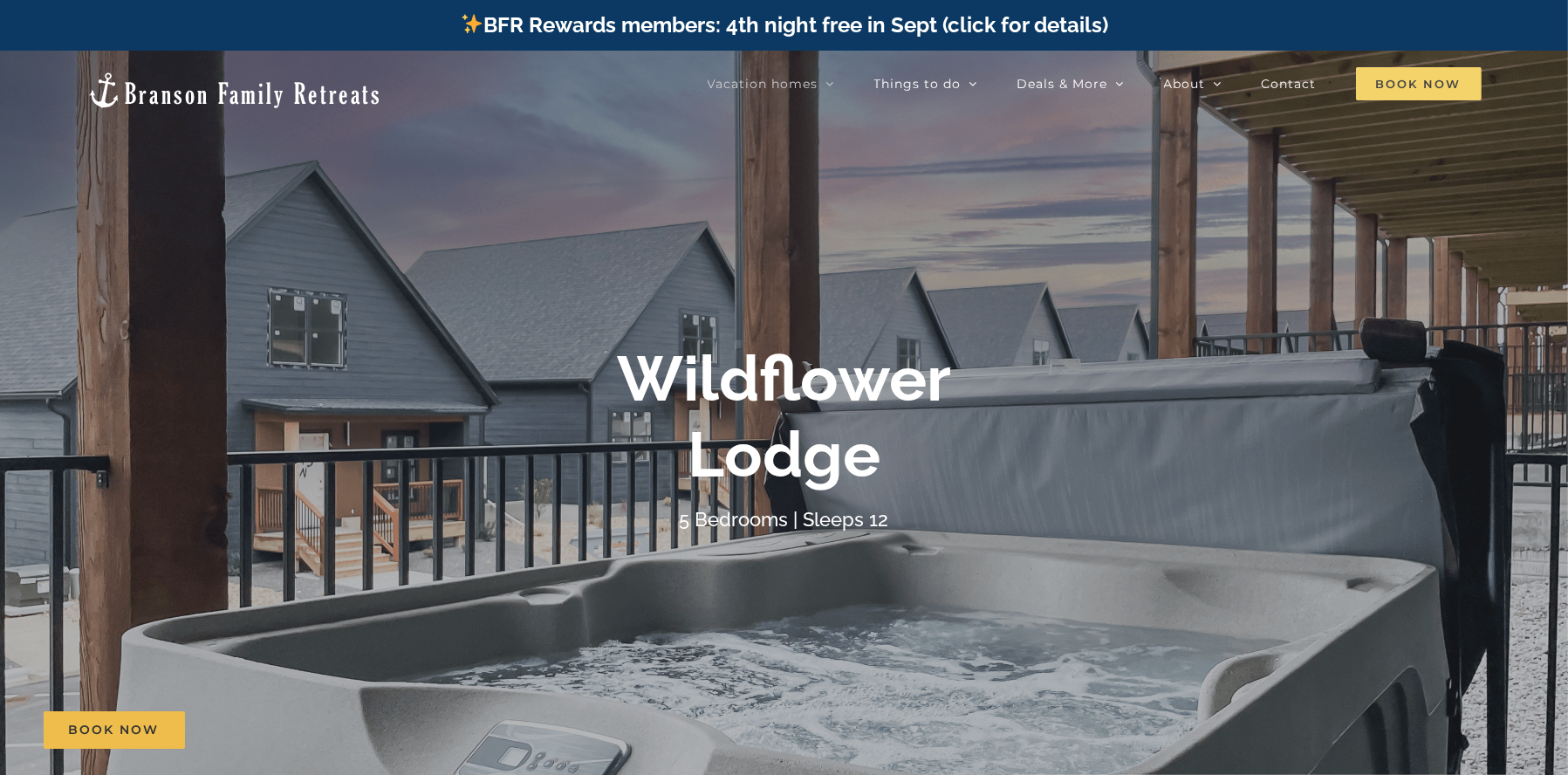
click at [1436, 75] on span "Book Now" at bounding box center [1419, 84] width 126 height 33
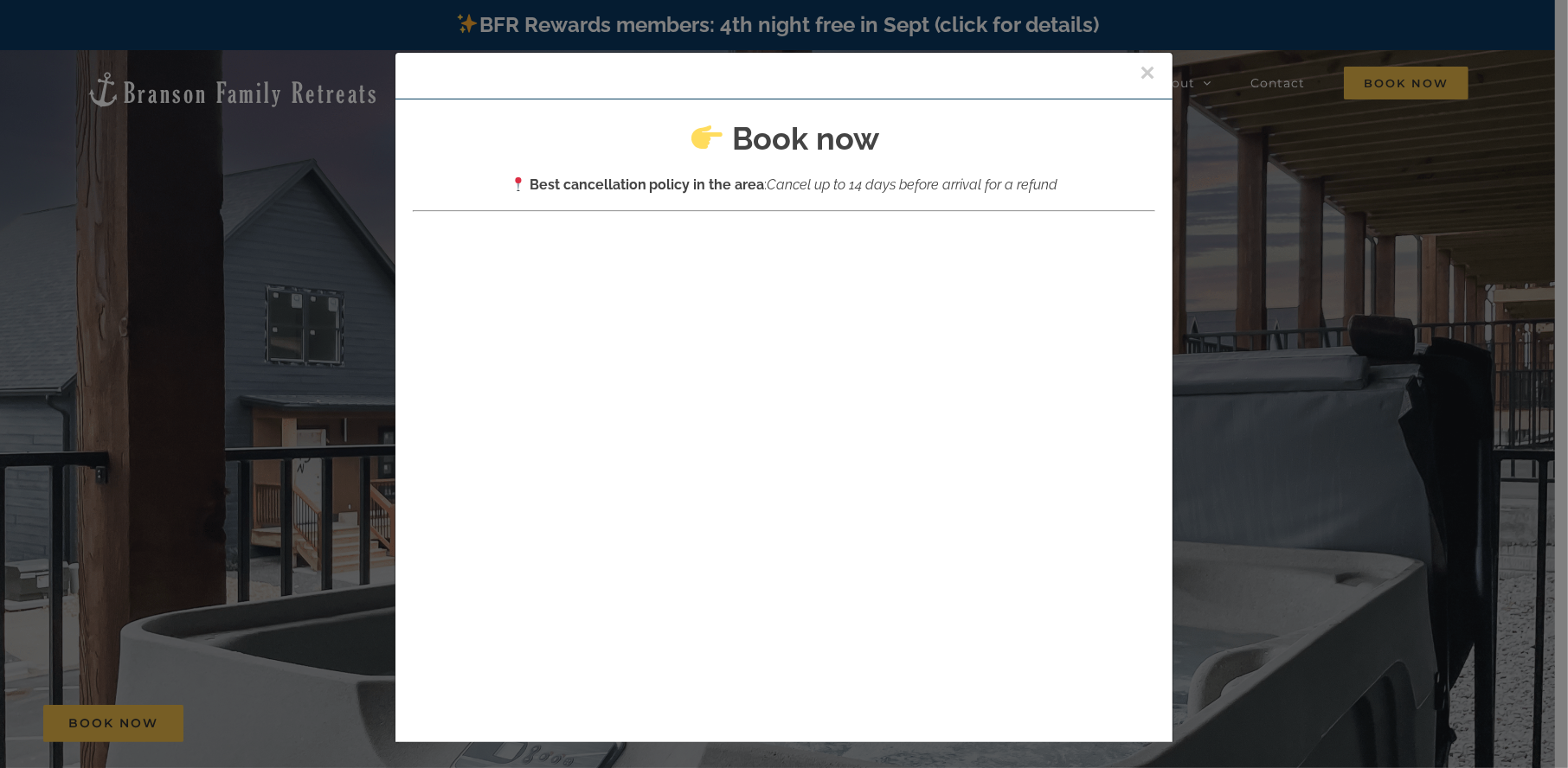
click at [1140, 69] on button "×" at bounding box center [1148, 73] width 15 height 26
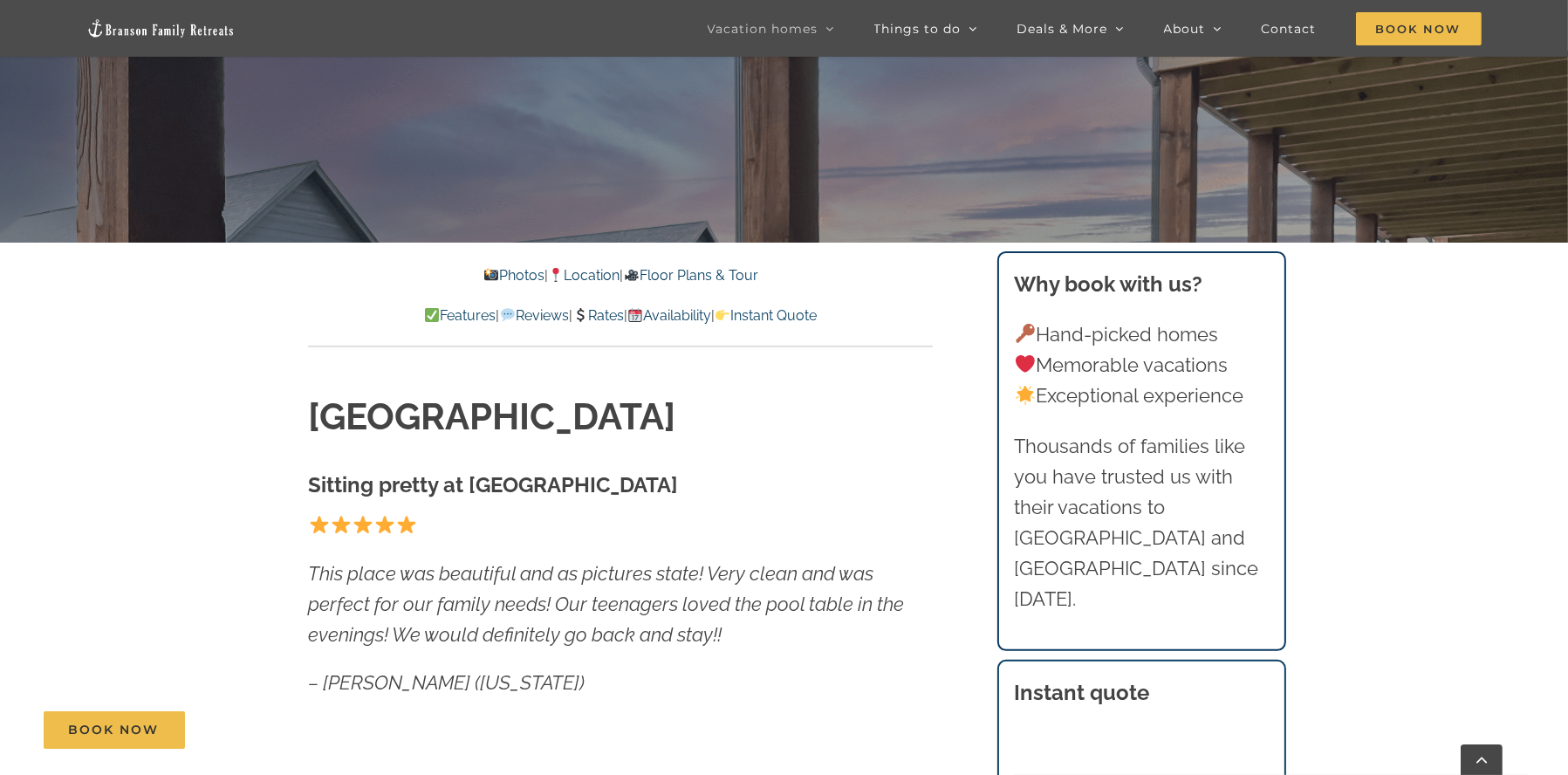
scroll to position [581, 0]
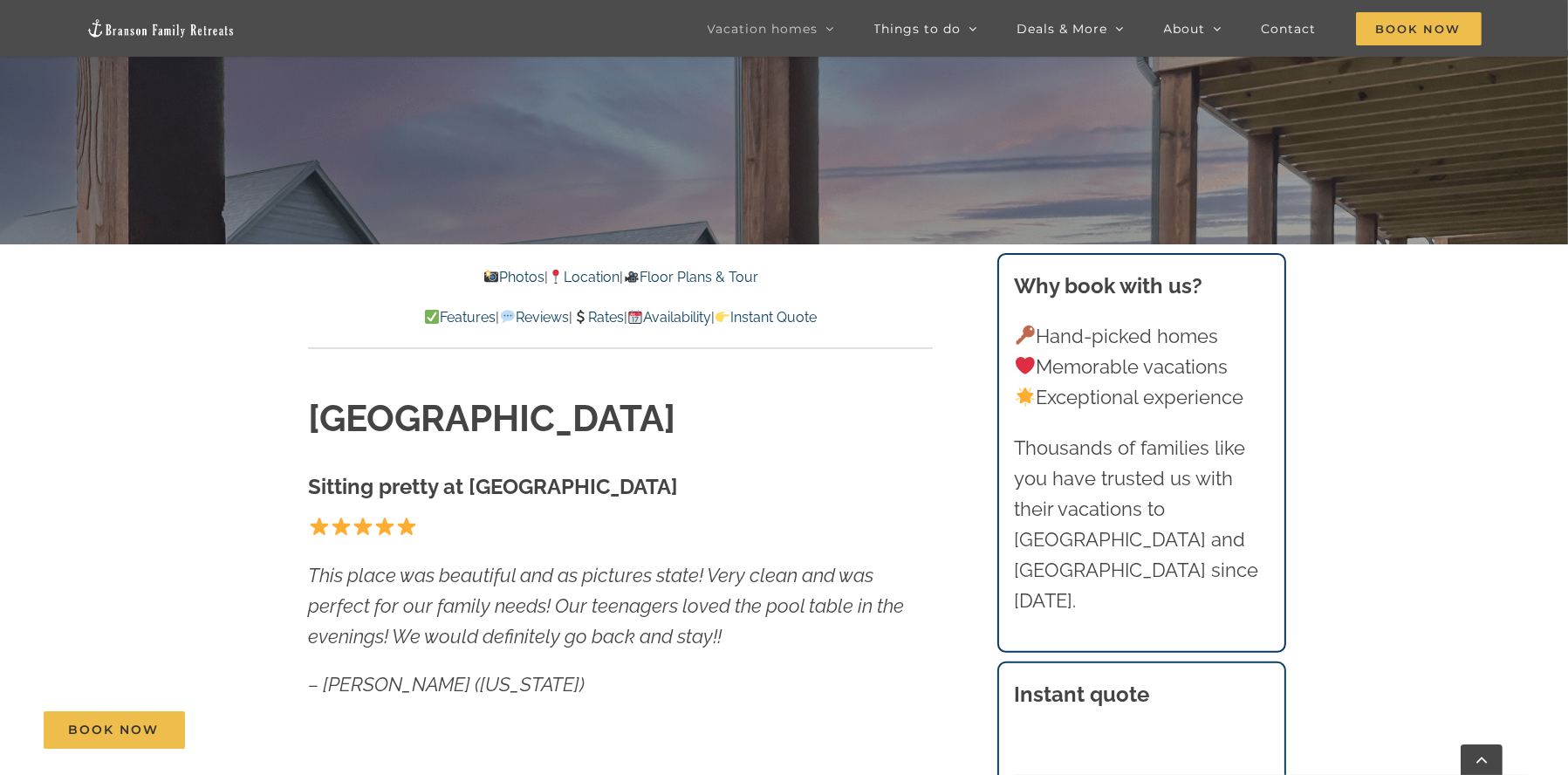
click at [763, 219] on div at bounding box center [784, 438] width 1568 height 775
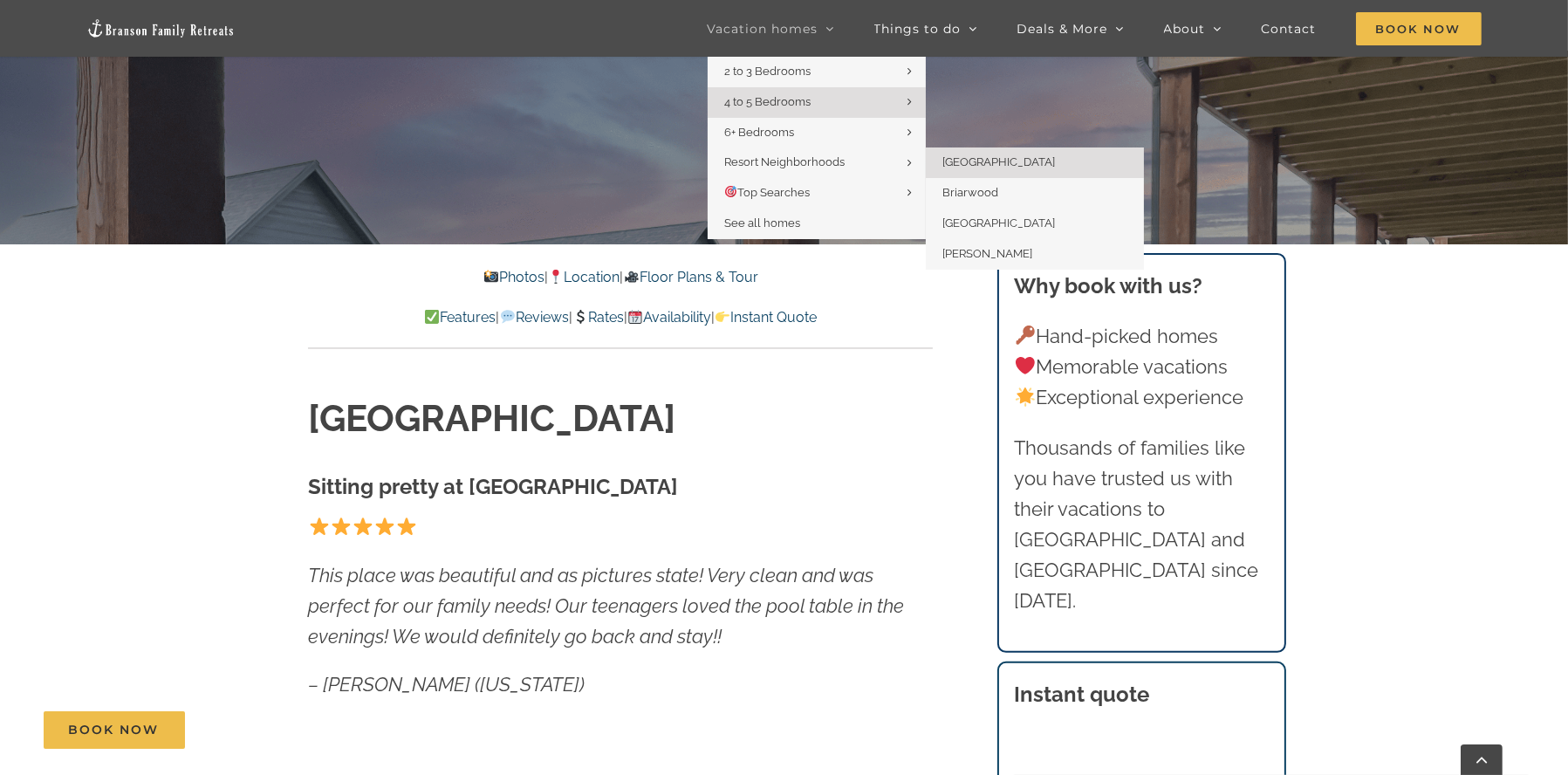
click at [1016, 164] on span "[GEOGRAPHIC_DATA]" at bounding box center [999, 161] width 112 height 13
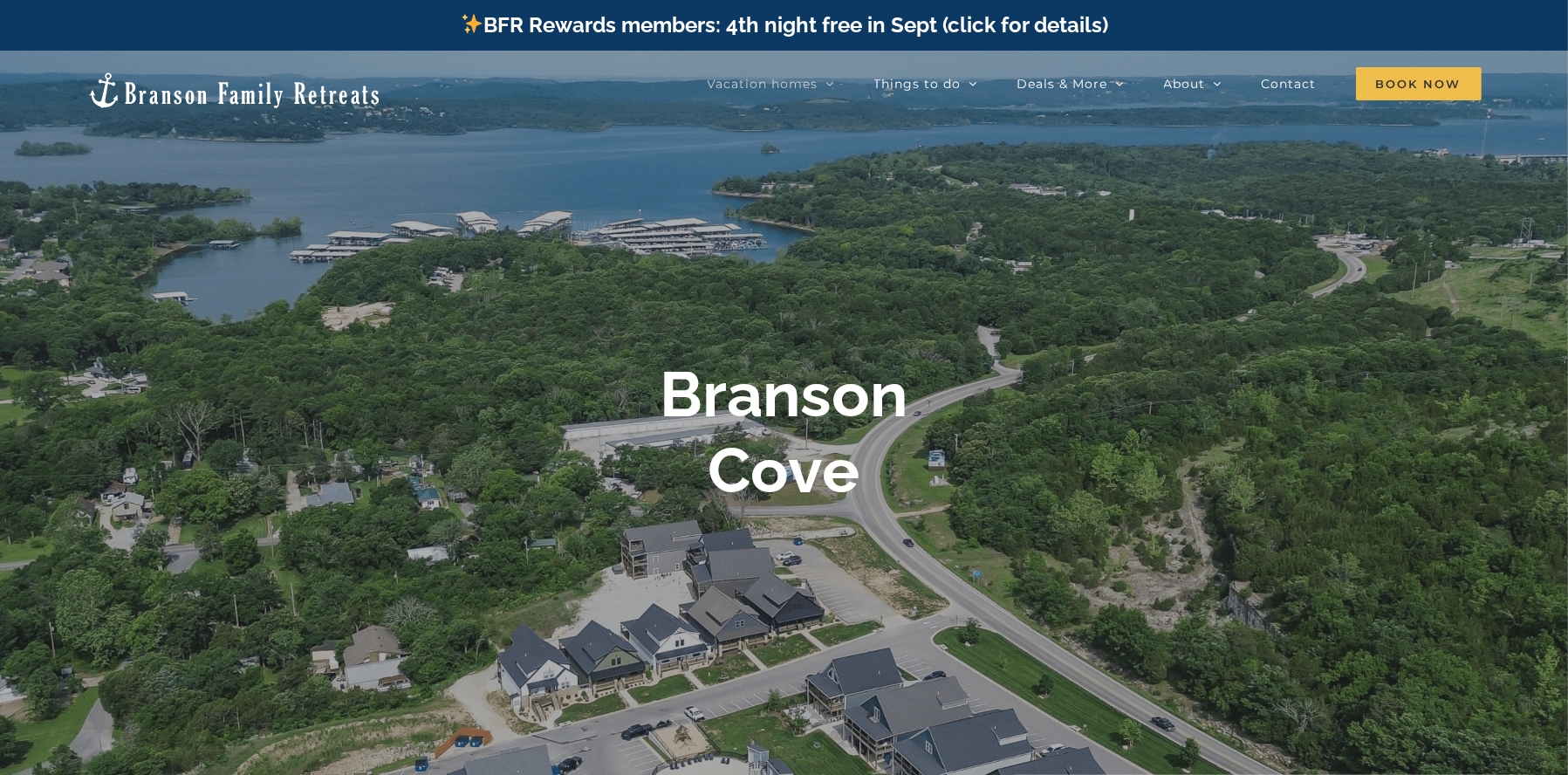
drag, startPoint x: 1403, startPoint y: 340, endPoint x: 1392, endPoint y: 196, distance: 144.4
click at [1392, 196] on div at bounding box center [784, 438] width 1568 height 775
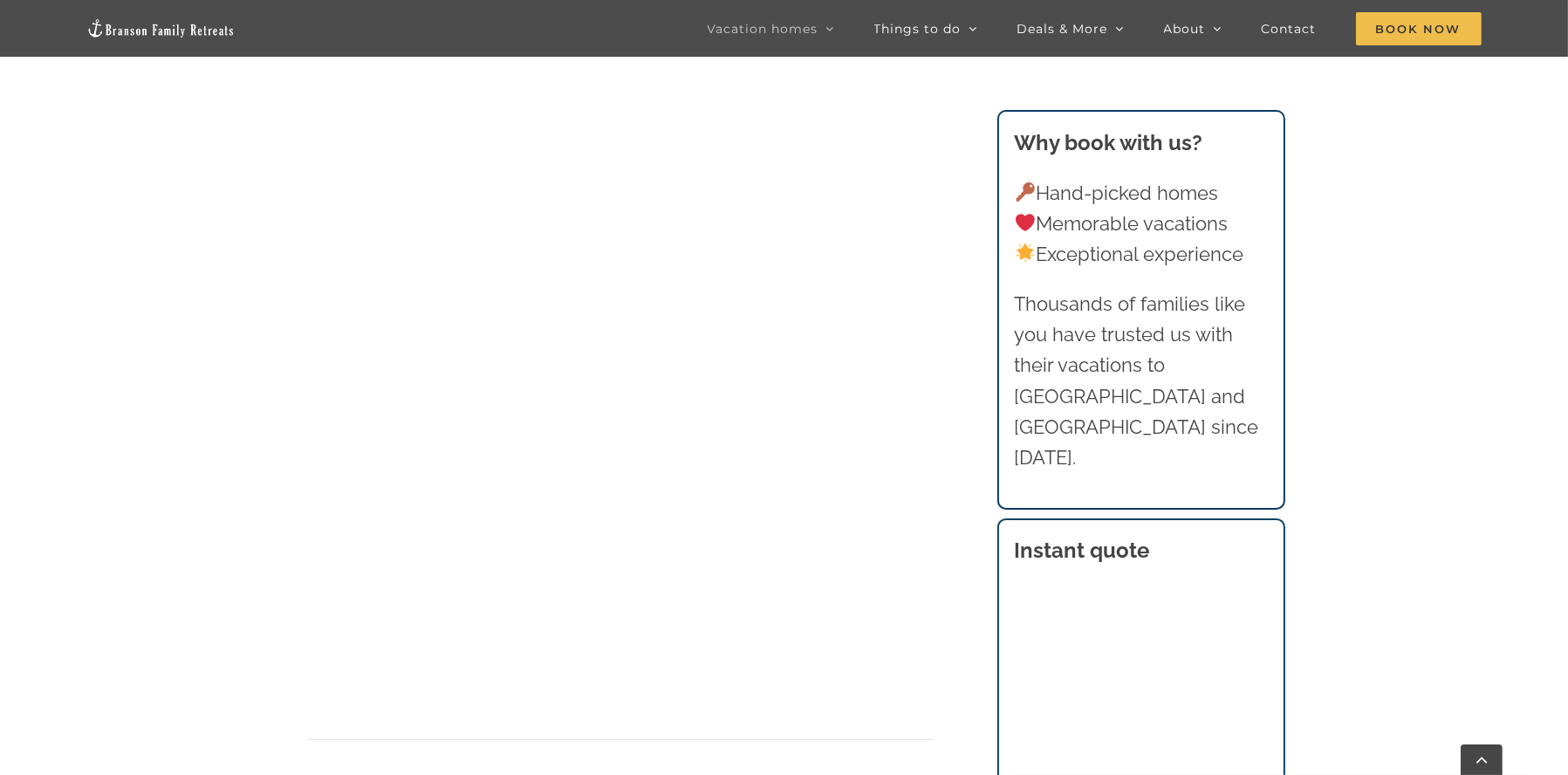
scroll to position [1310, 0]
